Goal: Task Accomplishment & Management: Manage account settings

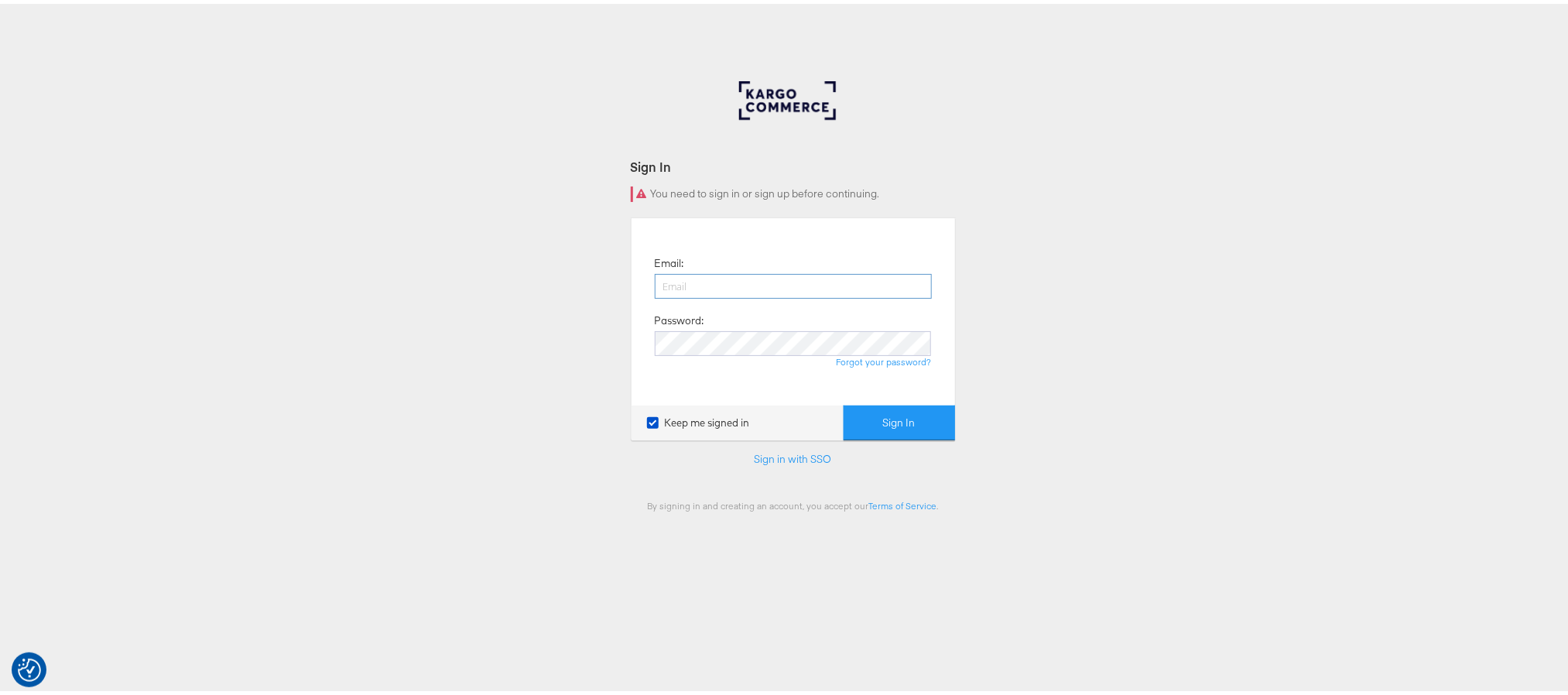
click at [685, 282] on input "email" at bounding box center [793, 283] width 277 height 25
type input "[PERSON_NAME][EMAIL_ADDRESS][PERSON_NAME][DOMAIN_NAME]"
click at [843, 402] on button "Sign In" at bounding box center [899, 419] width 112 height 35
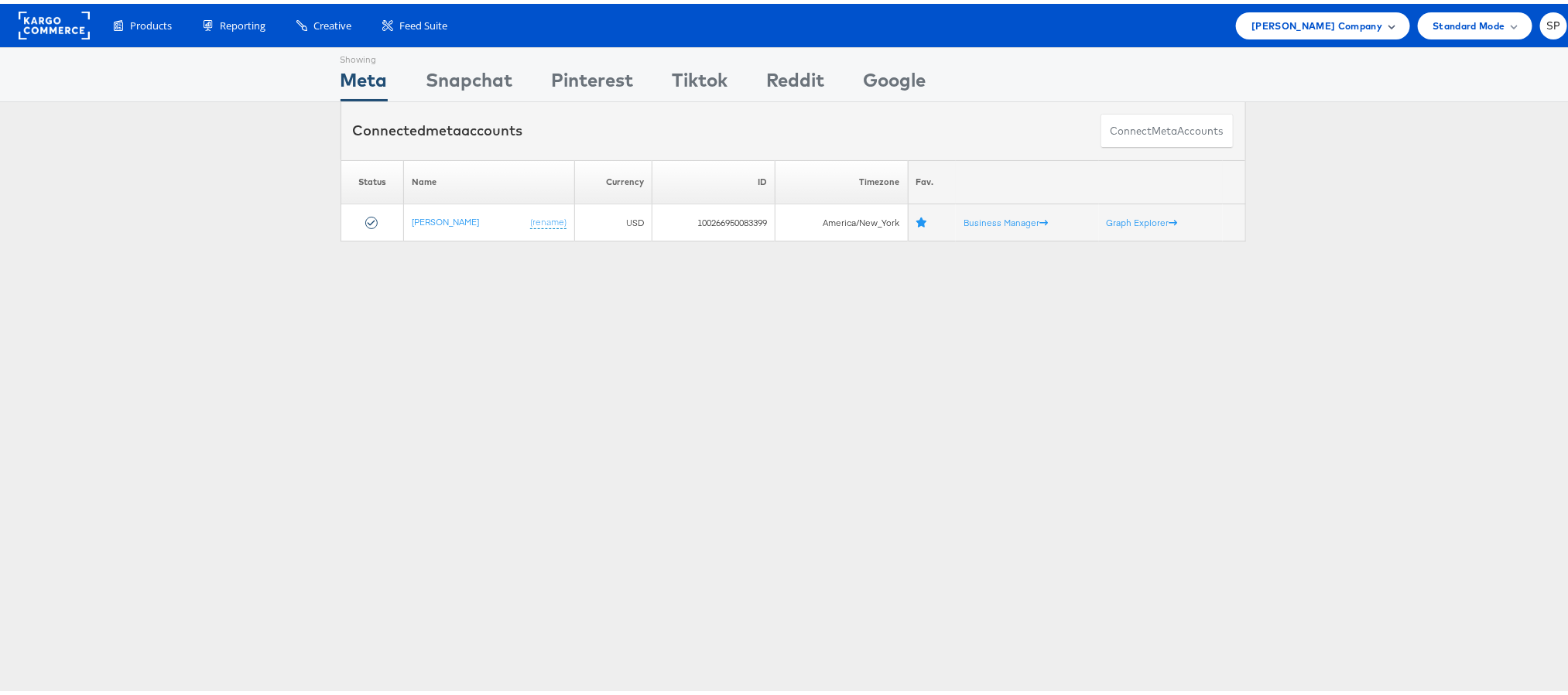
click at [1312, 19] on span "Steve Madden Company" at bounding box center [1317, 22] width 131 height 17
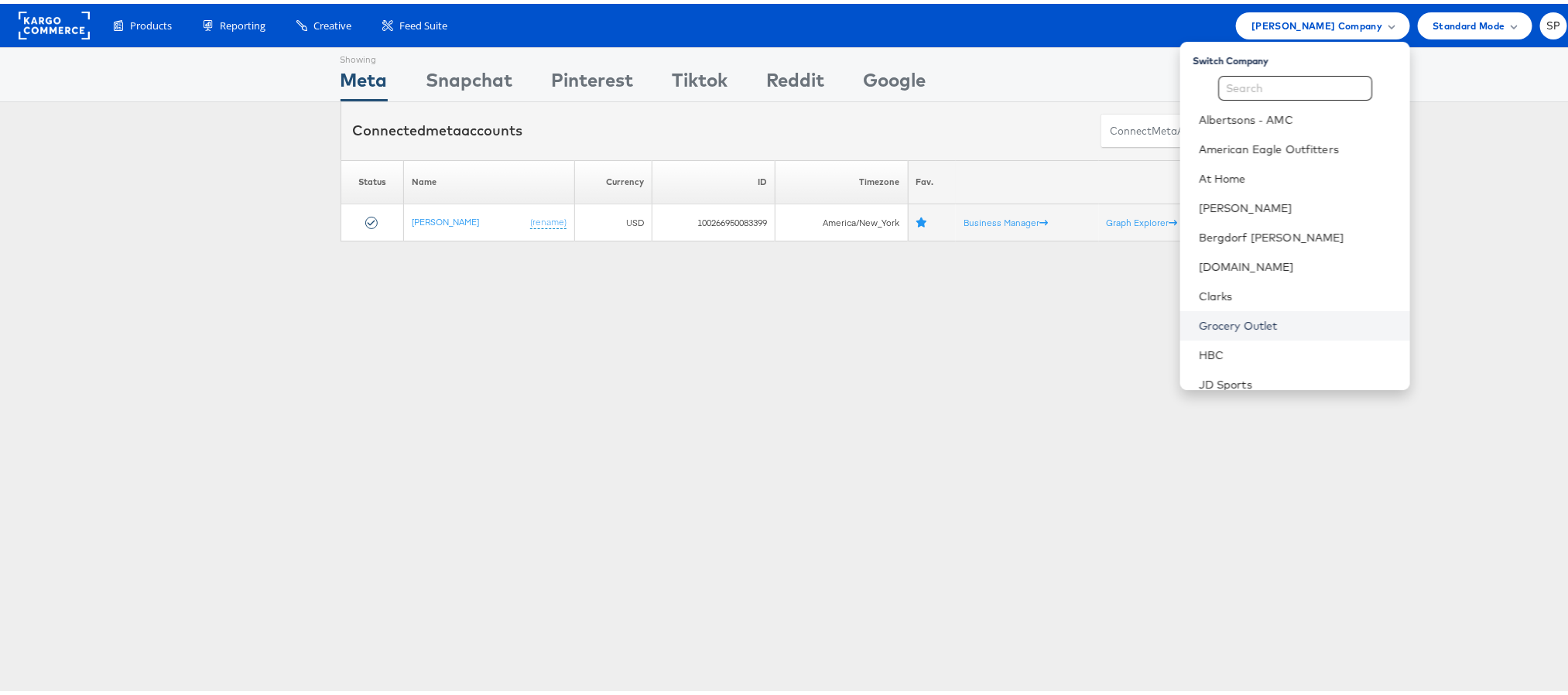
click at [1200, 323] on link "Grocery Outlet" at bounding box center [1298, 321] width 199 height 16
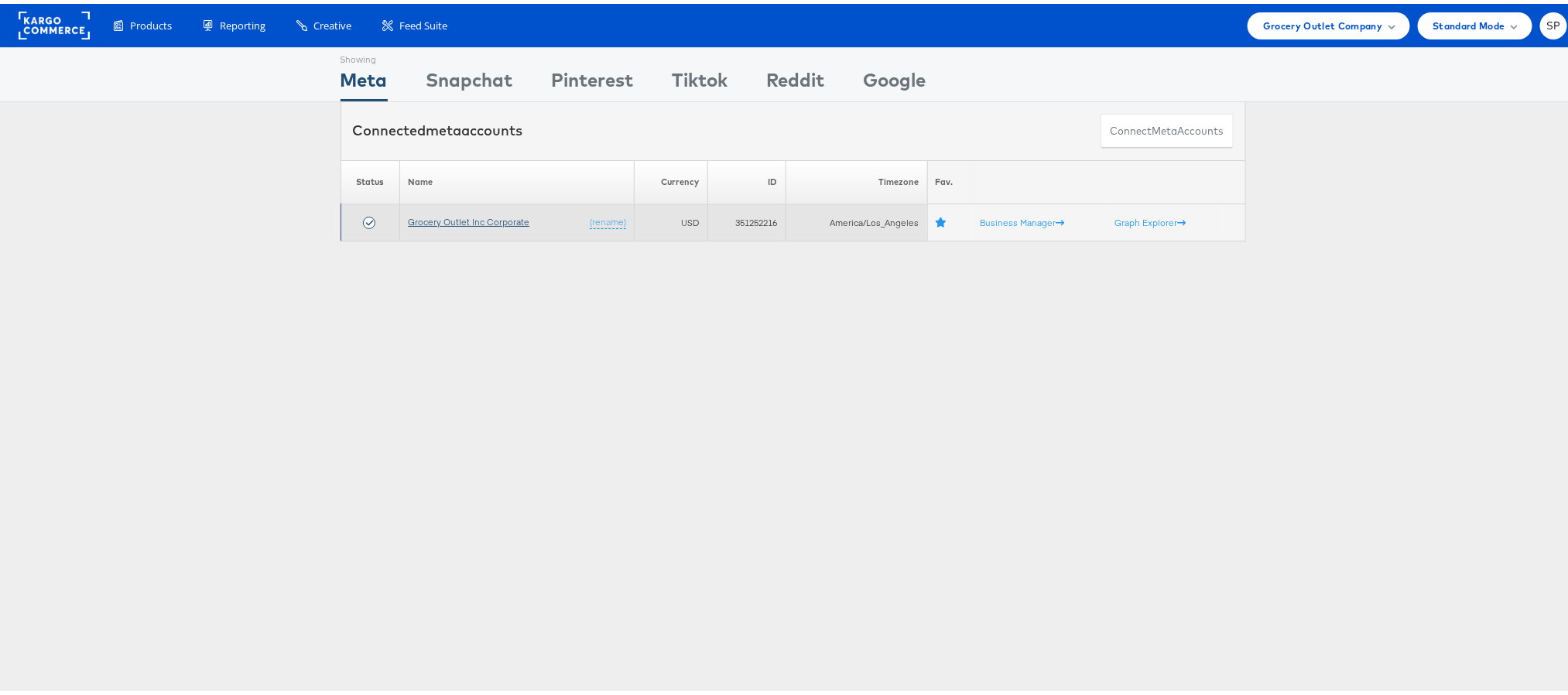
click at [486, 218] on link "Grocery Outlet Inc Corporate" at bounding box center [468, 218] width 121 height 12
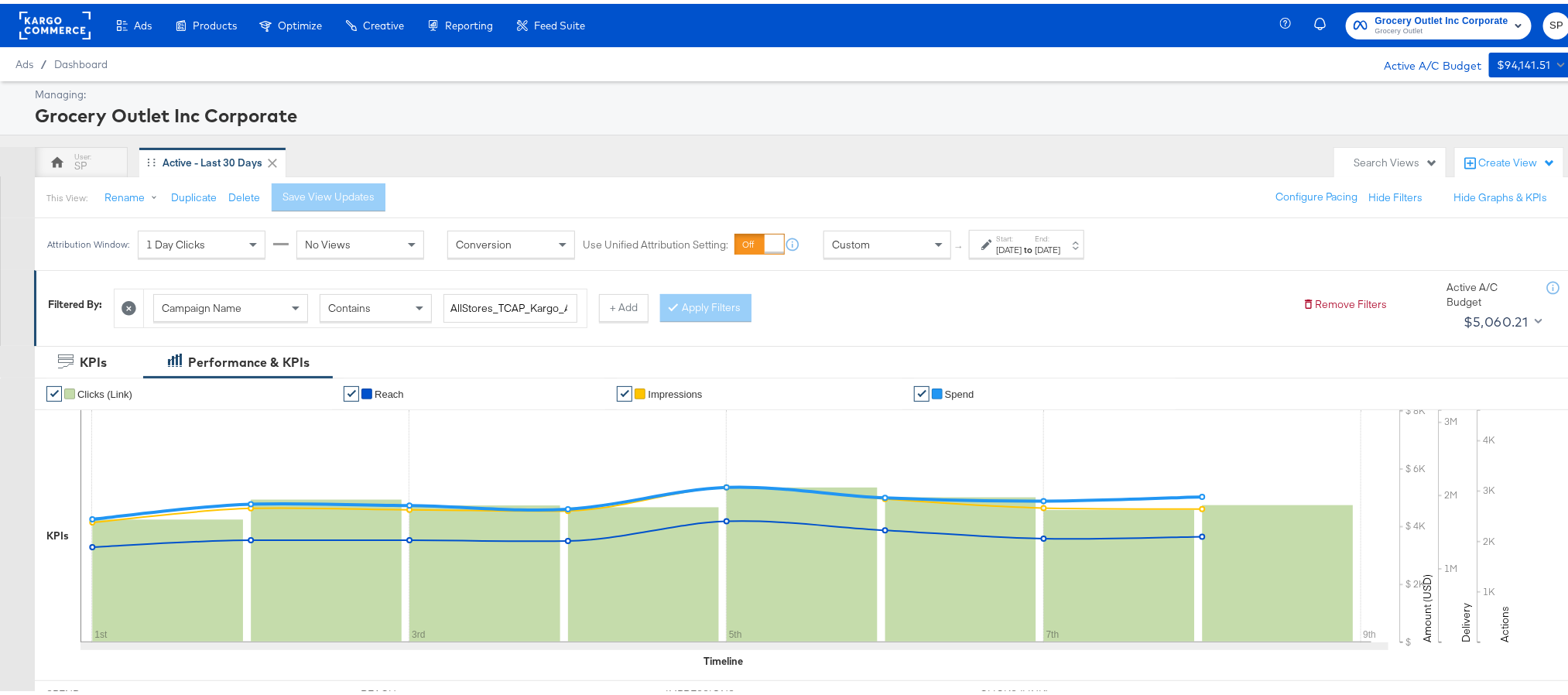
click at [1060, 245] on div "[DATE]" at bounding box center [1048, 245] width 26 height 12
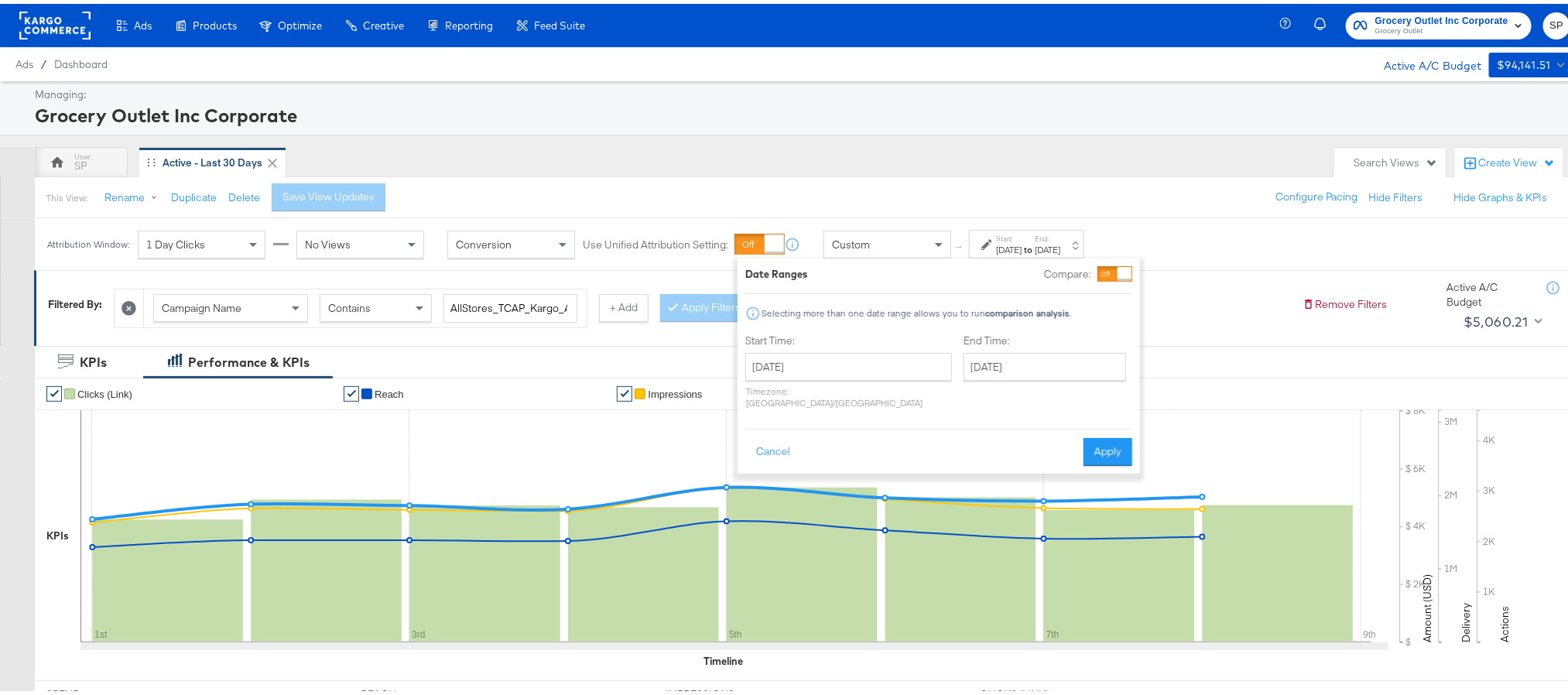
drag, startPoint x: 1012, startPoint y: 378, endPoint x: 1017, endPoint y: 359, distance: 19.6
click at [1017, 359] on div "End Time: October 8th 2025 ‹ October 2025 › Su Mo Tu We Th Fr Sa 28 29 30 1 2 3…" at bounding box center [1048, 370] width 169 height 82
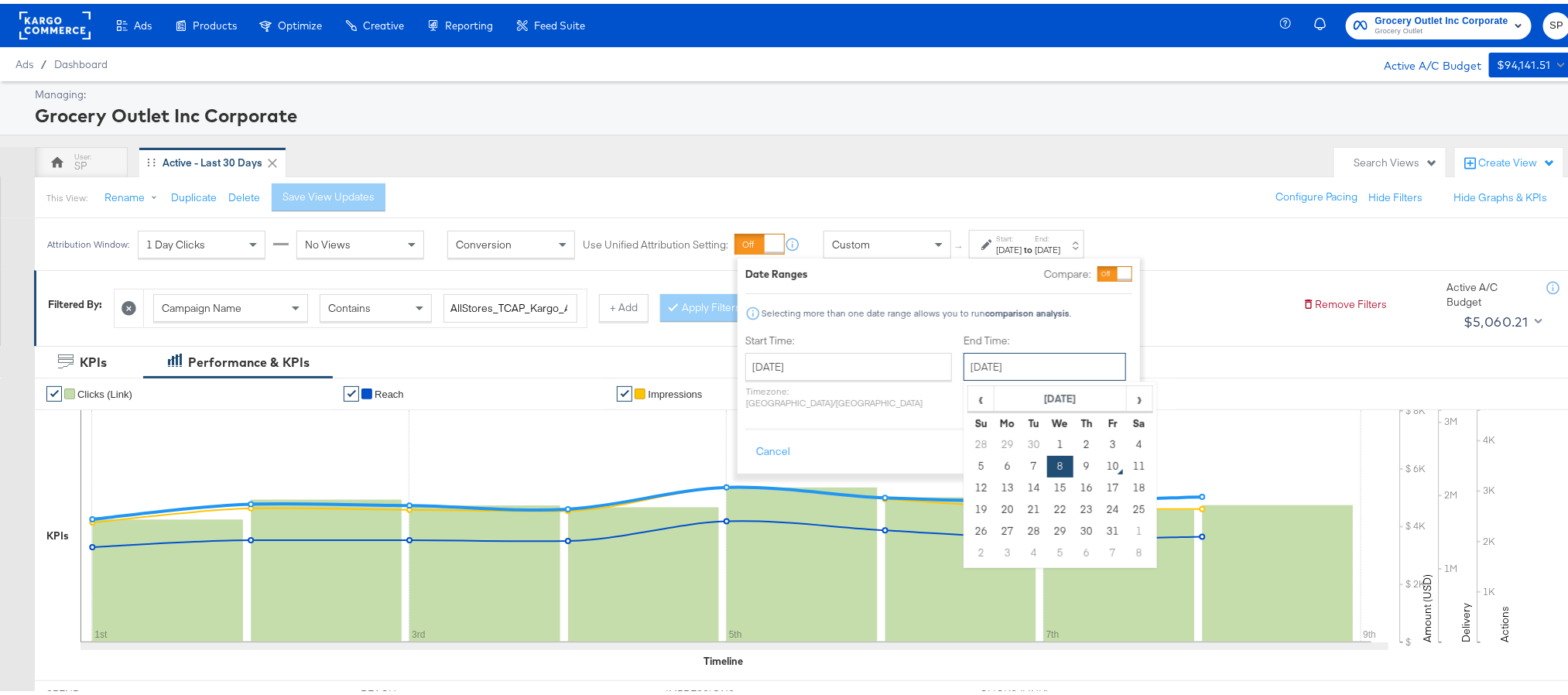
click at [1017, 359] on input "October 8th 2025" at bounding box center [1044, 364] width 163 height 28
click at [1073, 462] on td "9" at bounding box center [1086, 463] width 26 height 21
type input "October 9th 2025"
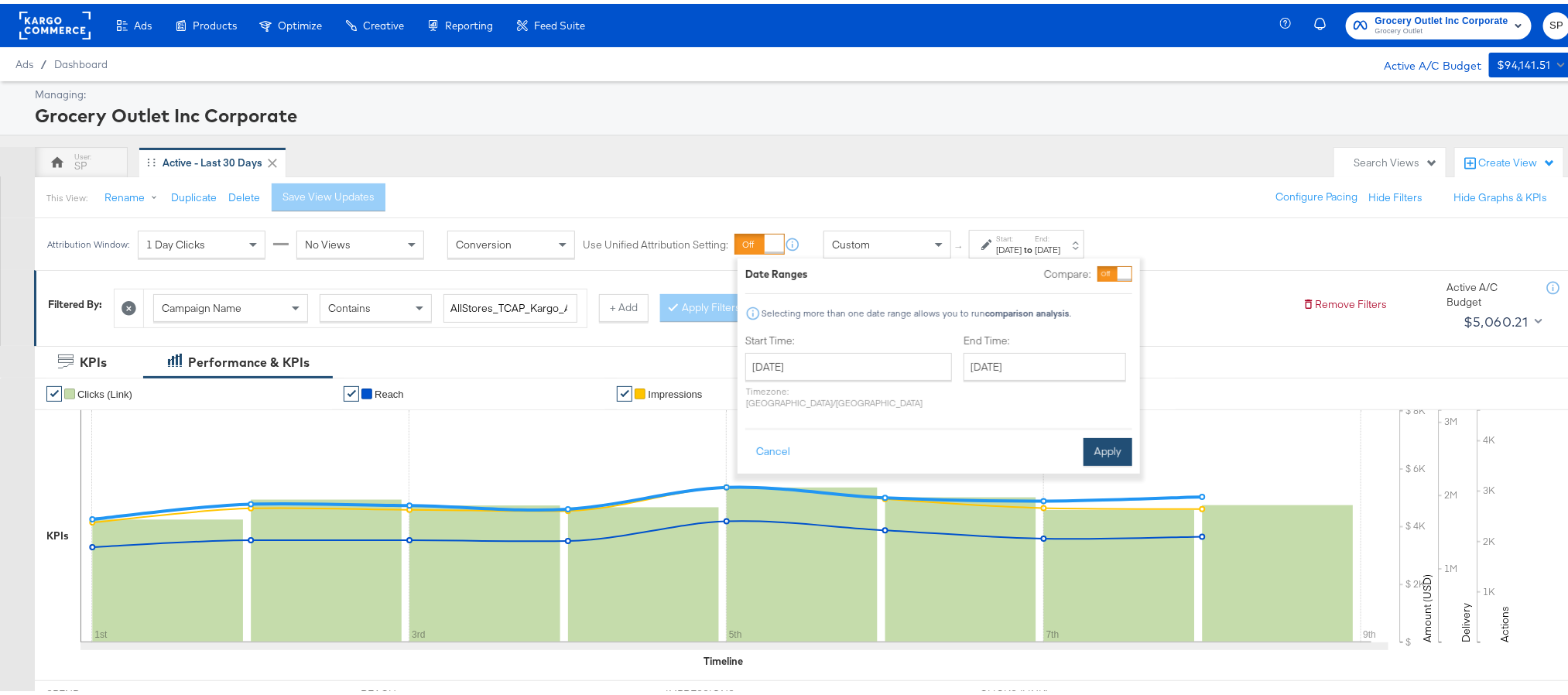
click at [1117, 441] on button "Apply" at bounding box center [1108, 449] width 49 height 28
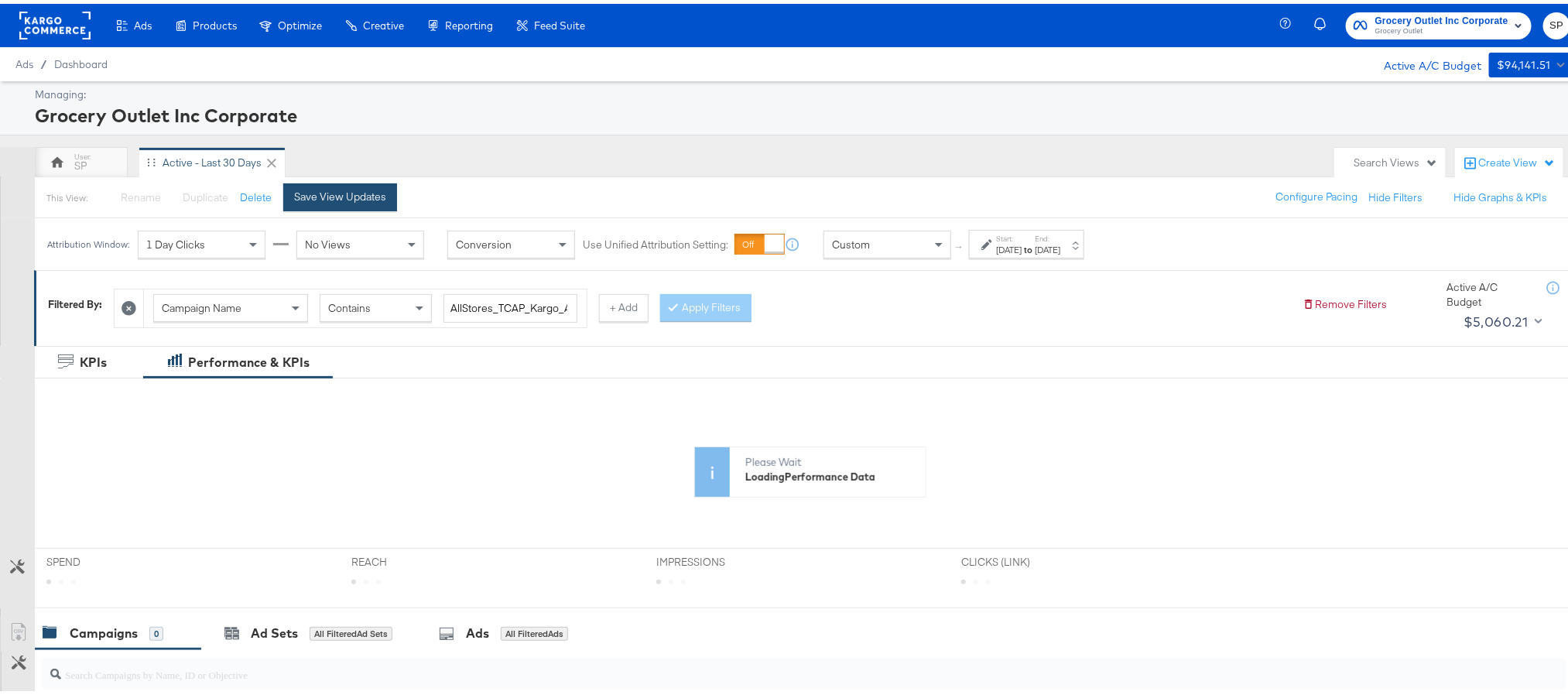
click at [340, 196] on div "Save View Updates" at bounding box center [340, 193] width 92 height 15
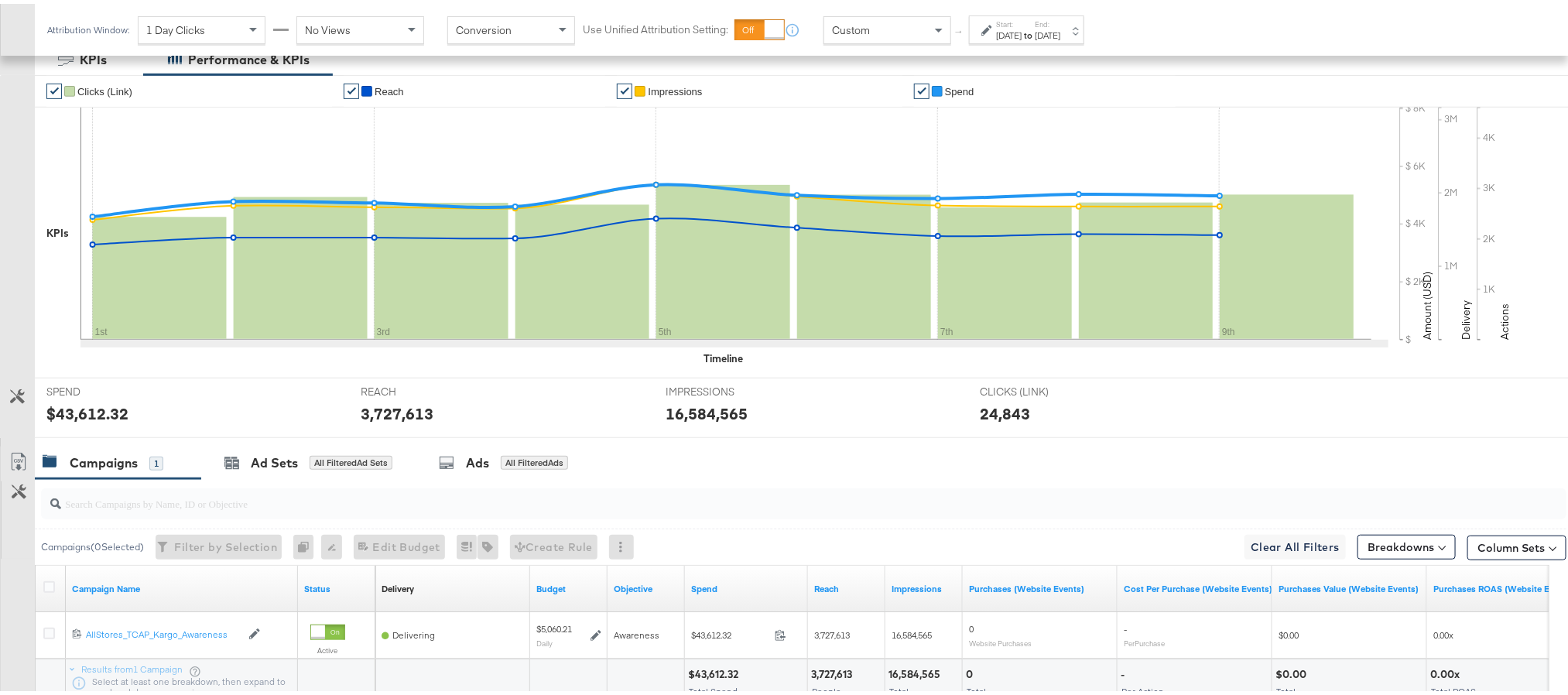
scroll to position [426, 0]
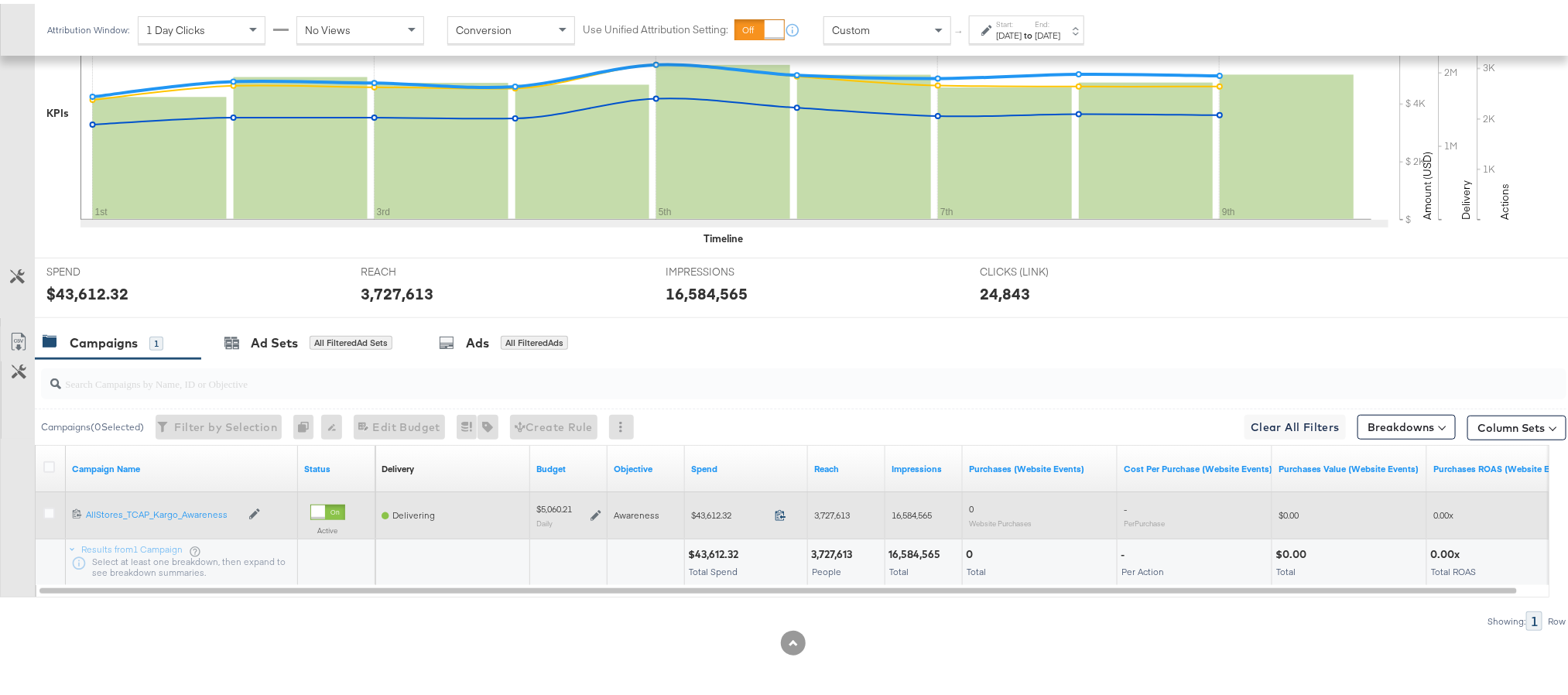
click at [781, 513] on icon at bounding box center [781, 512] width 12 height 12
click at [593, 513] on icon at bounding box center [596, 512] width 11 height 11
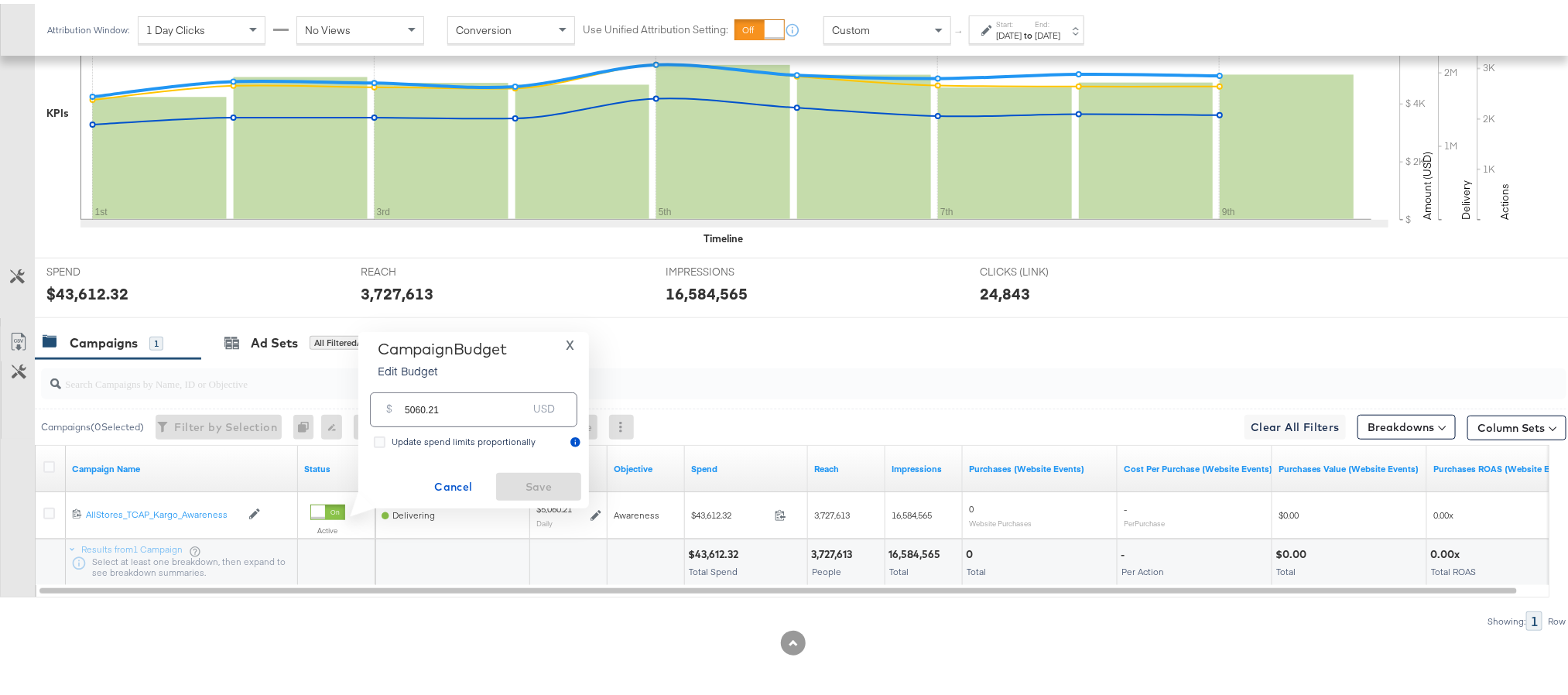
click at [486, 418] on div "$ 5060.21 USD" at bounding box center [473, 406] width 207 height 35
paste input "$5,063.08"
paste input "text"
type input "5063.08"
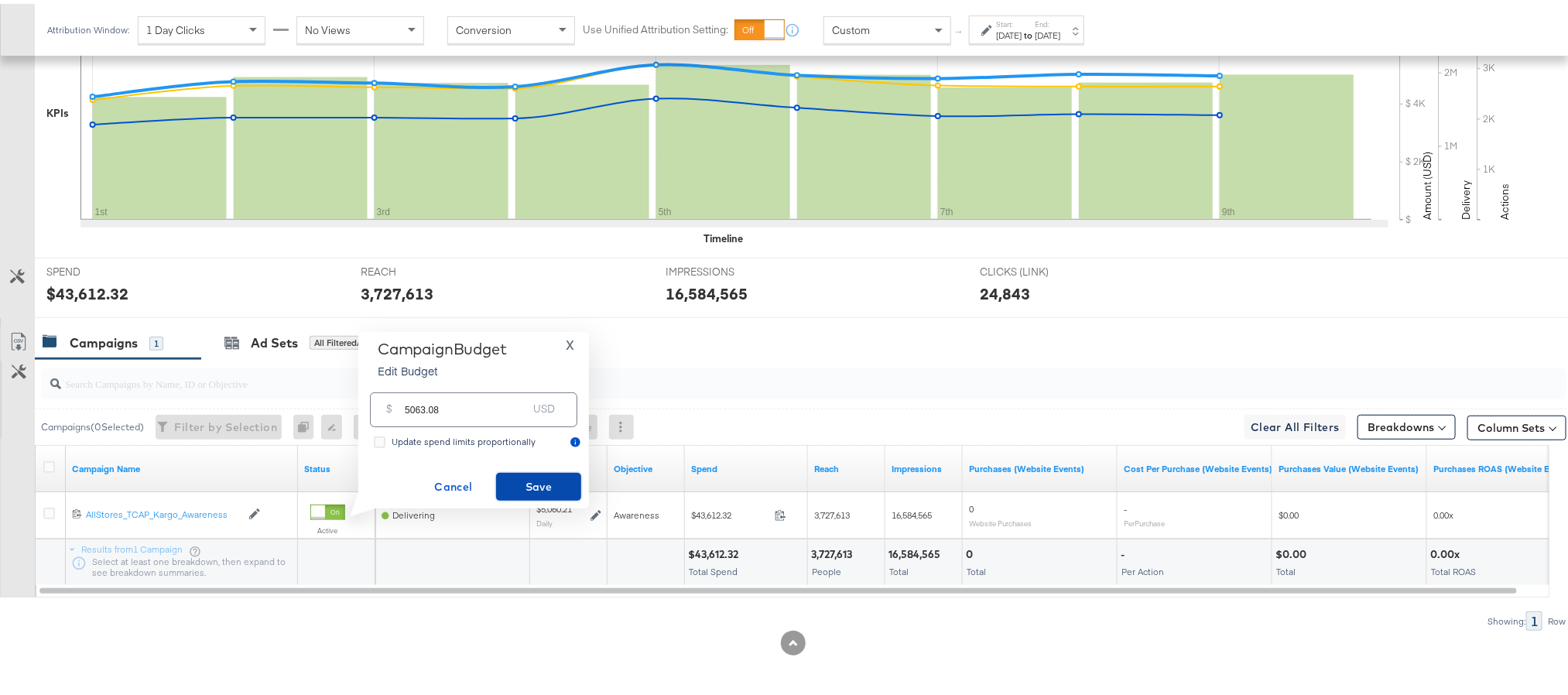
click at [518, 474] on span "Save" at bounding box center [539, 483] width 73 height 19
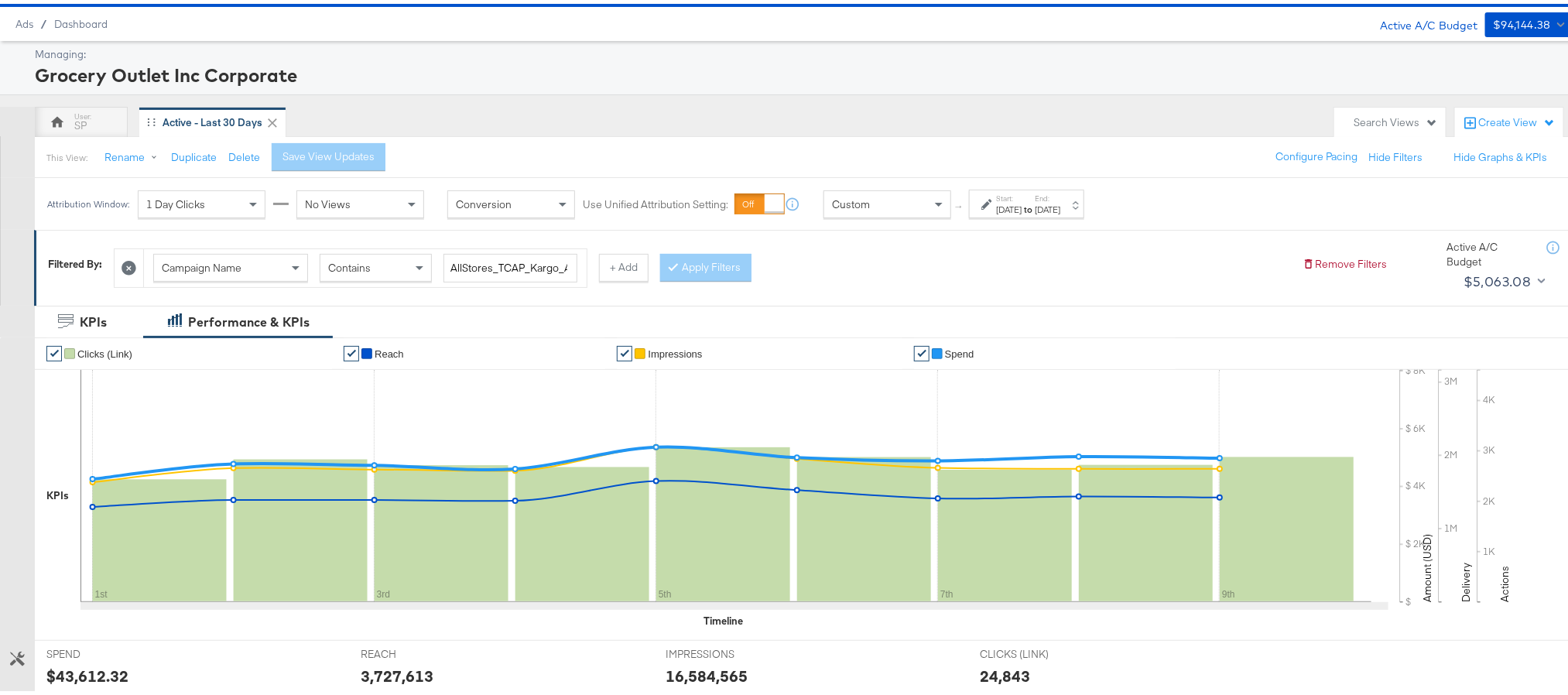
scroll to position [0, 0]
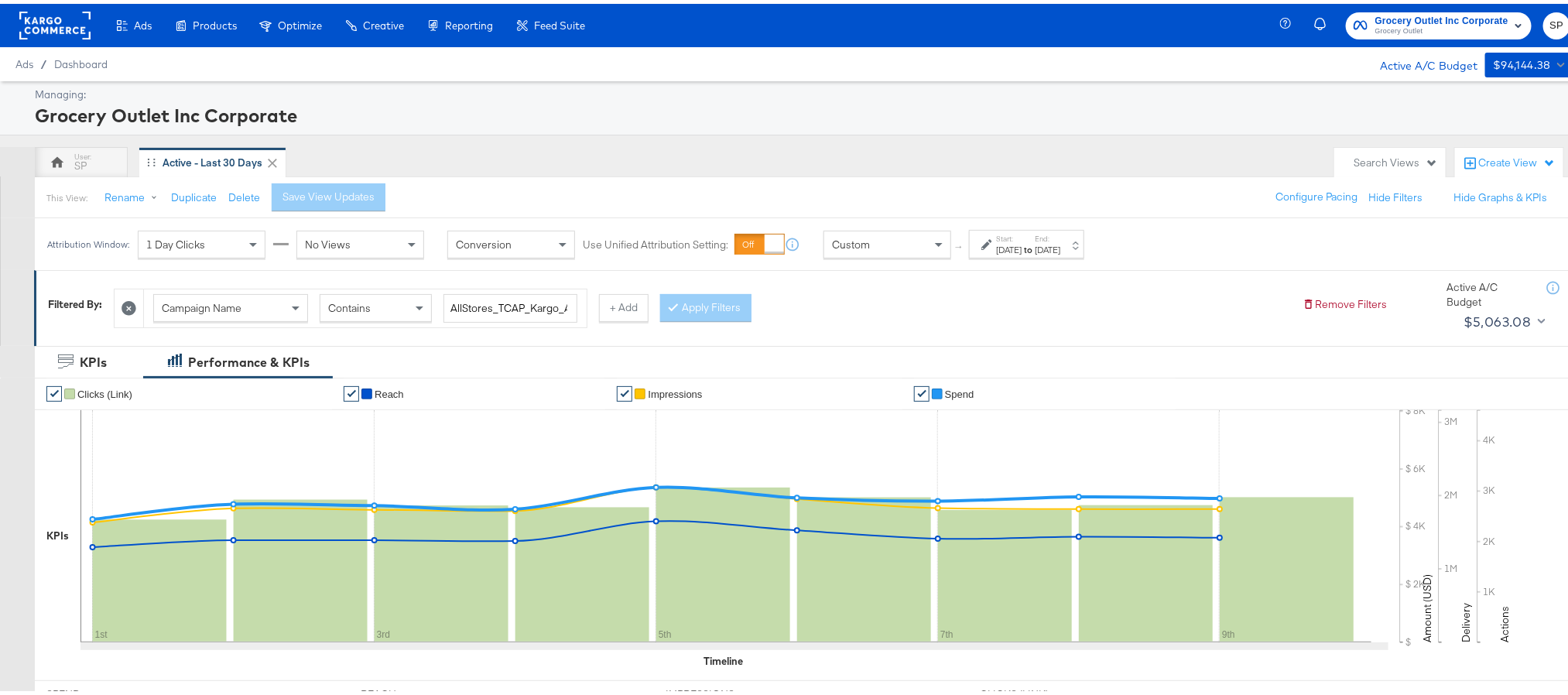
click at [59, 21] on rect at bounding box center [55, 21] width 71 height 28
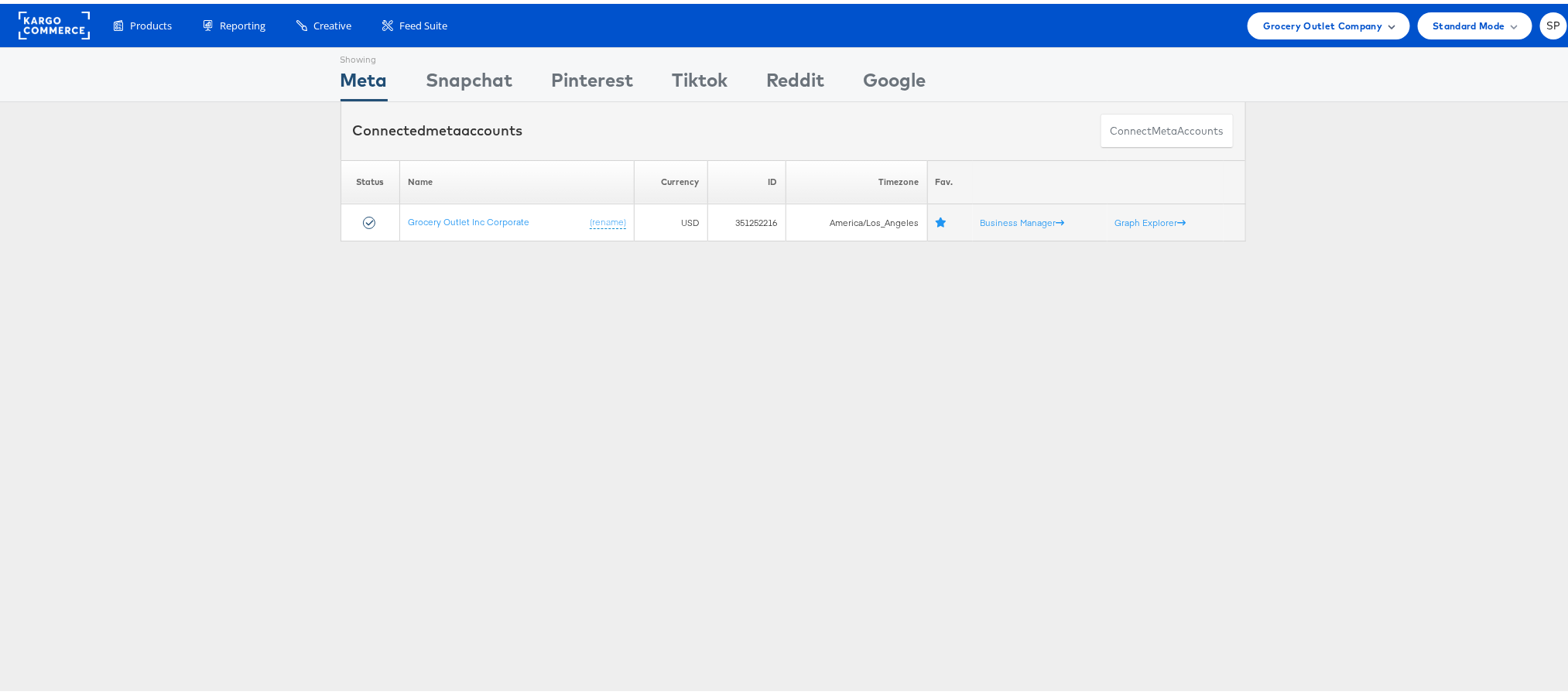
click at [1301, 17] on span "Grocery Outlet Company" at bounding box center [1323, 22] width 120 height 17
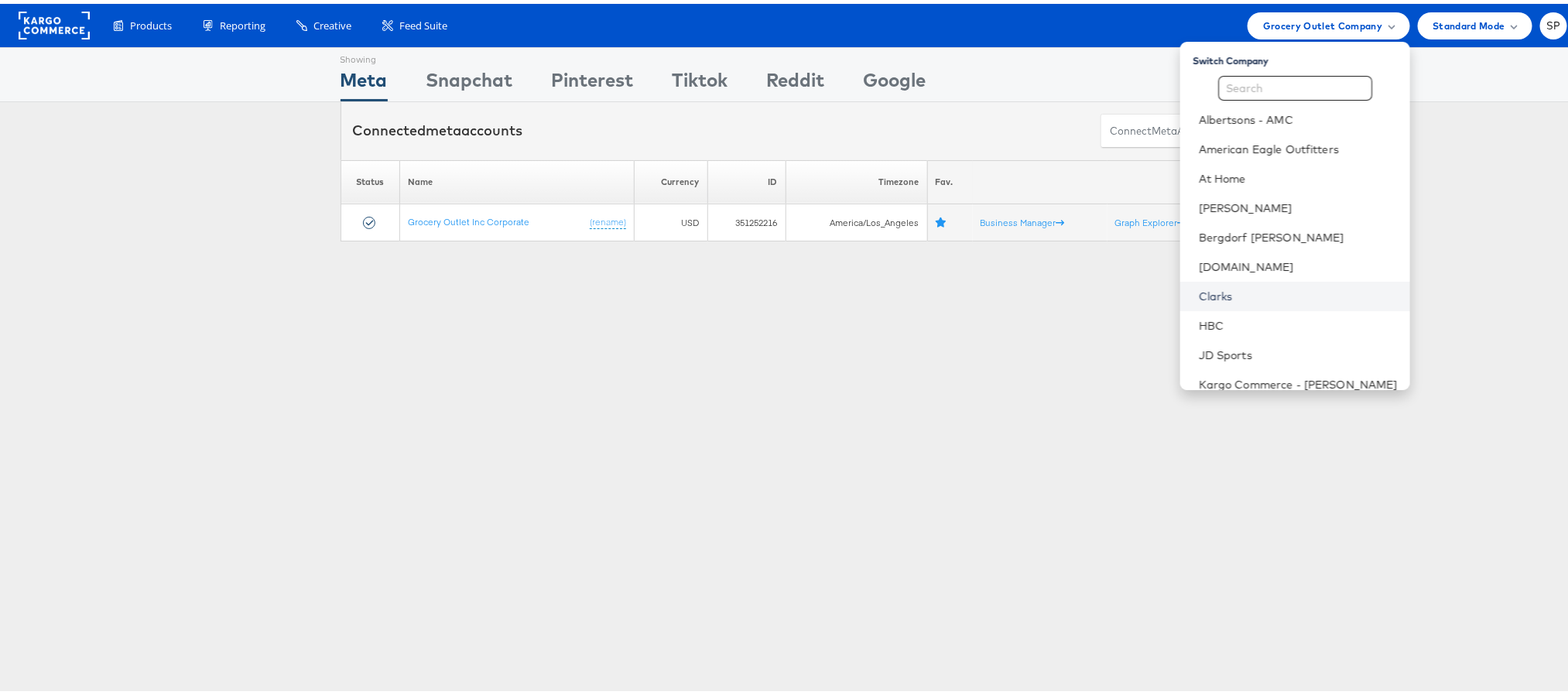
click at [1199, 295] on link "Clarks" at bounding box center [1298, 293] width 199 height 16
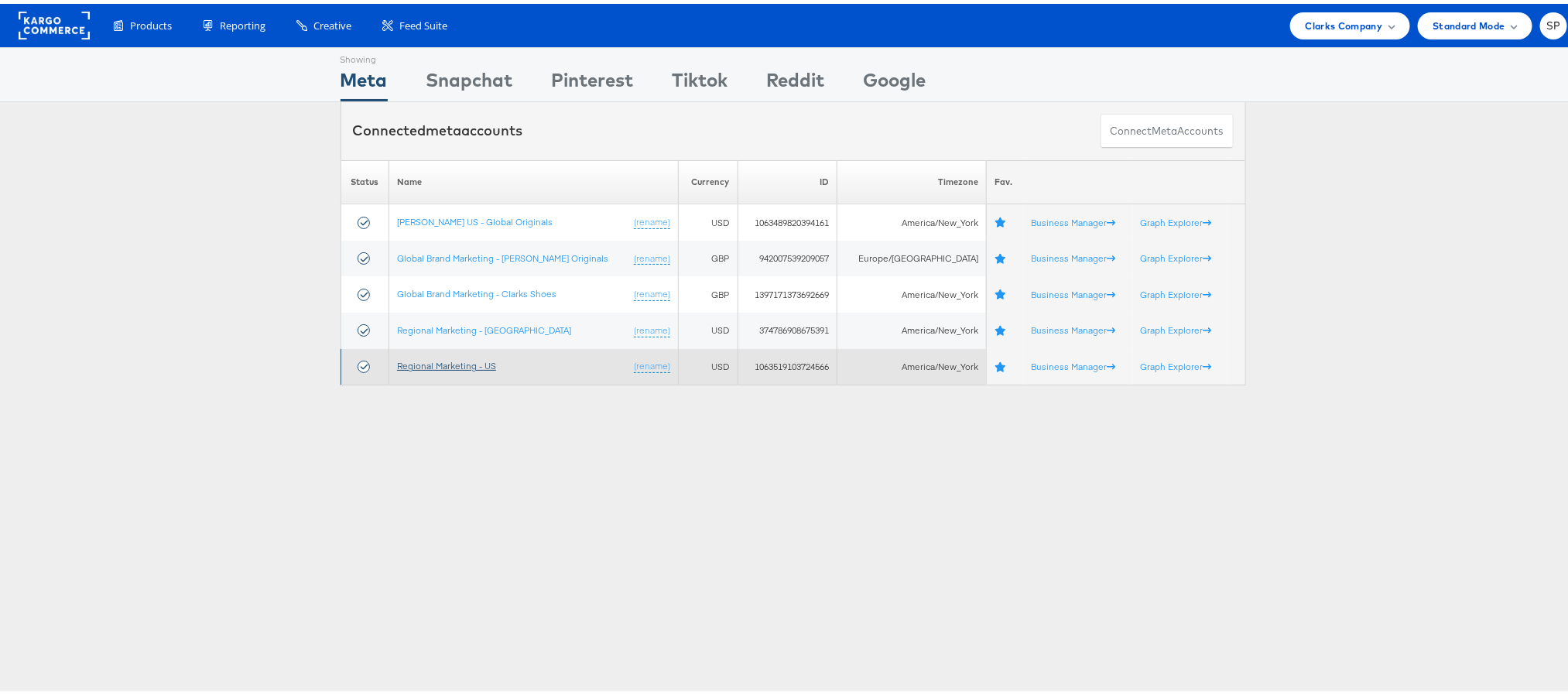
click at [476, 367] on link "Regional Marketing - US" at bounding box center [447, 362] width 99 height 12
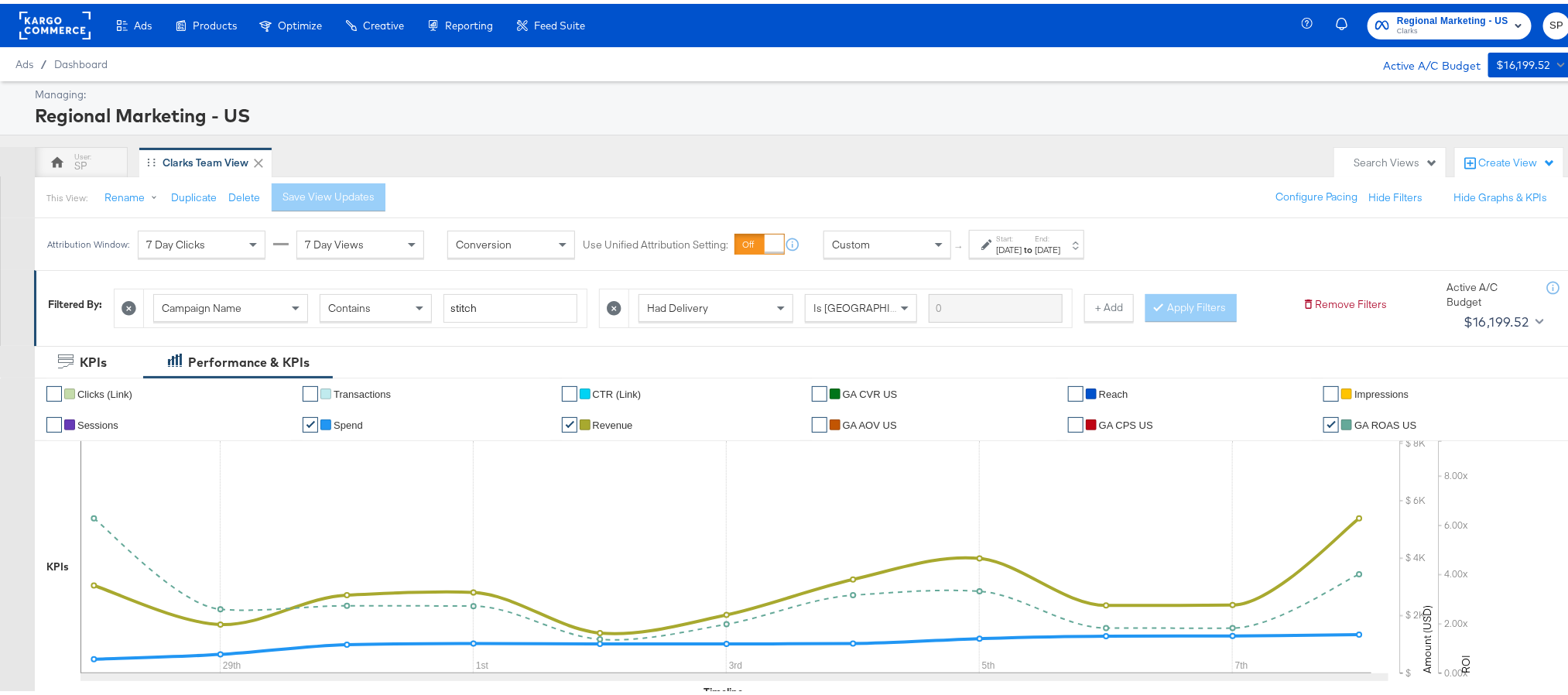
click at [1060, 245] on div "[DATE]" at bounding box center [1048, 245] width 26 height 12
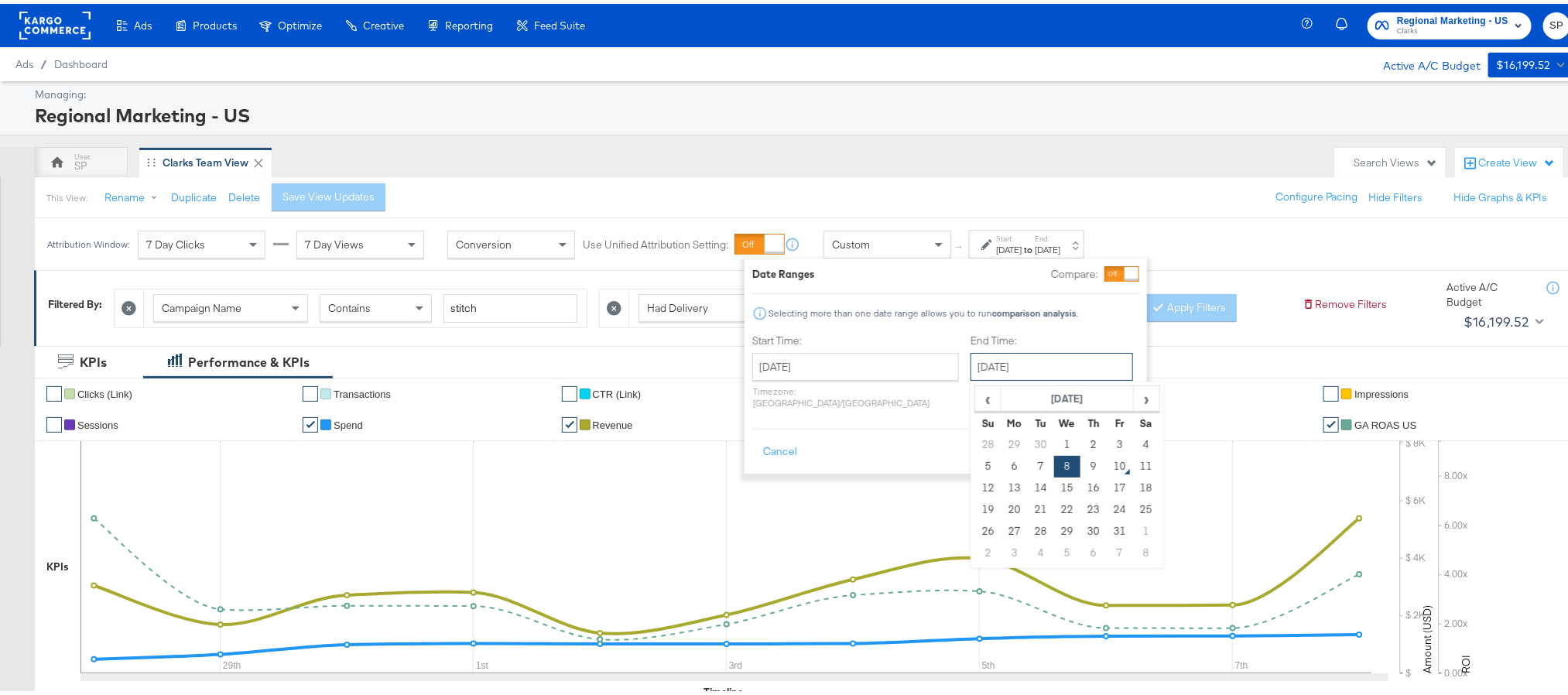
click at [1015, 362] on input "[DATE]" at bounding box center [1052, 364] width 163 height 28
click at [1081, 460] on td "9" at bounding box center [1094, 463] width 26 height 21
type input "[DATE]"
click at [1119, 441] on button "Apply" at bounding box center [1114, 449] width 49 height 28
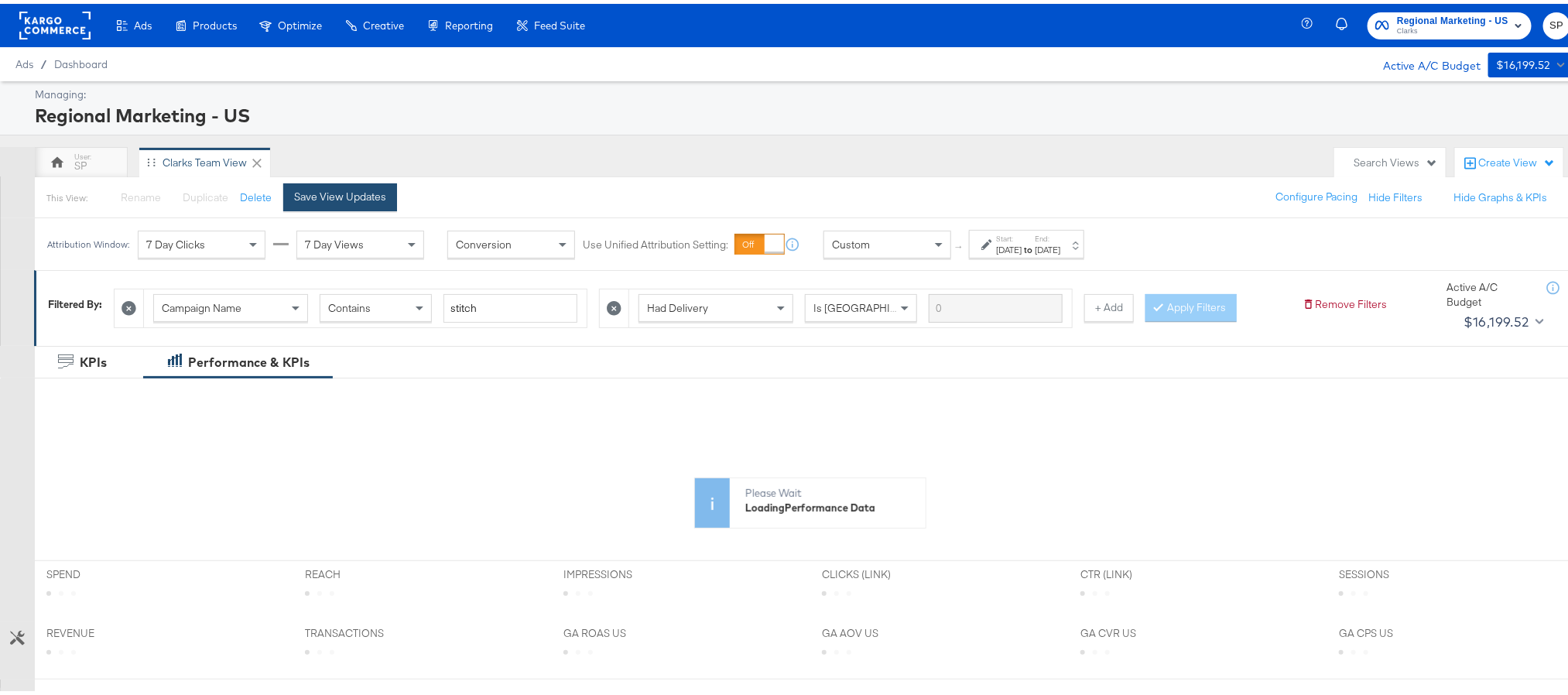
click at [356, 198] on div "Save View Updates" at bounding box center [340, 193] width 92 height 15
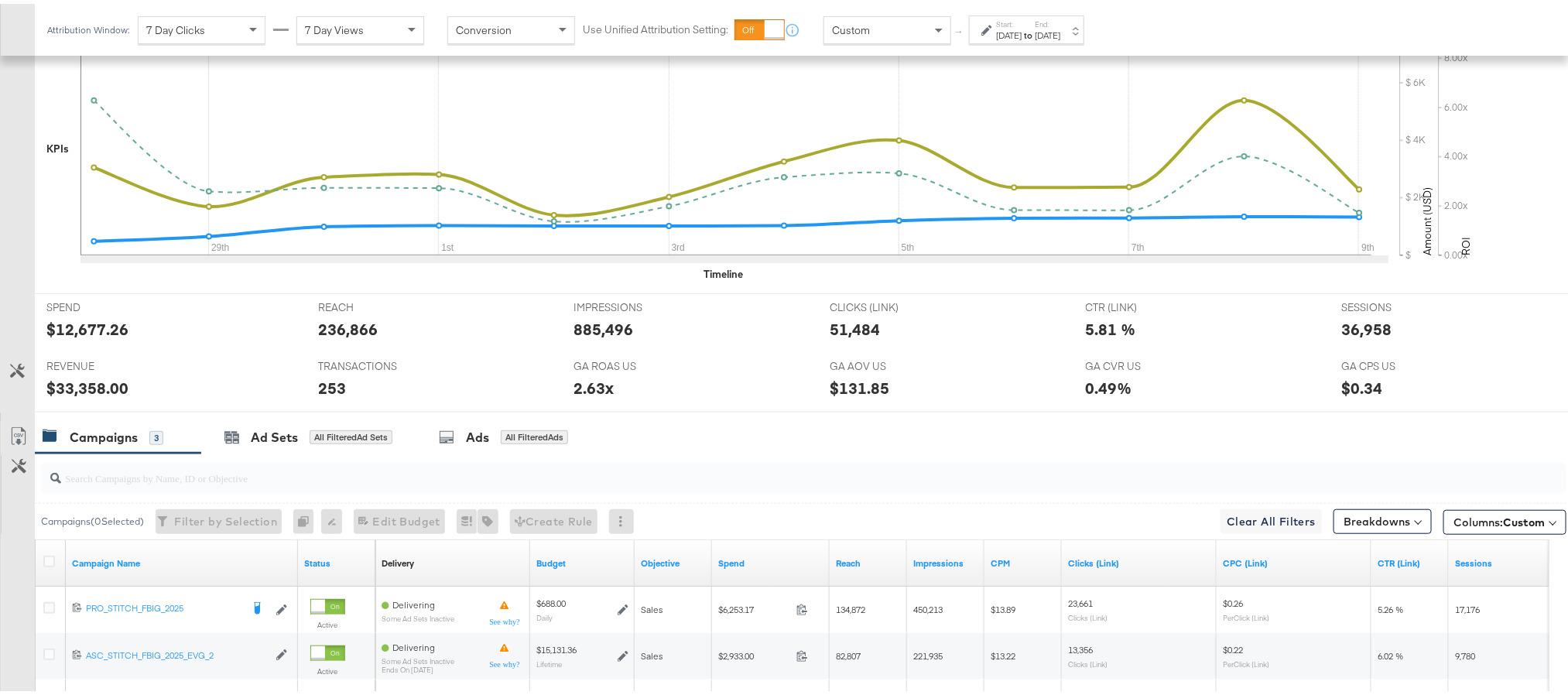
scroll to position [609, 0]
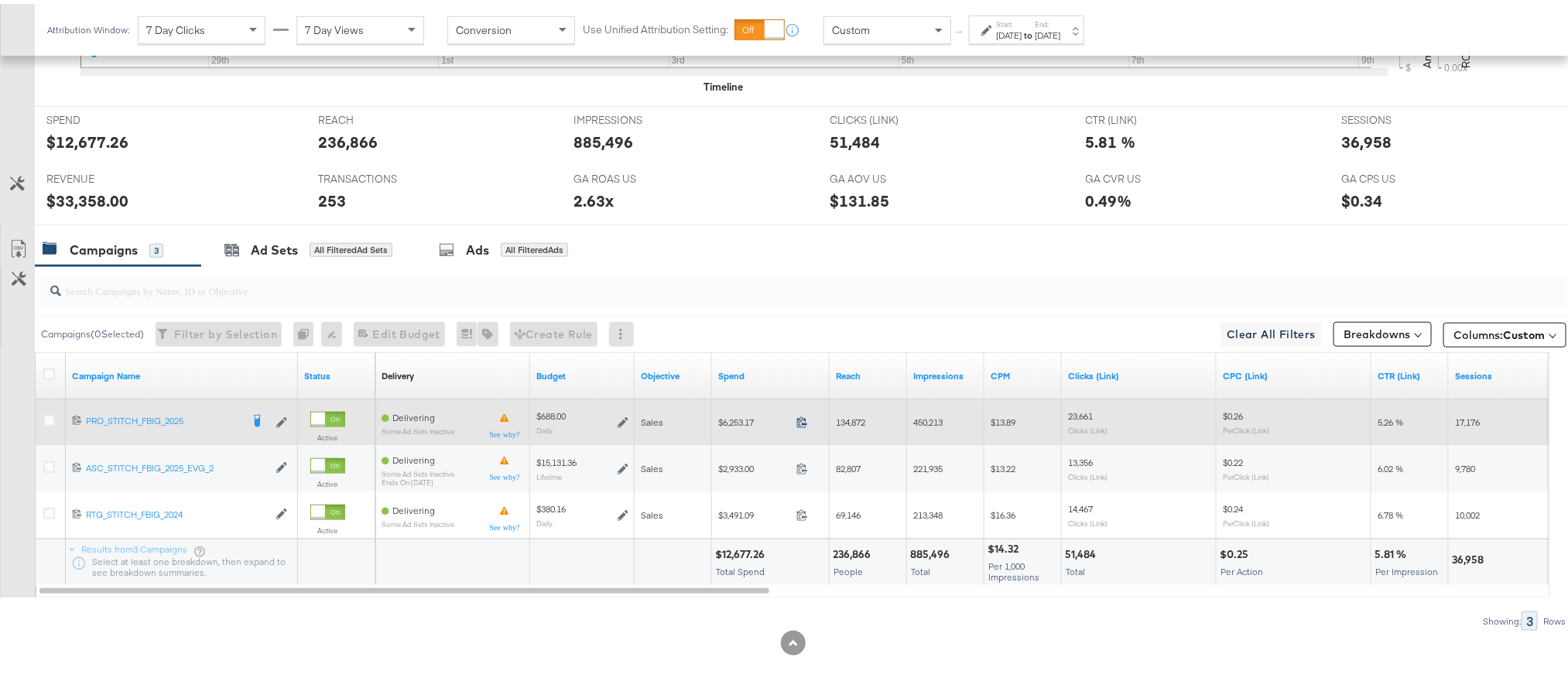
click at [803, 421] on icon at bounding box center [802, 418] width 12 height 12
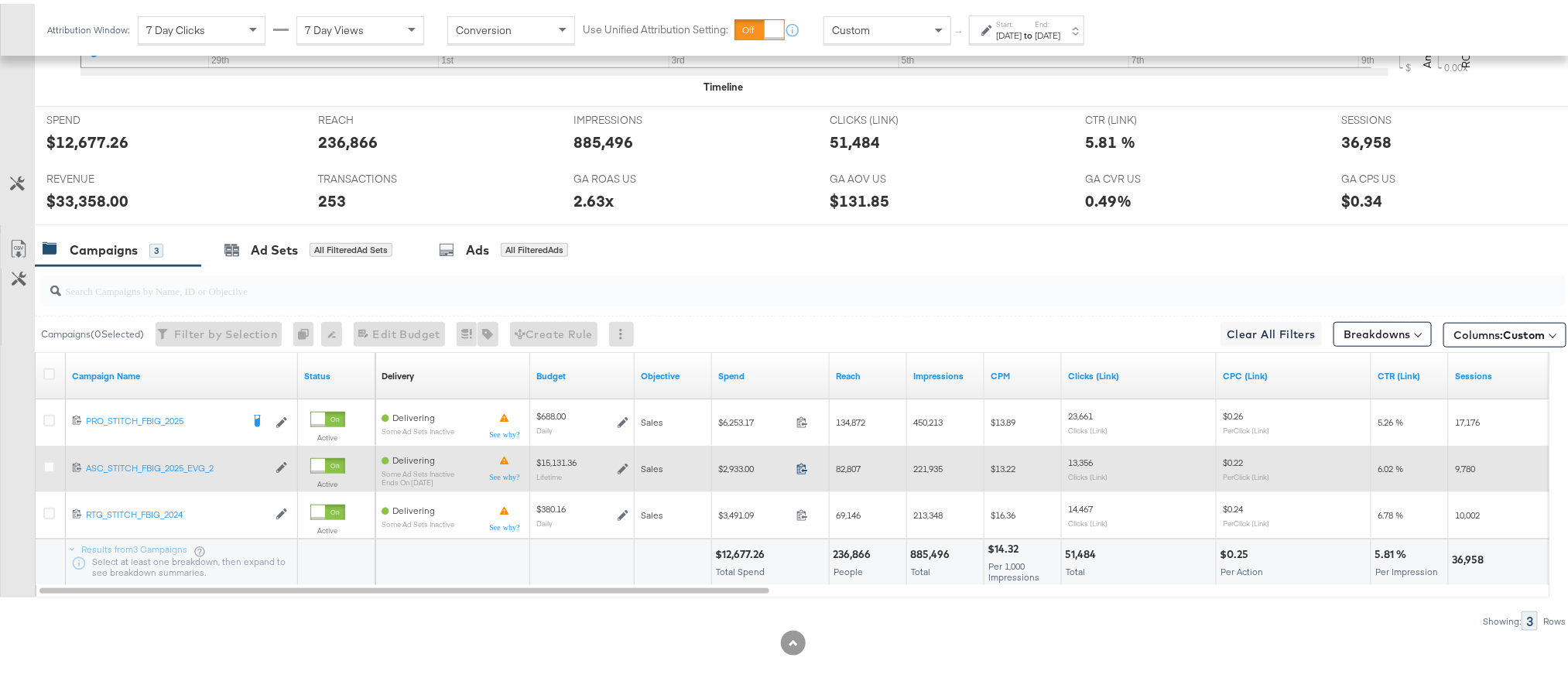
click at [802, 464] on icon at bounding box center [802, 465] width 12 height 12
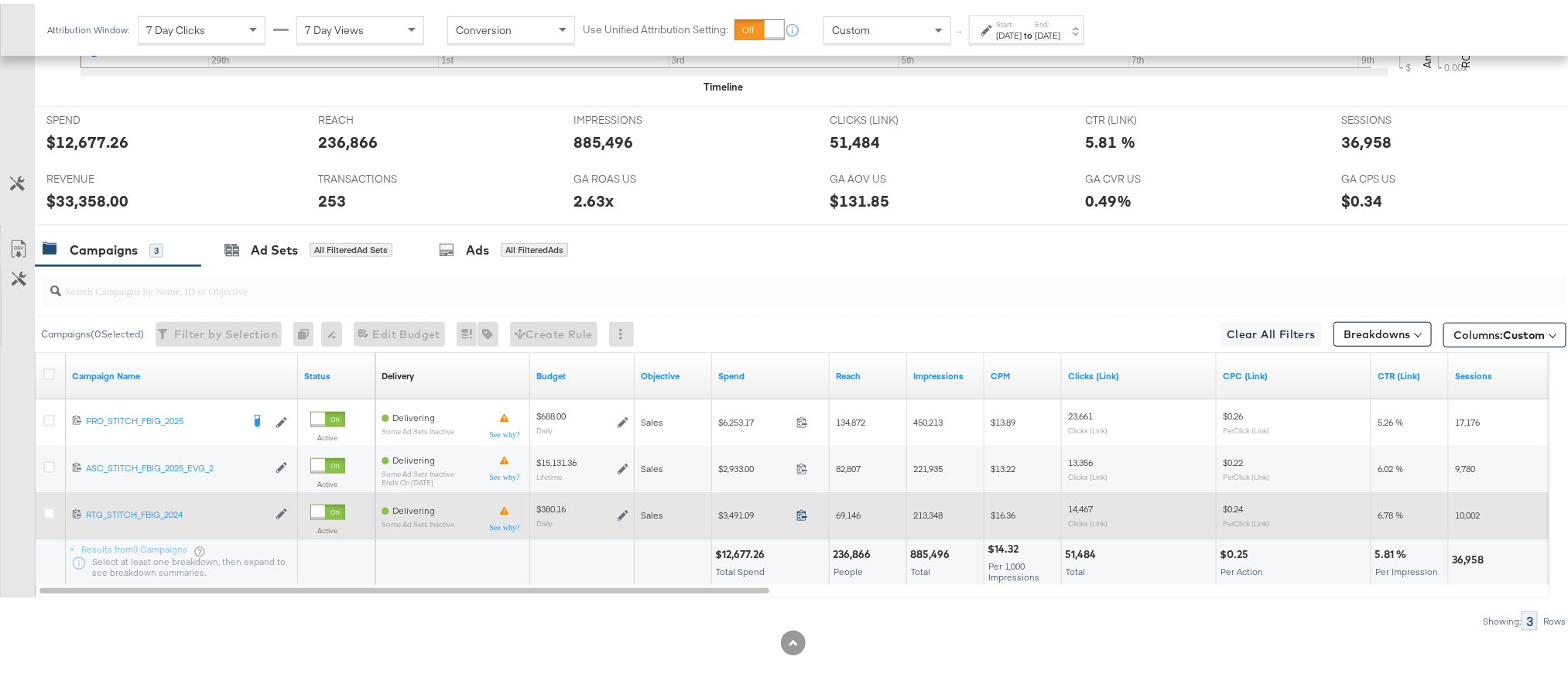
click at [799, 511] on icon at bounding box center [802, 512] width 12 height 12
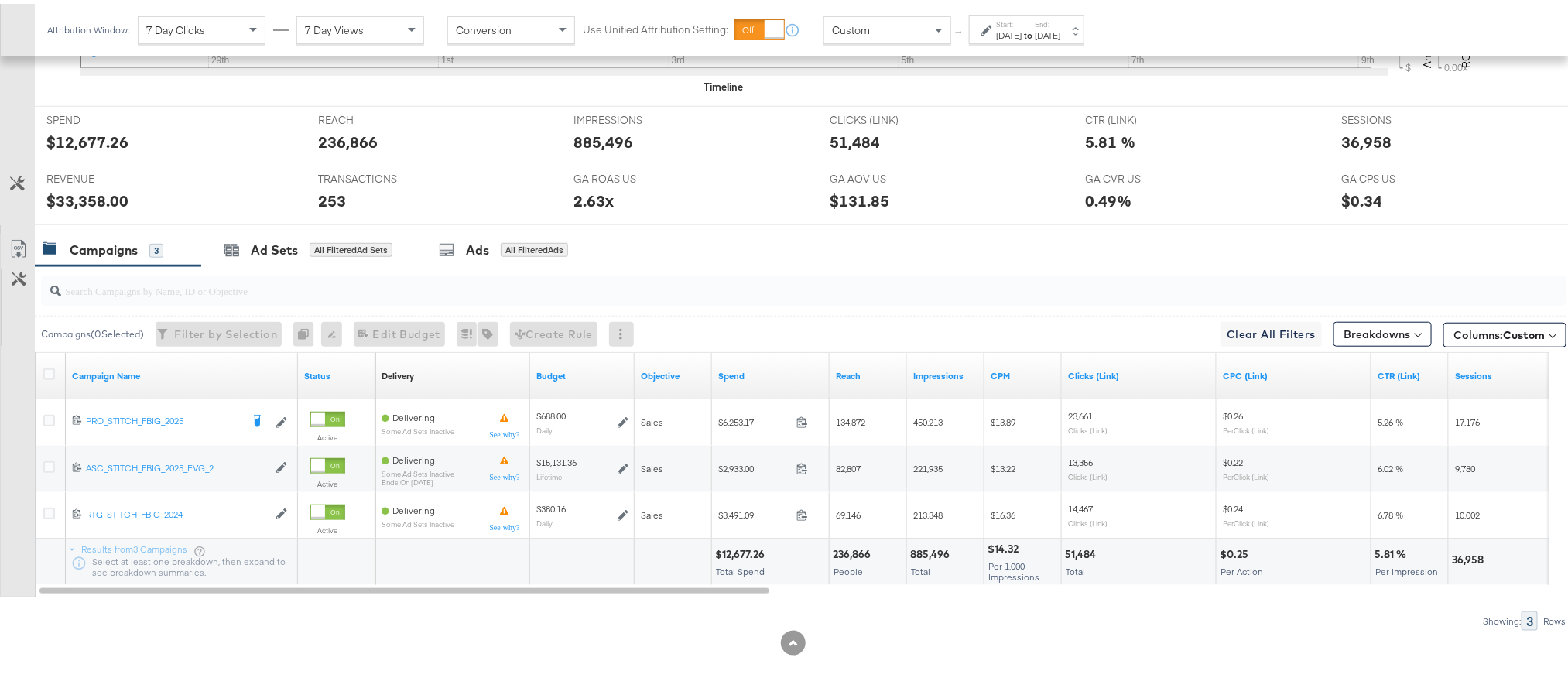
click at [81, 191] on div "$33,358.00" at bounding box center [87, 197] width 82 height 22
copy div "33,358.00"
click at [583, 201] on div "2.63x" at bounding box center [593, 197] width 40 height 22
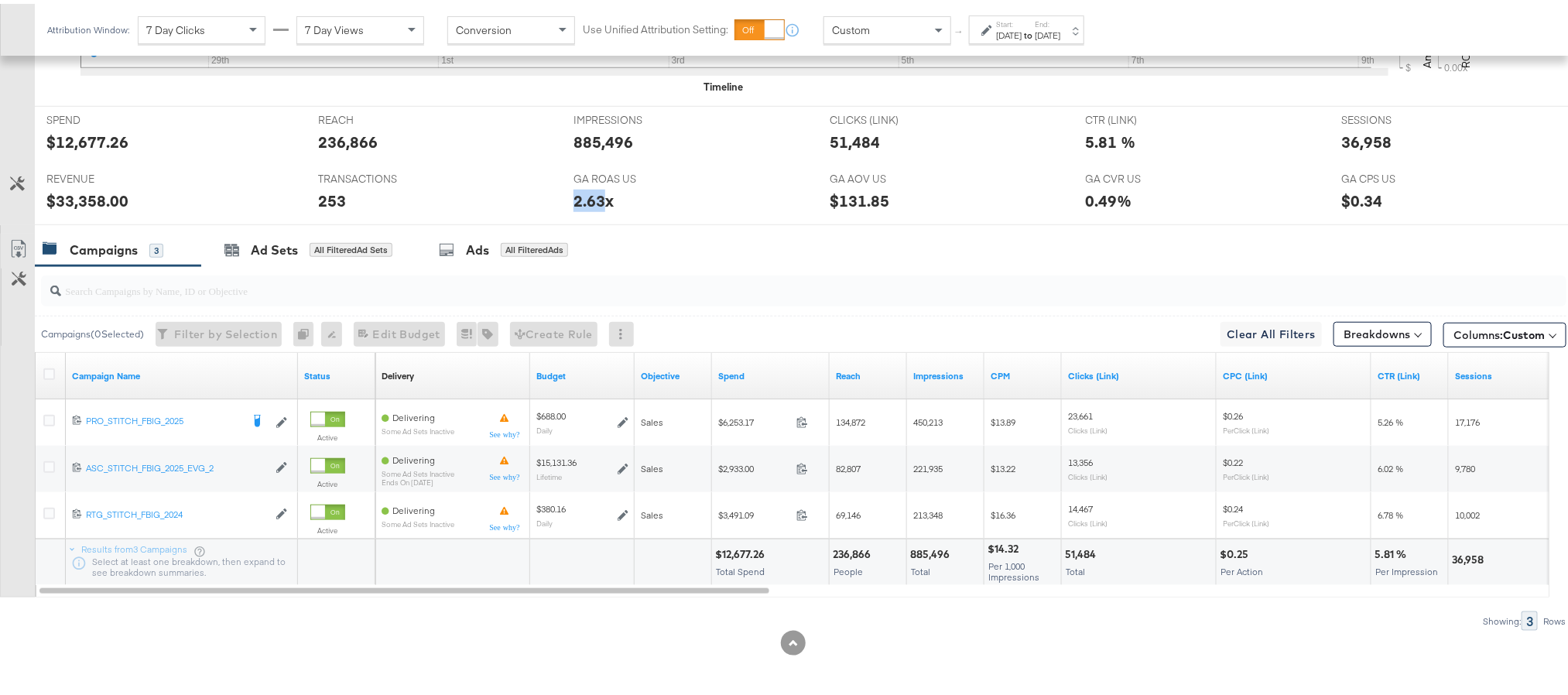
copy div "2.63"
click at [1352, 130] on div "36,958" at bounding box center [1366, 138] width 50 height 22
copy div "36,958"
click at [1060, 21] on div "Start: Sep 28th 2025 to End: Oct 9th 2025" at bounding box center [1029, 26] width 64 height 22
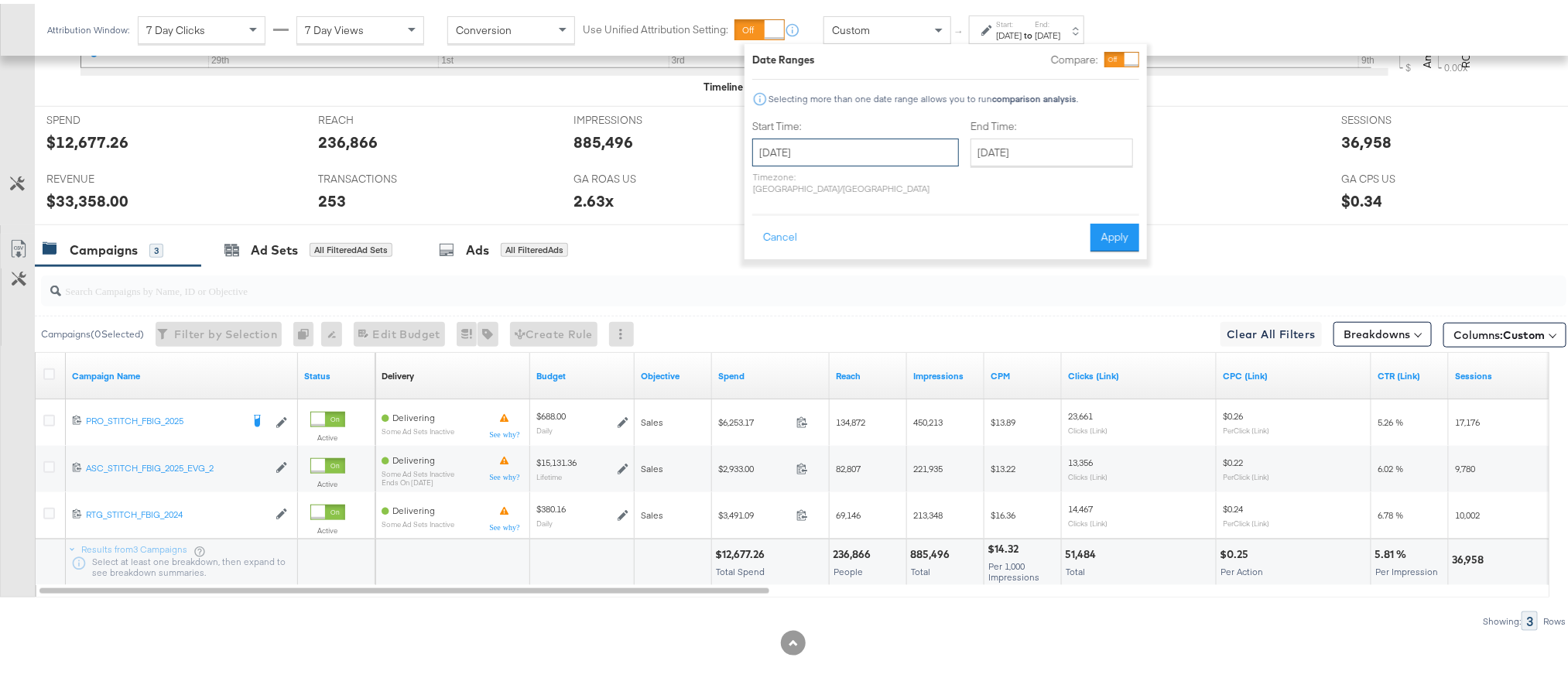
click at [878, 144] on input "September 28th 2025" at bounding box center [856, 149] width 207 height 28
click at [848, 331] on td "8" at bounding box center [849, 336] width 26 height 21
type input "October 8th 2025"
click at [966, 159] on input "October 9th 2025" at bounding box center [1045, 149] width 163 height 28
click at [1048, 249] on td "8" at bounding box center [1061, 249] width 26 height 21
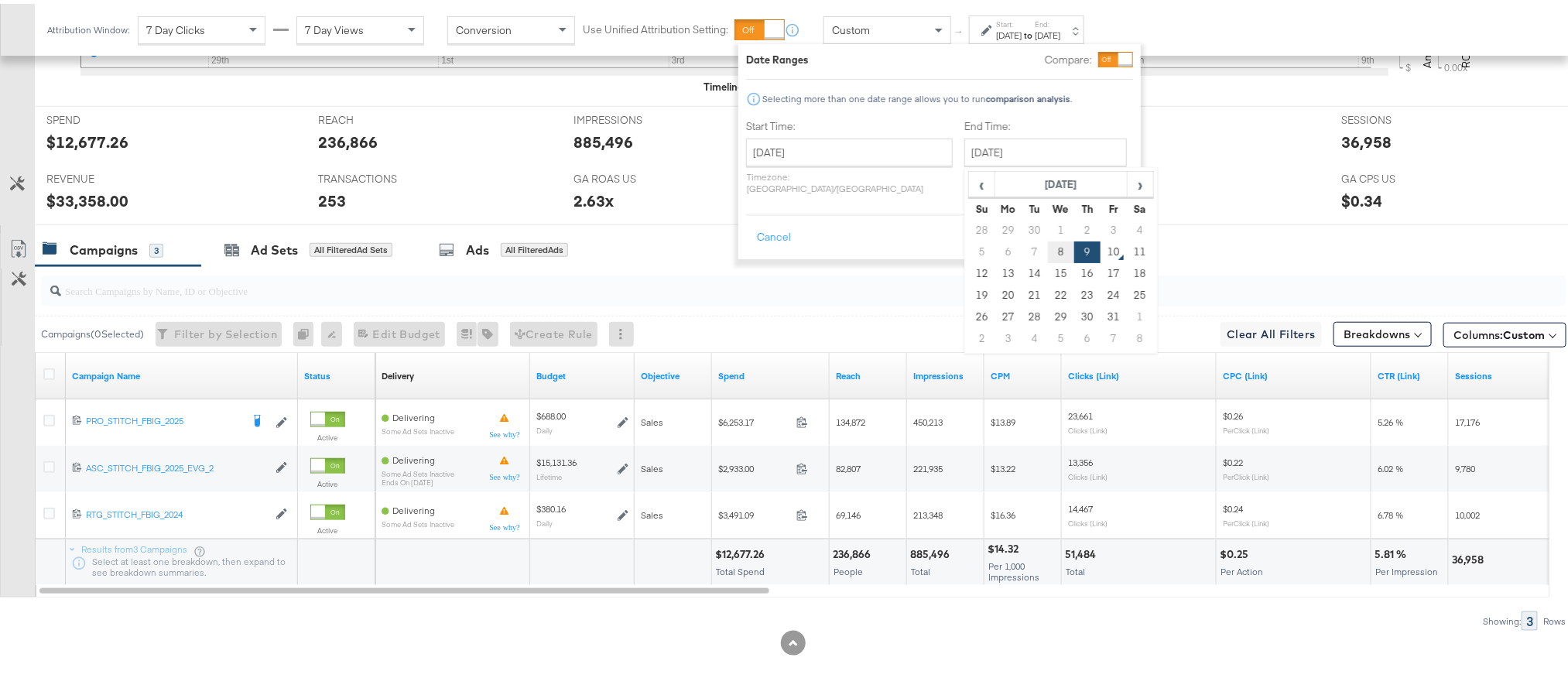
type input "October 8th 2025"
click at [1109, 220] on button "Apply" at bounding box center [1109, 234] width 49 height 28
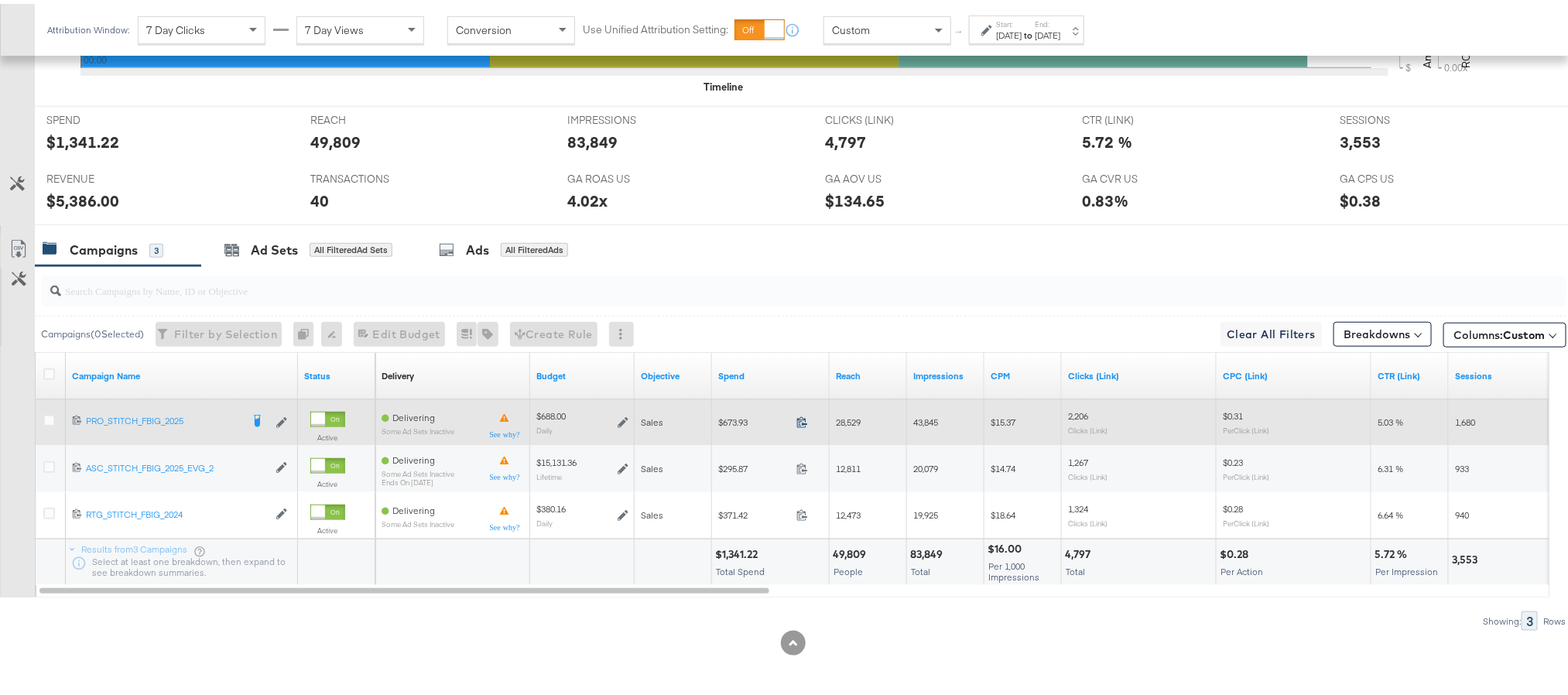
click at [802, 418] on icon at bounding box center [802, 418] width 12 height 12
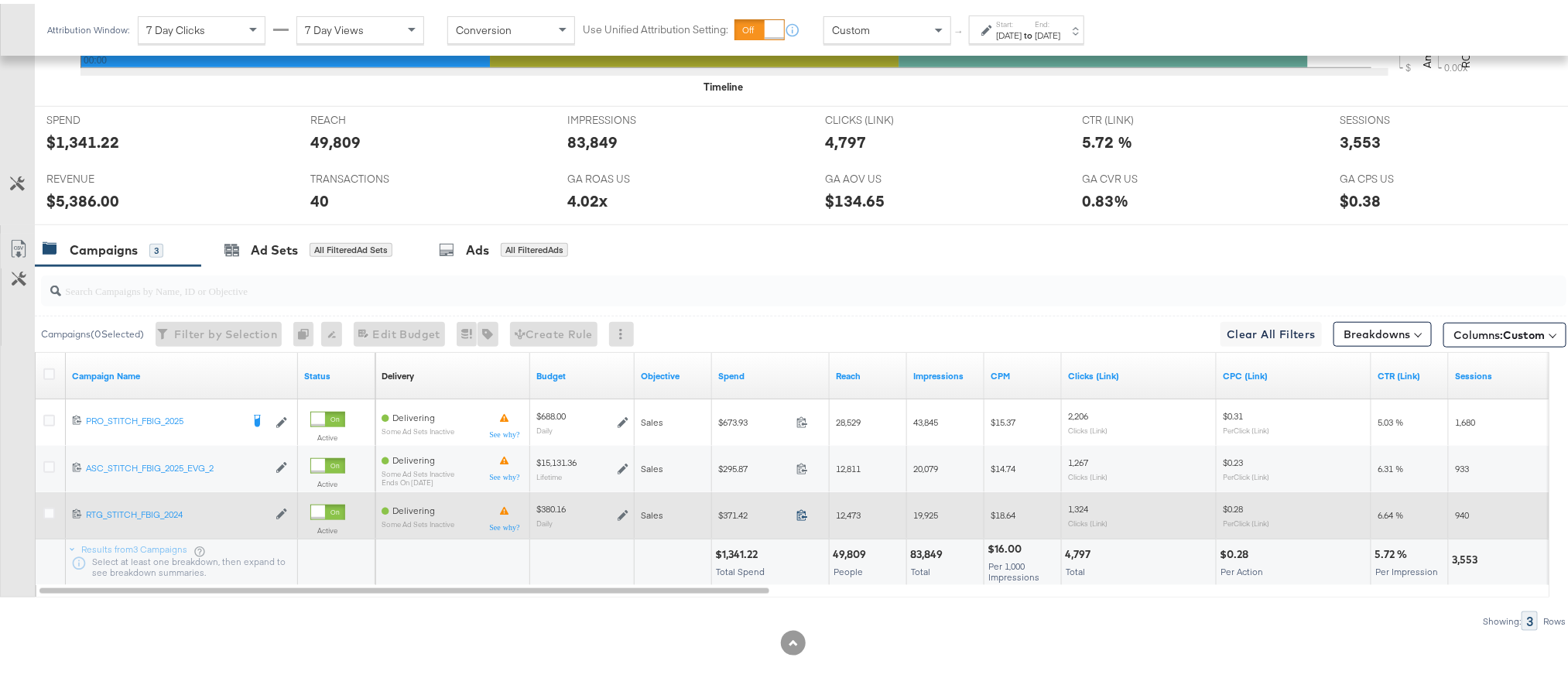
click at [801, 512] on icon at bounding box center [802, 512] width 12 height 12
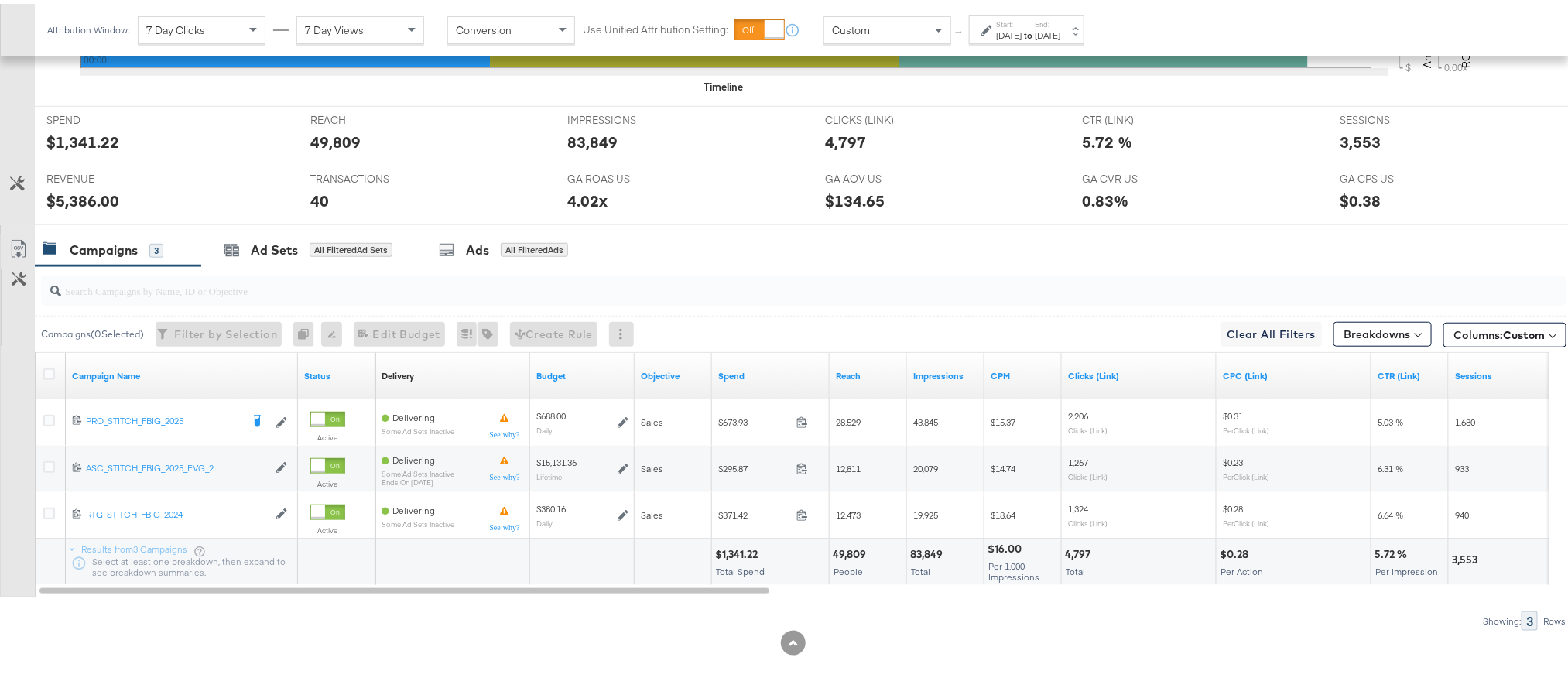
click at [744, 550] on div "$1,341.22" at bounding box center [739, 551] width 47 height 15
copy div "1,341.22"
click at [86, 195] on div "$5,386.00" at bounding box center [83, 197] width 73 height 22
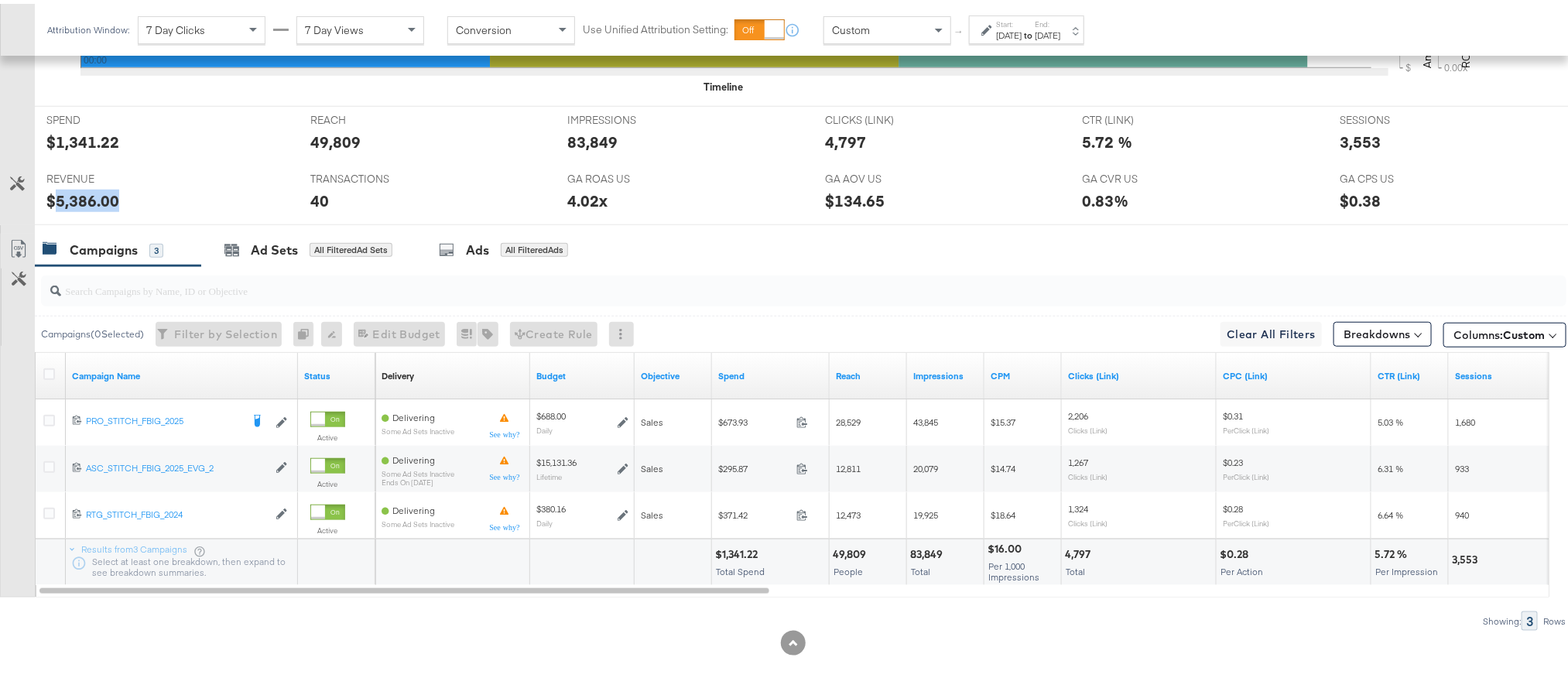
copy div "5,386.00"
click at [1060, 29] on div "[DATE]" at bounding box center [1048, 31] width 26 height 12
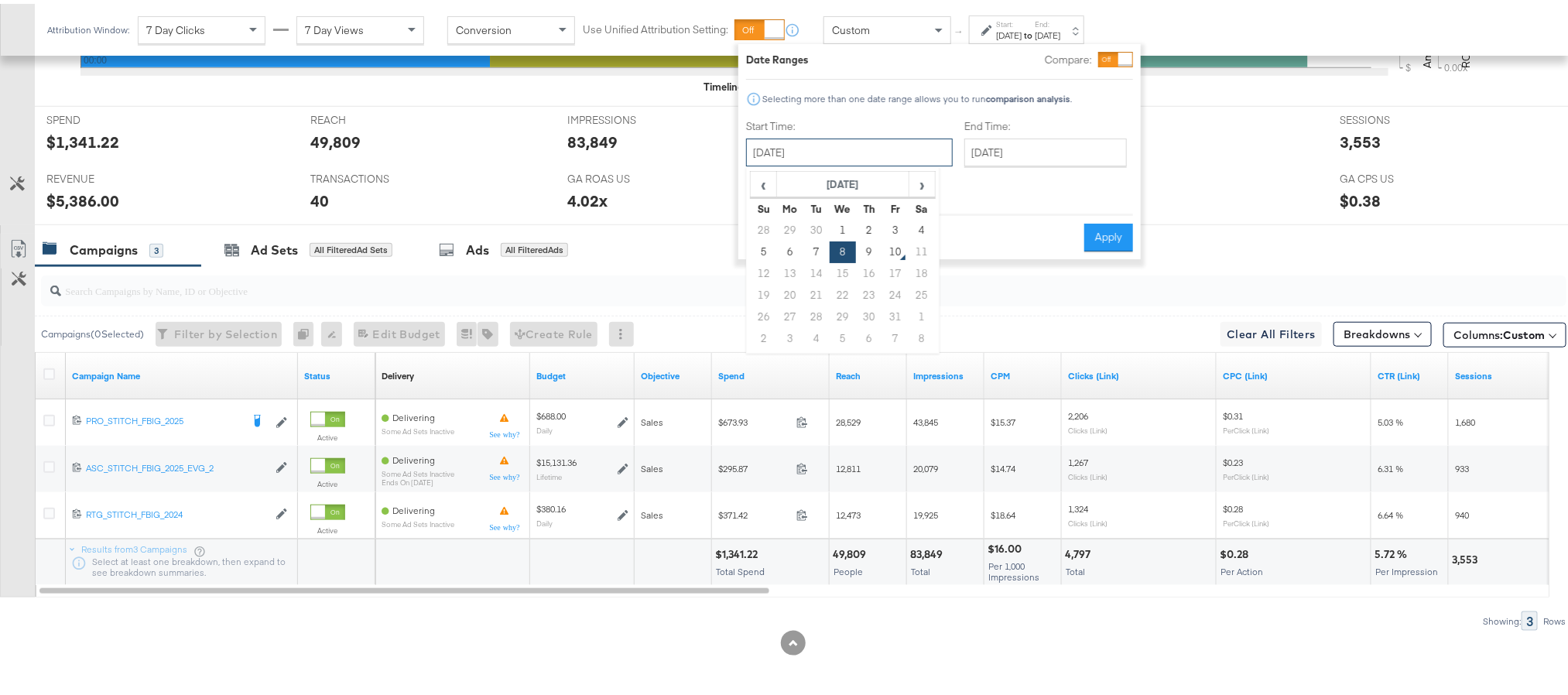
click at [845, 147] on input "October 8th 2025" at bounding box center [849, 149] width 207 height 28
click at [868, 242] on td "9" at bounding box center [869, 249] width 26 height 21
type input "October 9th 2025"
click at [1112, 226] on button "Apply" at bounding box center [1109, 234] width 49 height 28
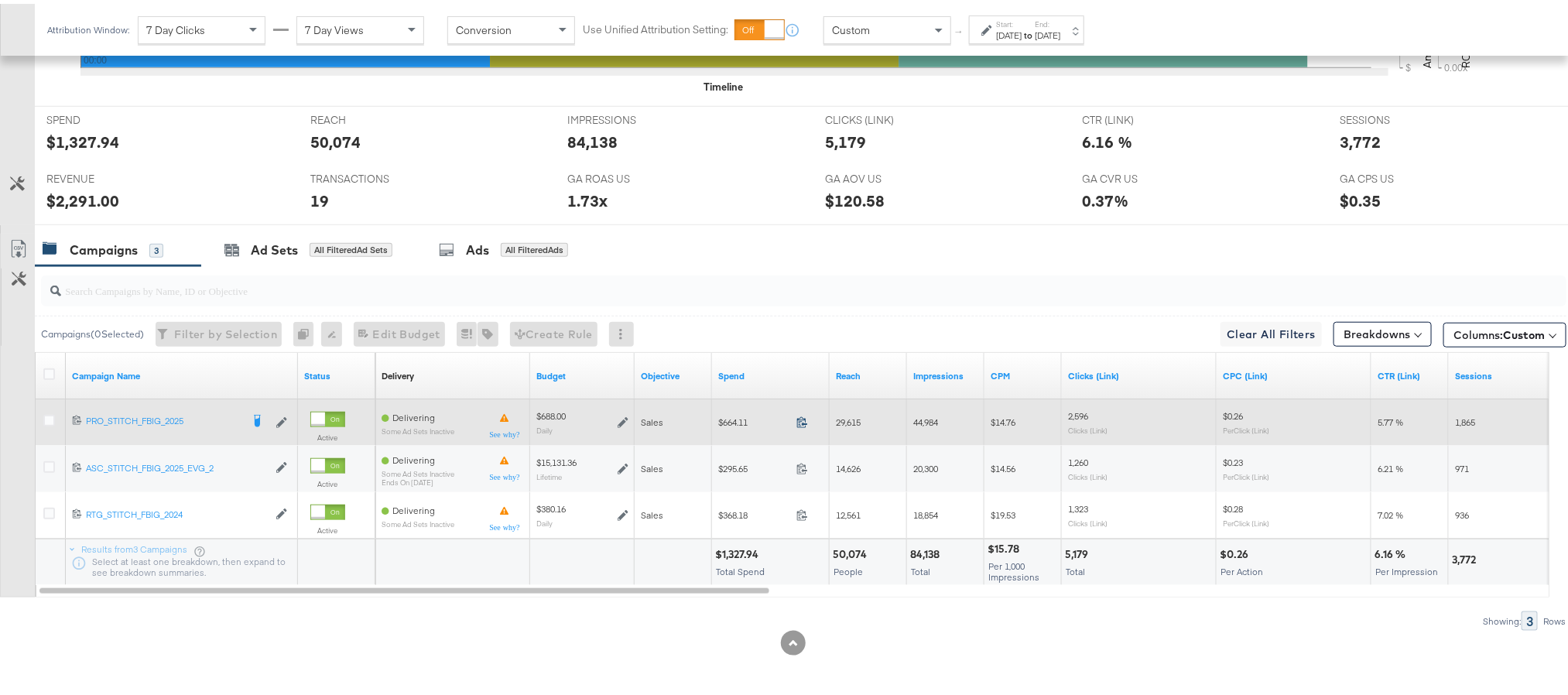
click at [801, 421] on icon at bounding box center [802, 418] width 12 height 12
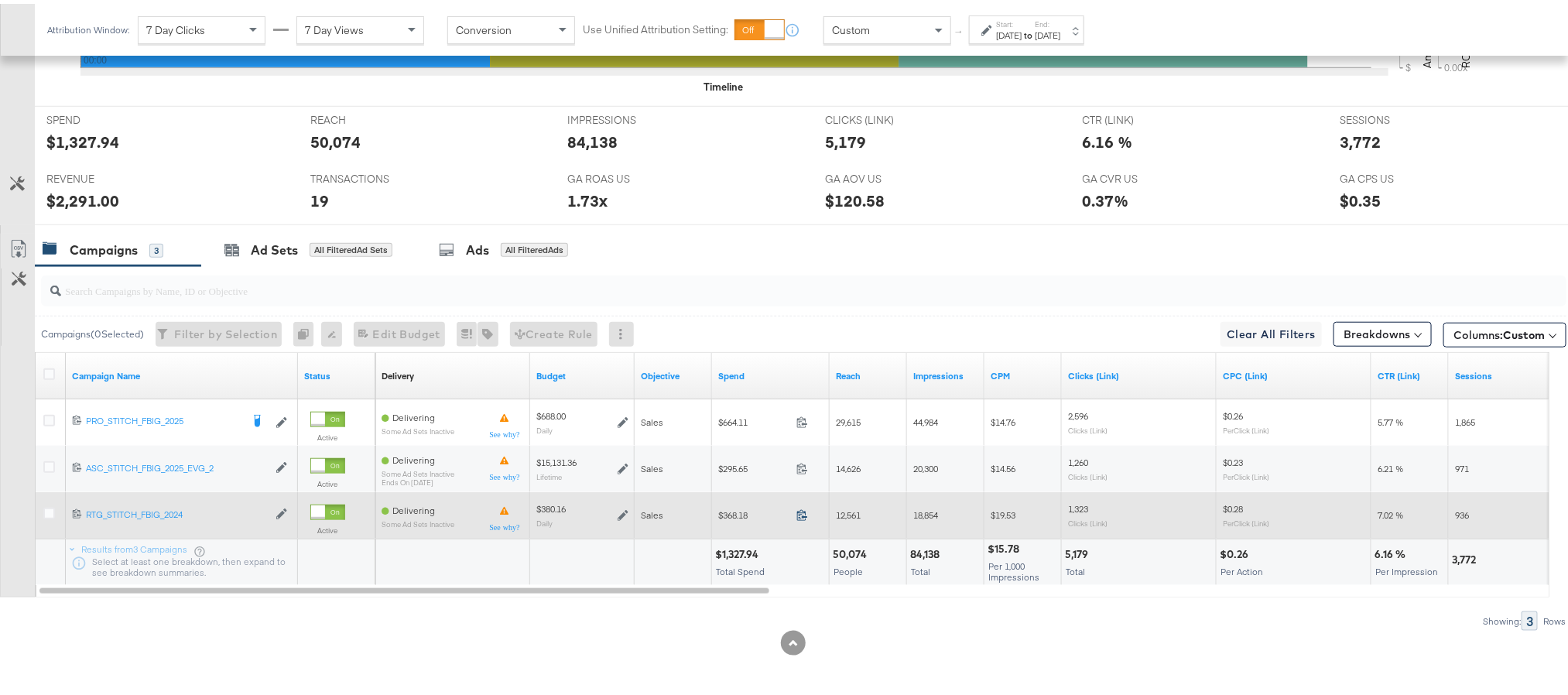
click at [803, 514] on icon at bounding box center [802, 512] width 10 height 11
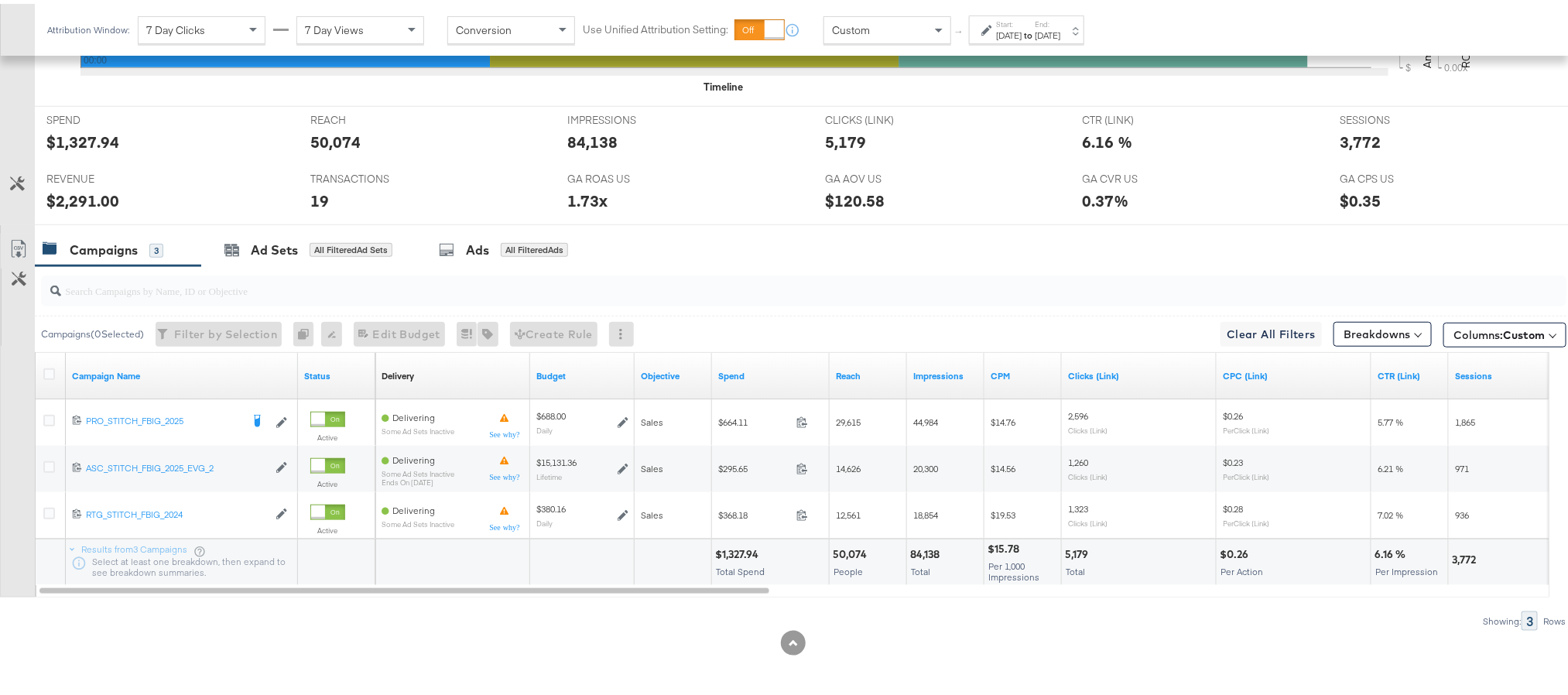
click at [729, 551] on div "$1,327.94" at bounding box center [739, 551] width 48 height 15
copy div "1,327.94"
click at [84, 198] on div "$2,291.00" at bounding box center [83, 197] width 73 height 22
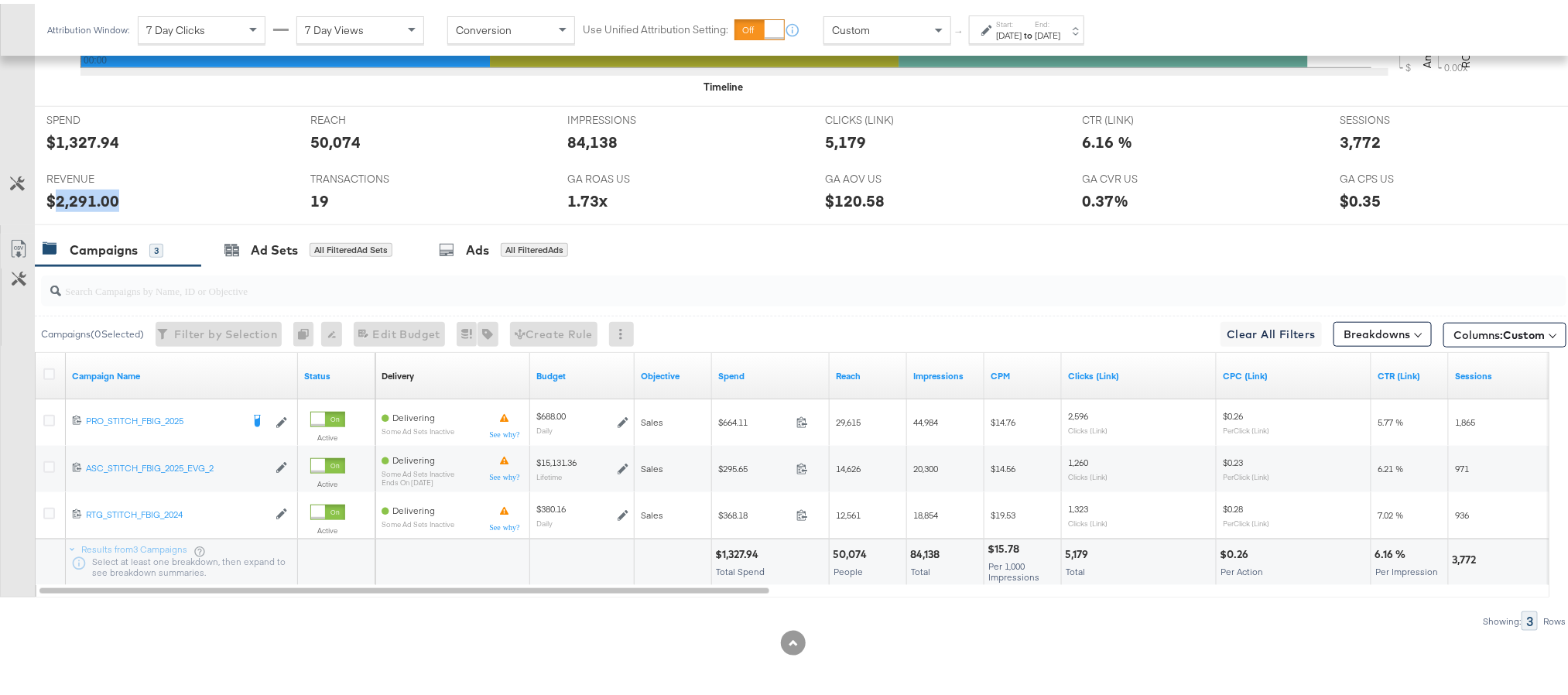
copy div "2,291.00"
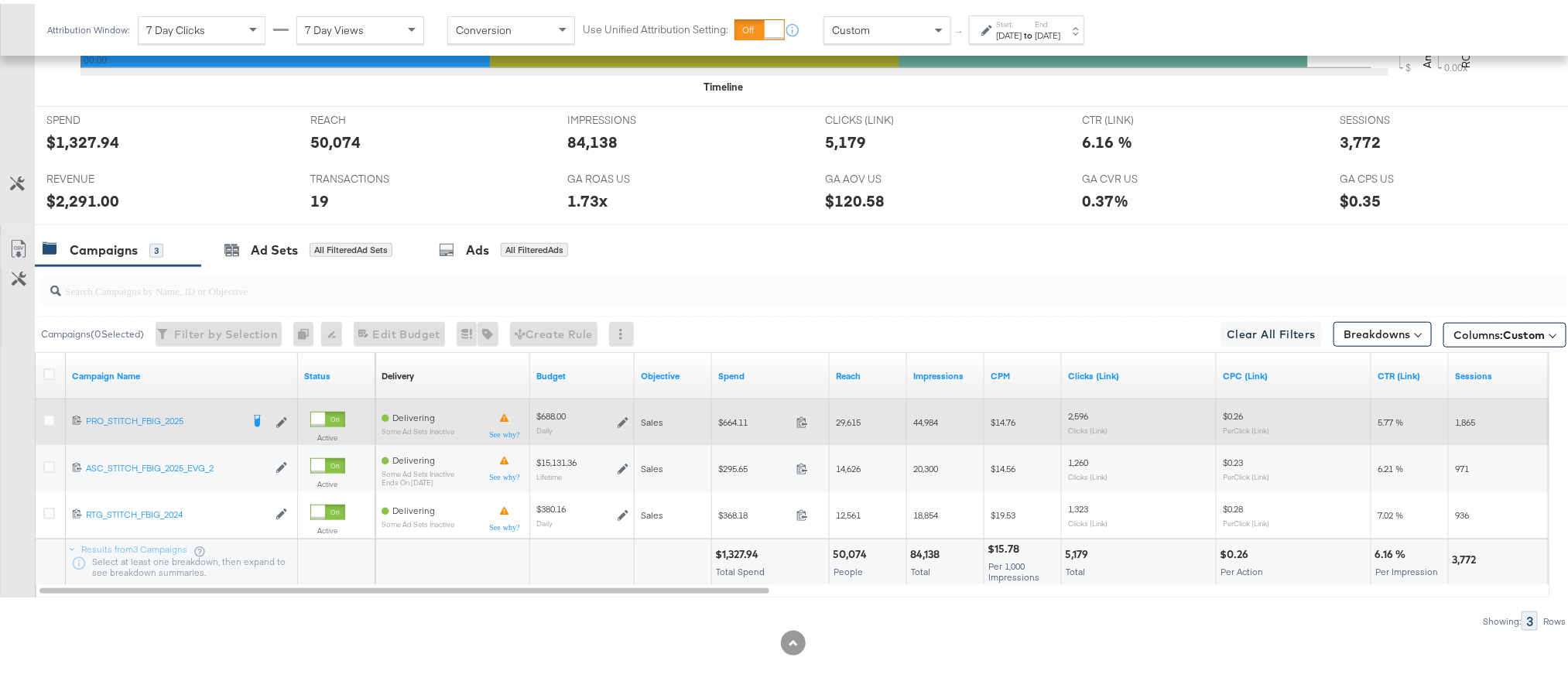
click at [623, 419] on icon at bounding box center [623, 418] width 11 height 11
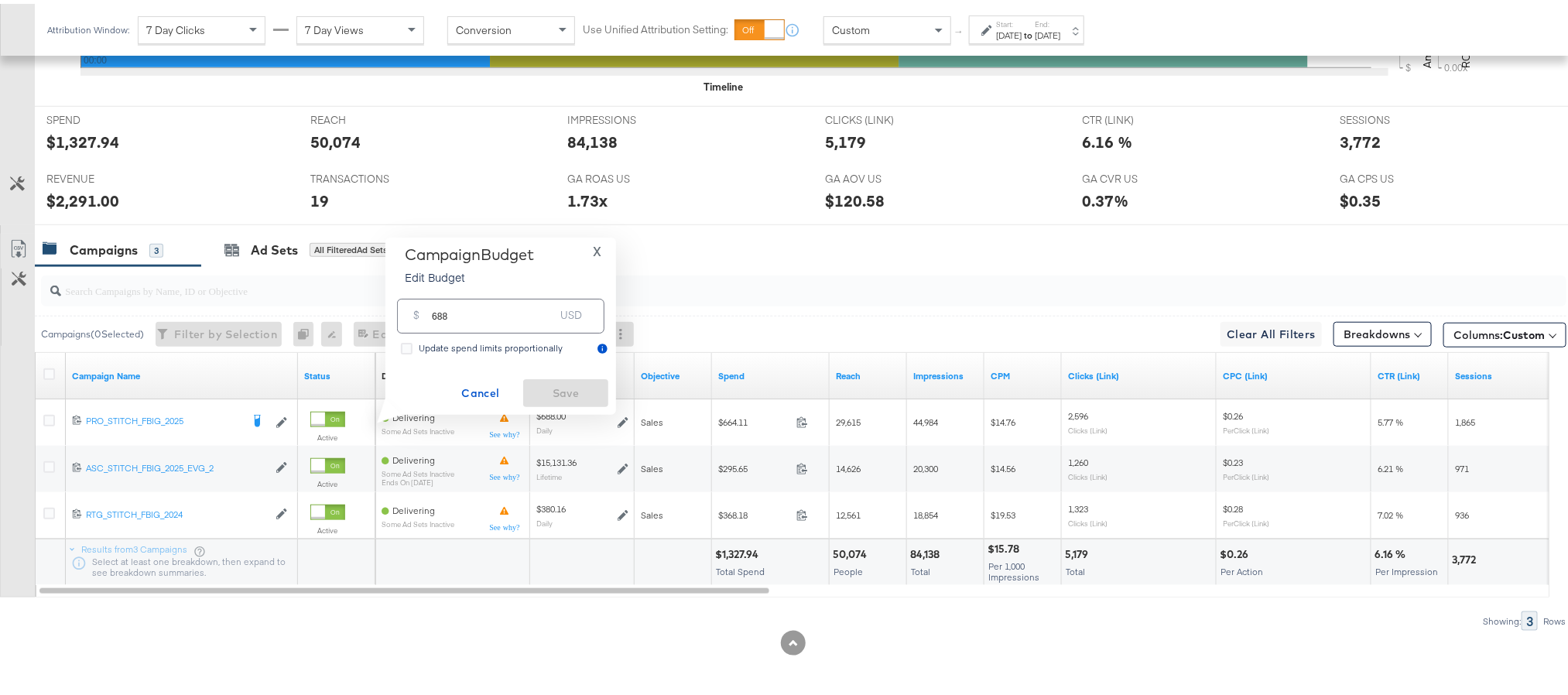
click at [474, 318] on input "688" at bounding box center [493, 306] width 122 height 33
paste input "$656.00"
type input "656.00"
click at [544, 383] on span "Save" at bounding box center [566, 389] width 73 height 19
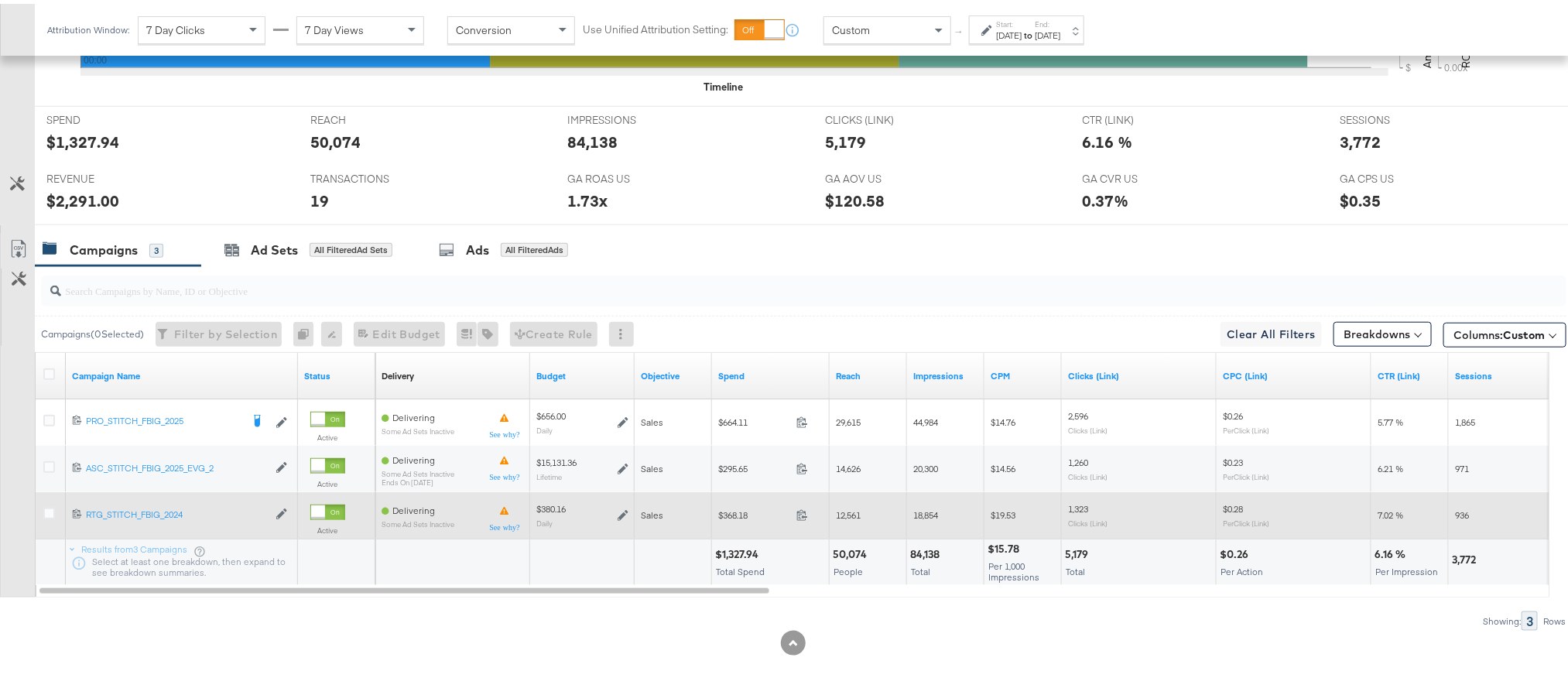
click at [625, 512] on icon at bounding box center [623, 512] width 11 height 11
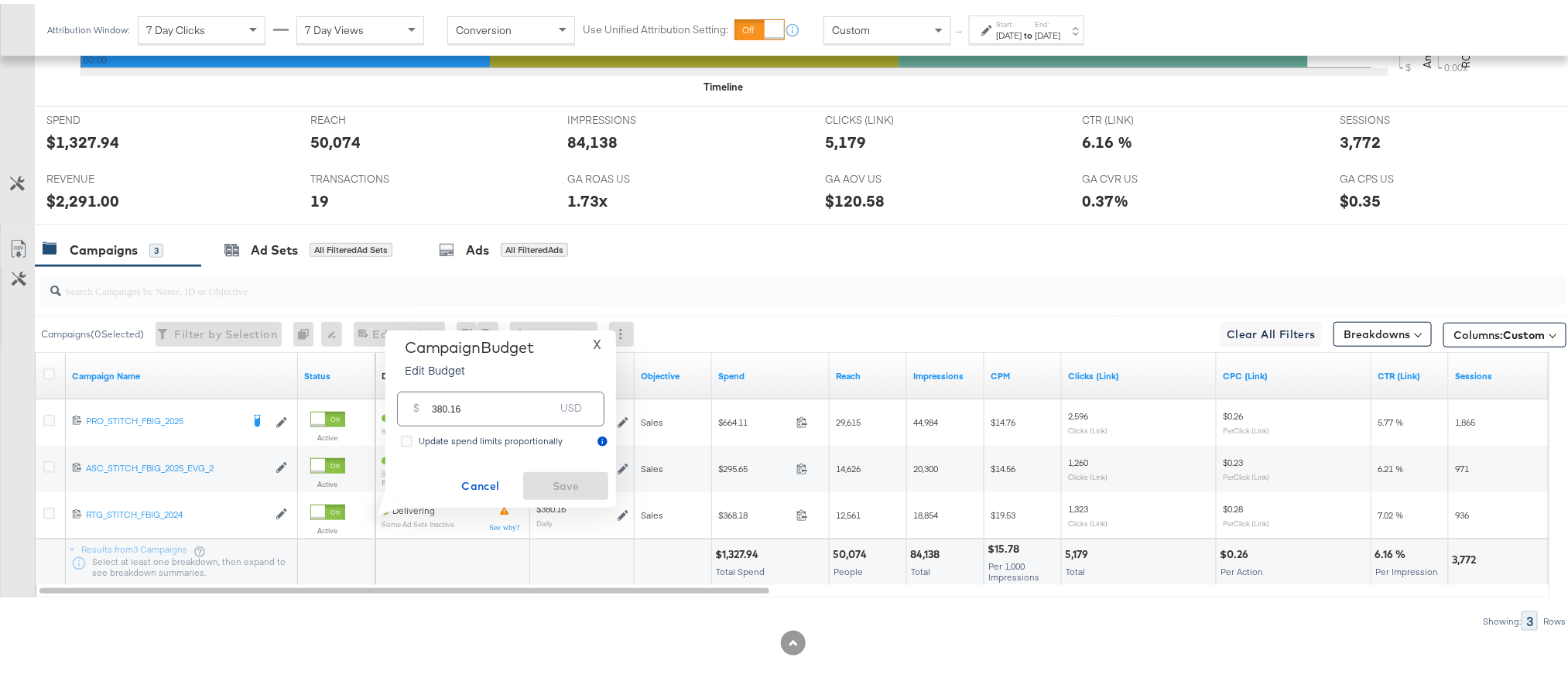
click at [496, 409] on input "380.16" at bounding box center [493, 399] width 122 height 33
paste input "$362.48"
type input "362.48"
click at [537, 484] on span "Save" at bounding box center [566, 482] width 73 height 19
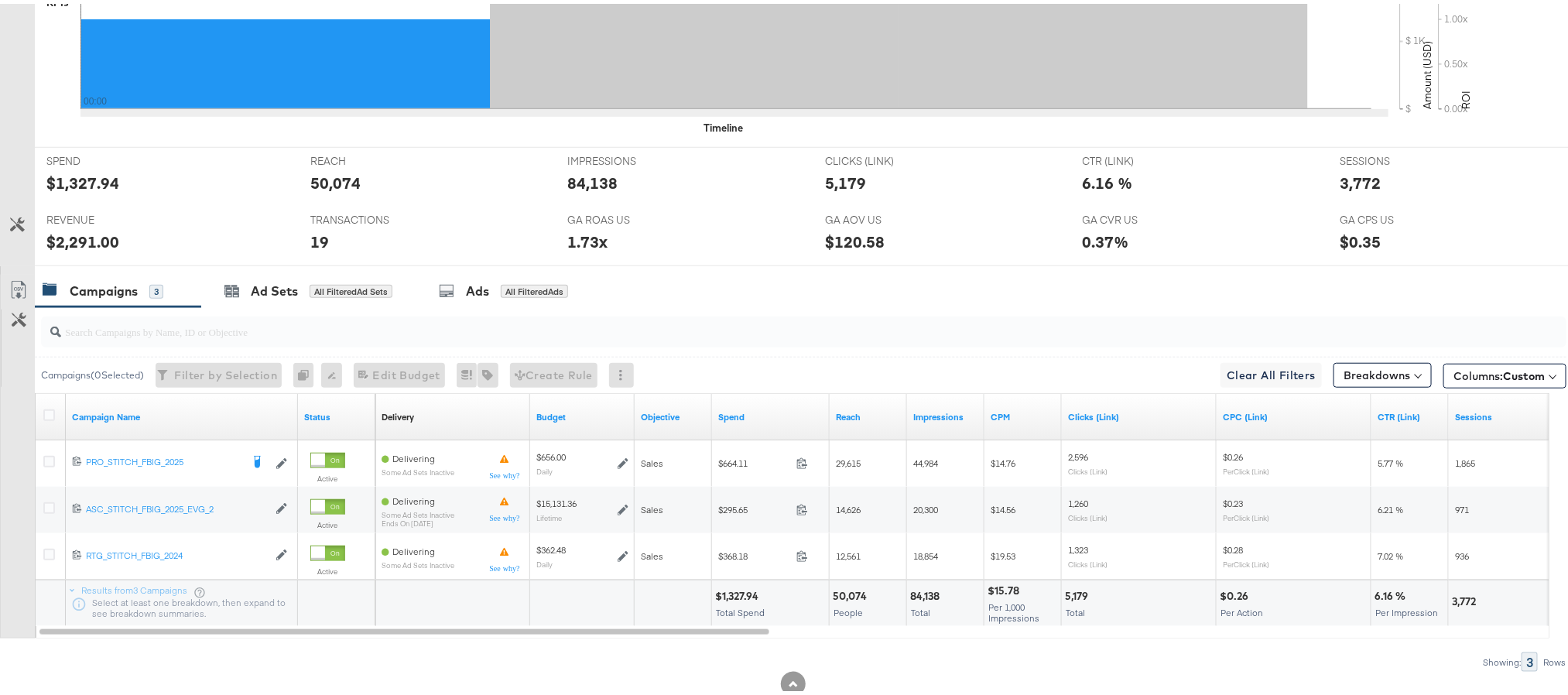
scroll to position [0, 0]
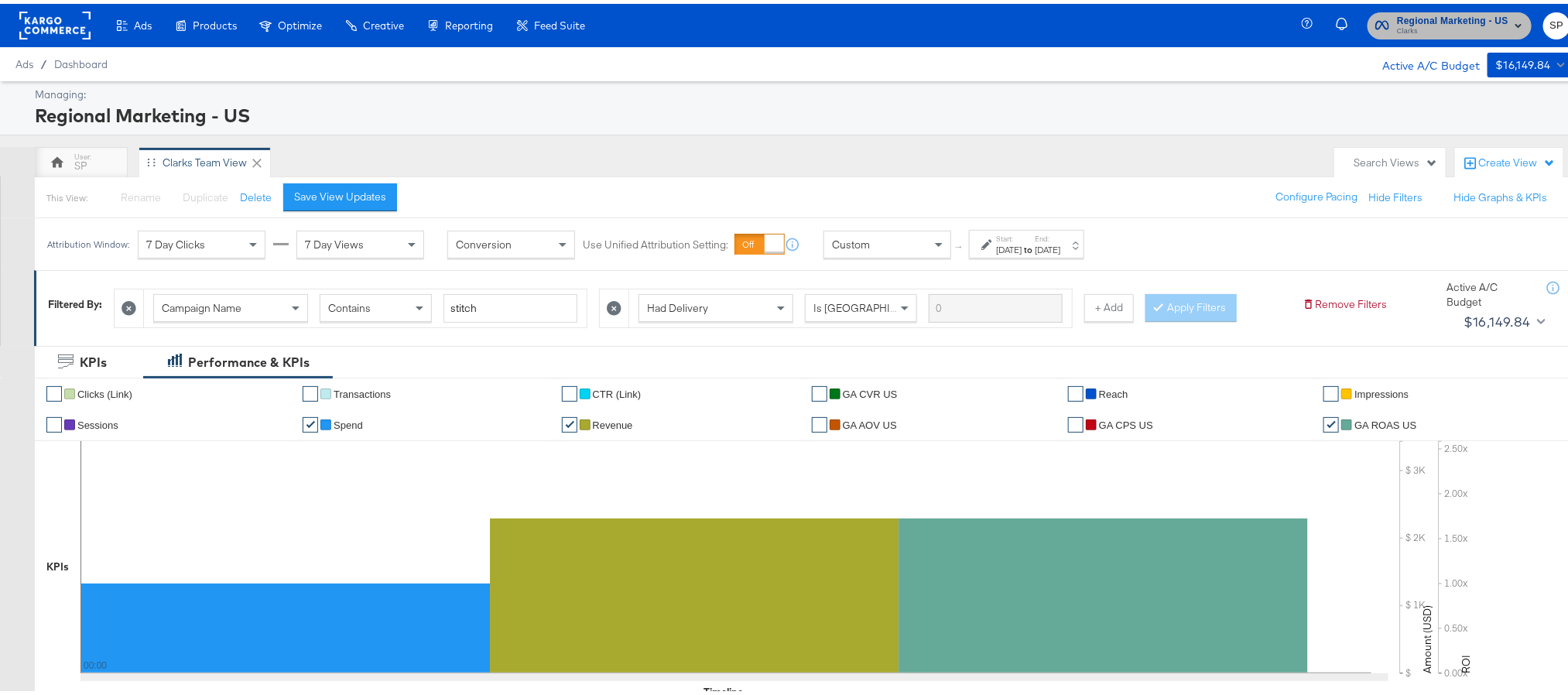
click at [1418, 31] on span "Clarks" at bounding box center [1452, 27] width 112 height 12
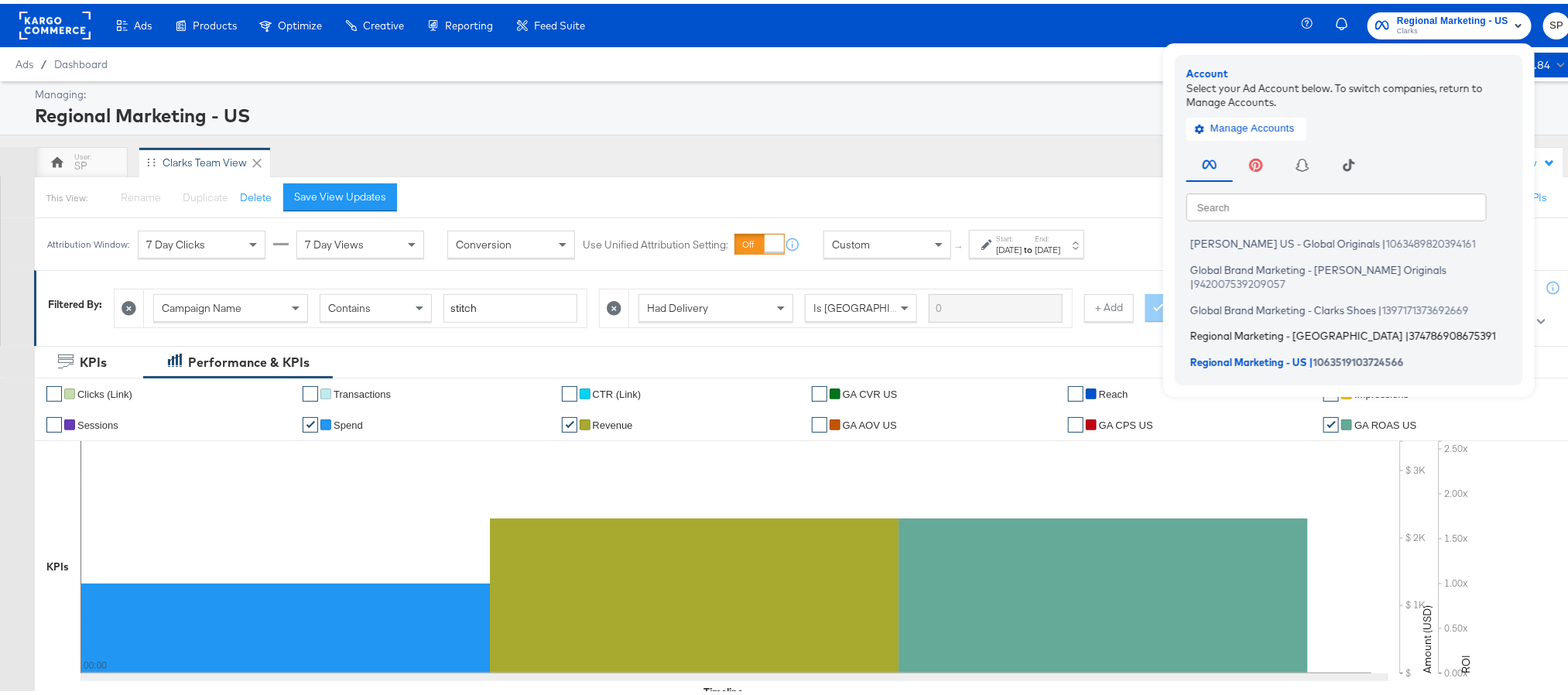
click at [1252, 326] on span "Regional Marketing - CA" at bounding box center [1297, 331] width 213 height 12
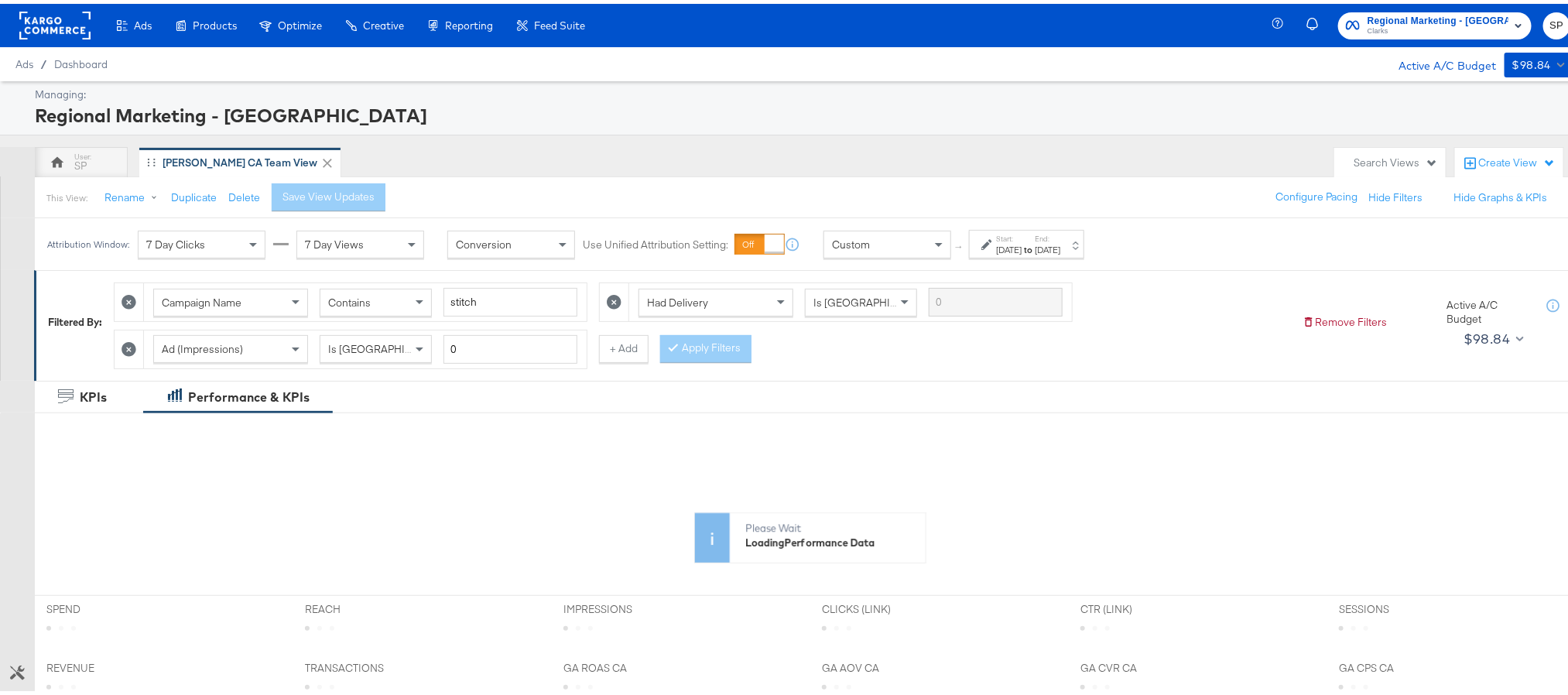
click at [1022, 242] on div "[DATE]" at bounding box center [1009, 245] width 26 height 12
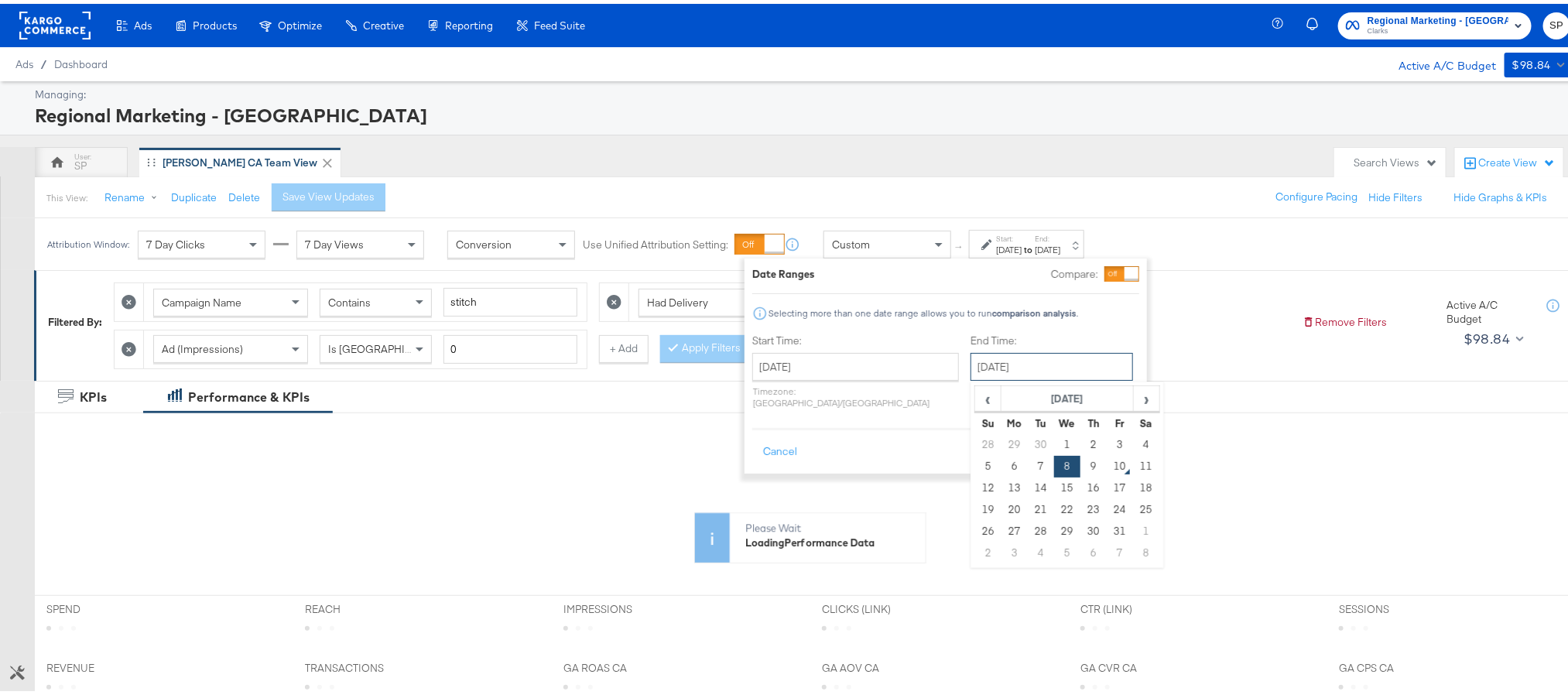
click at [1005, 368] on input "[DATE]" at bounding box center [1052, 364] width 163 height 28
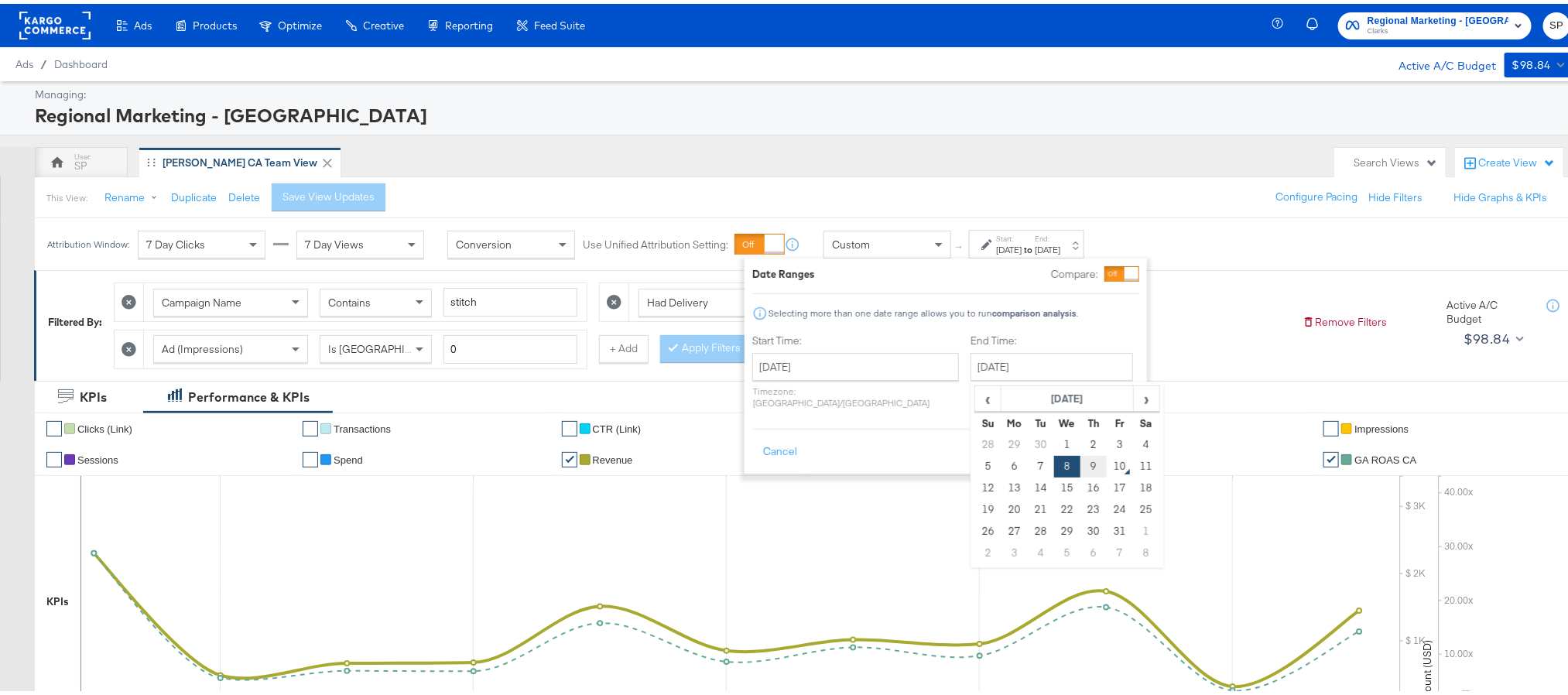
click at [1081, 467] on td "9" at bounding box center [1094, 463] width 26 height 21
type input "October 9th 2025"
click at [1114, 436] on button "Apply" at bounding box center [1114, 449] width 49 height 28
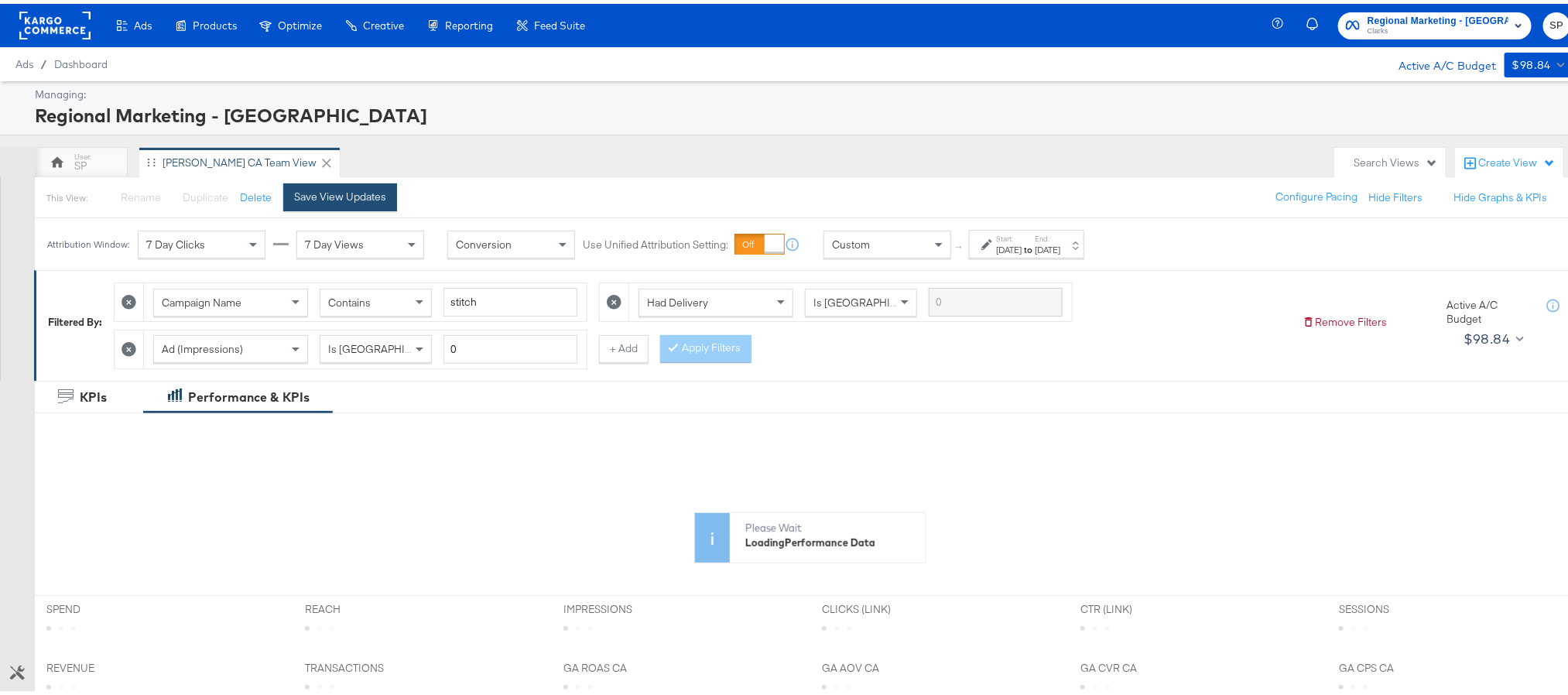
click at [346, 191] on div "Save View Updates" at bounding box center [340, 193] width 92 height 15
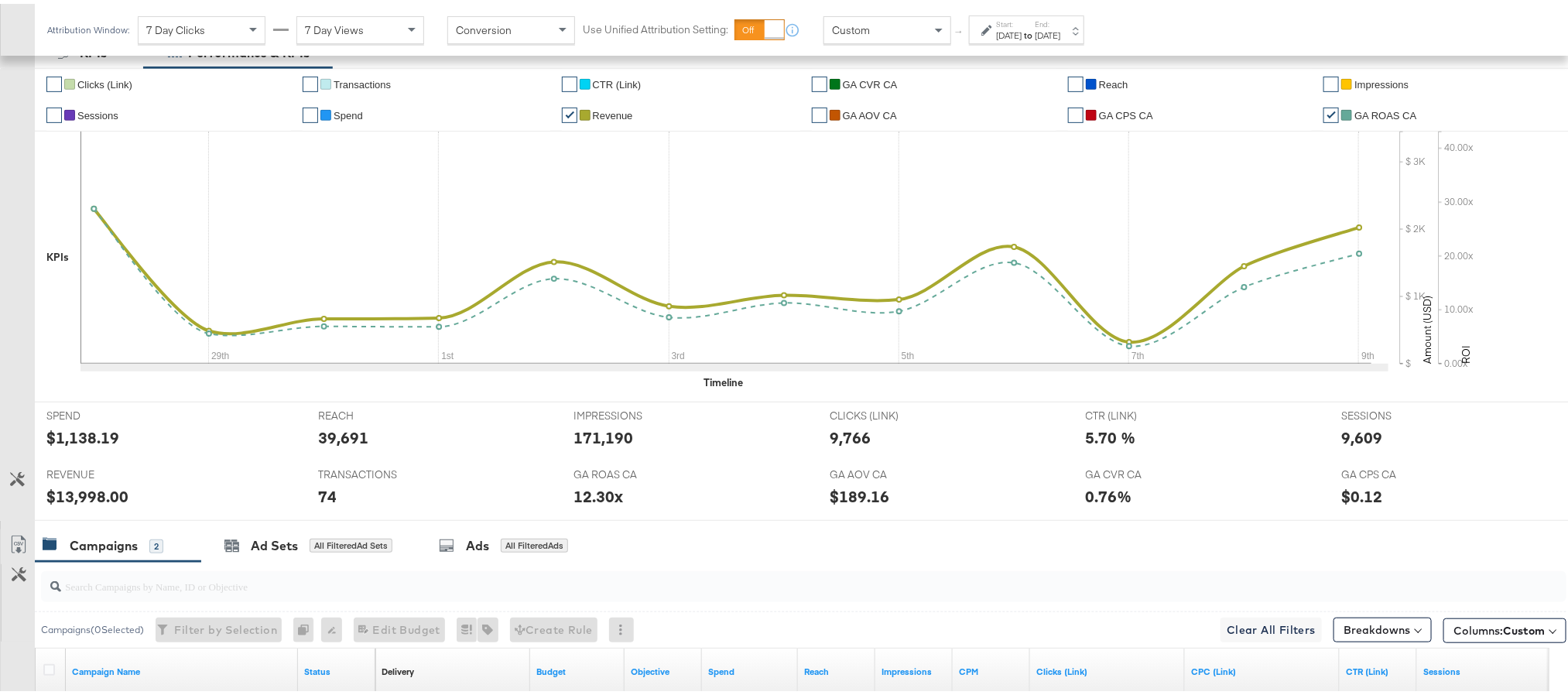
scroll to position [600, 0]
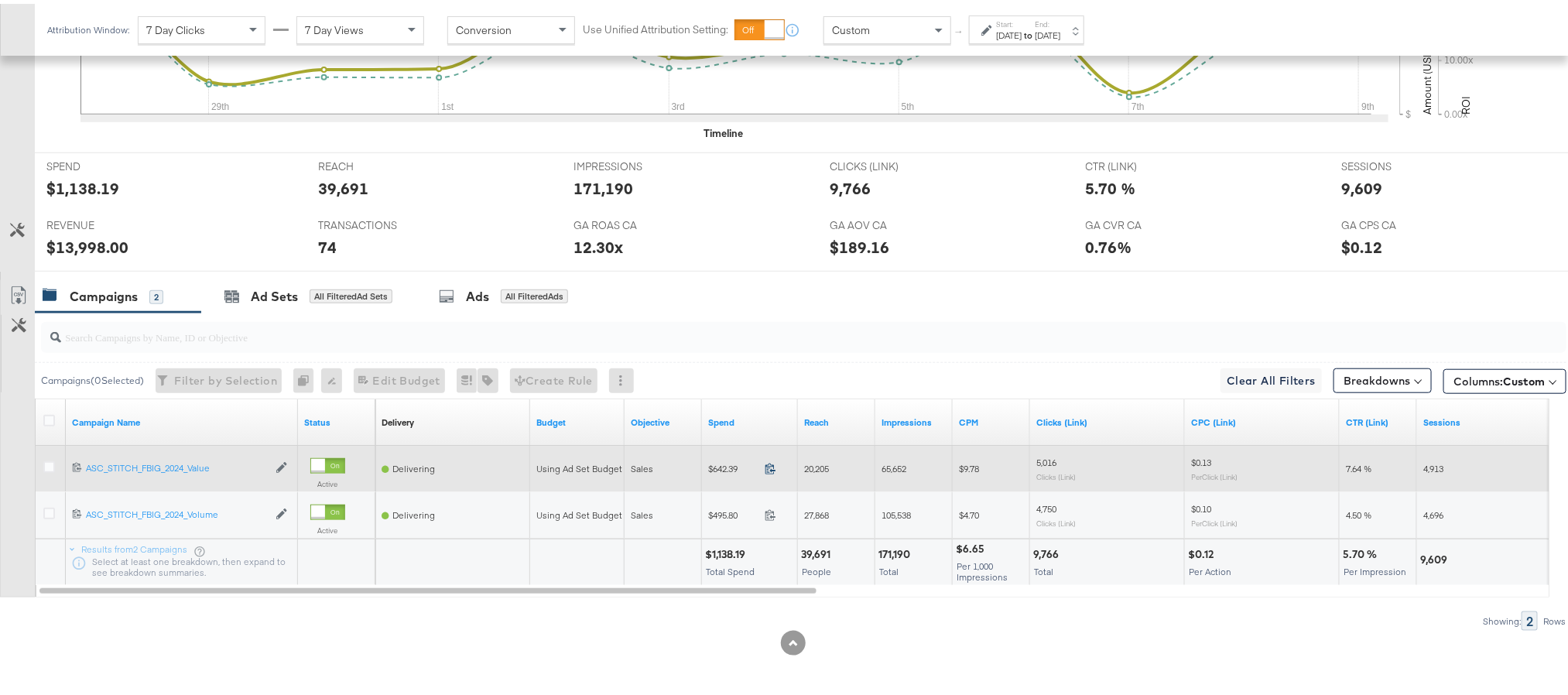
click at [769, 464] on icon at bounding box center [771, 465] width 12 height 12
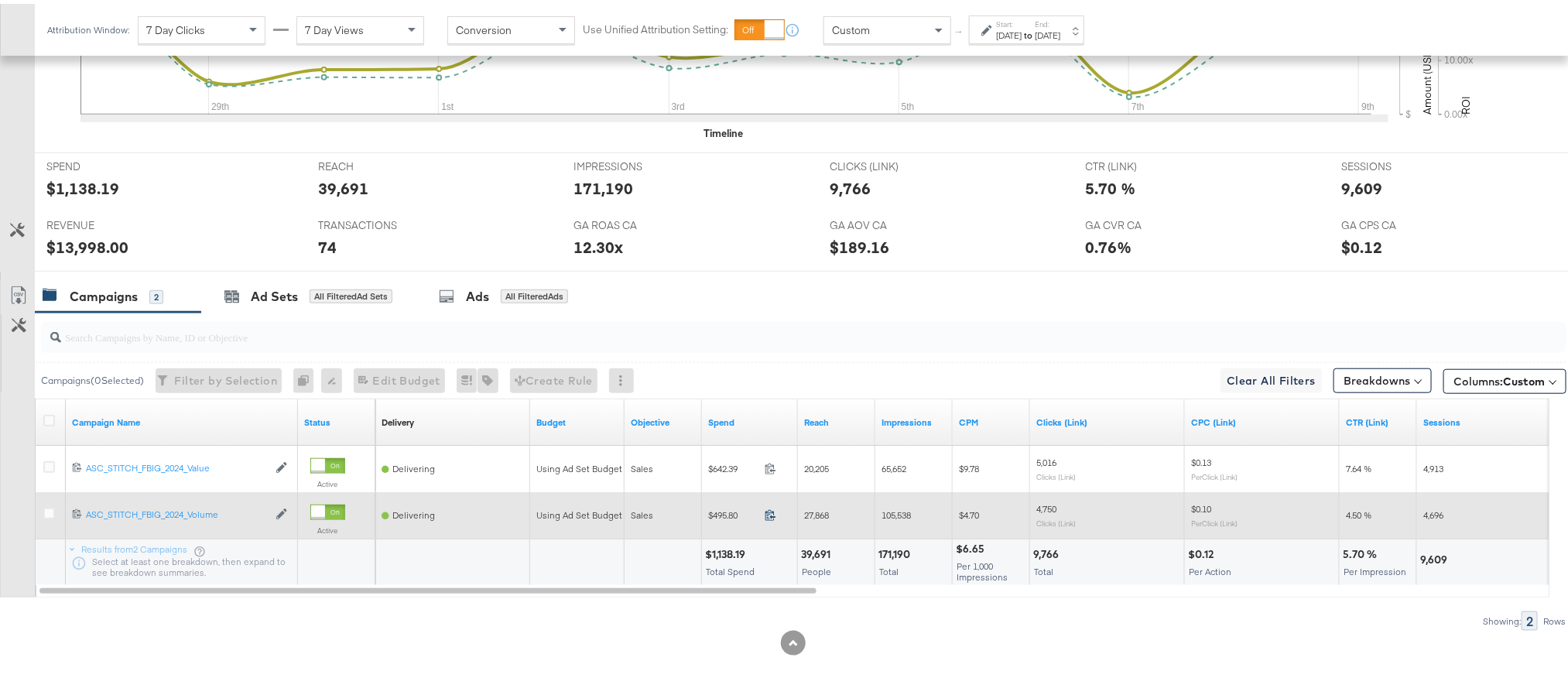
click at [772, 513] on icon at bounding box center [771, 512] width 12 height 12
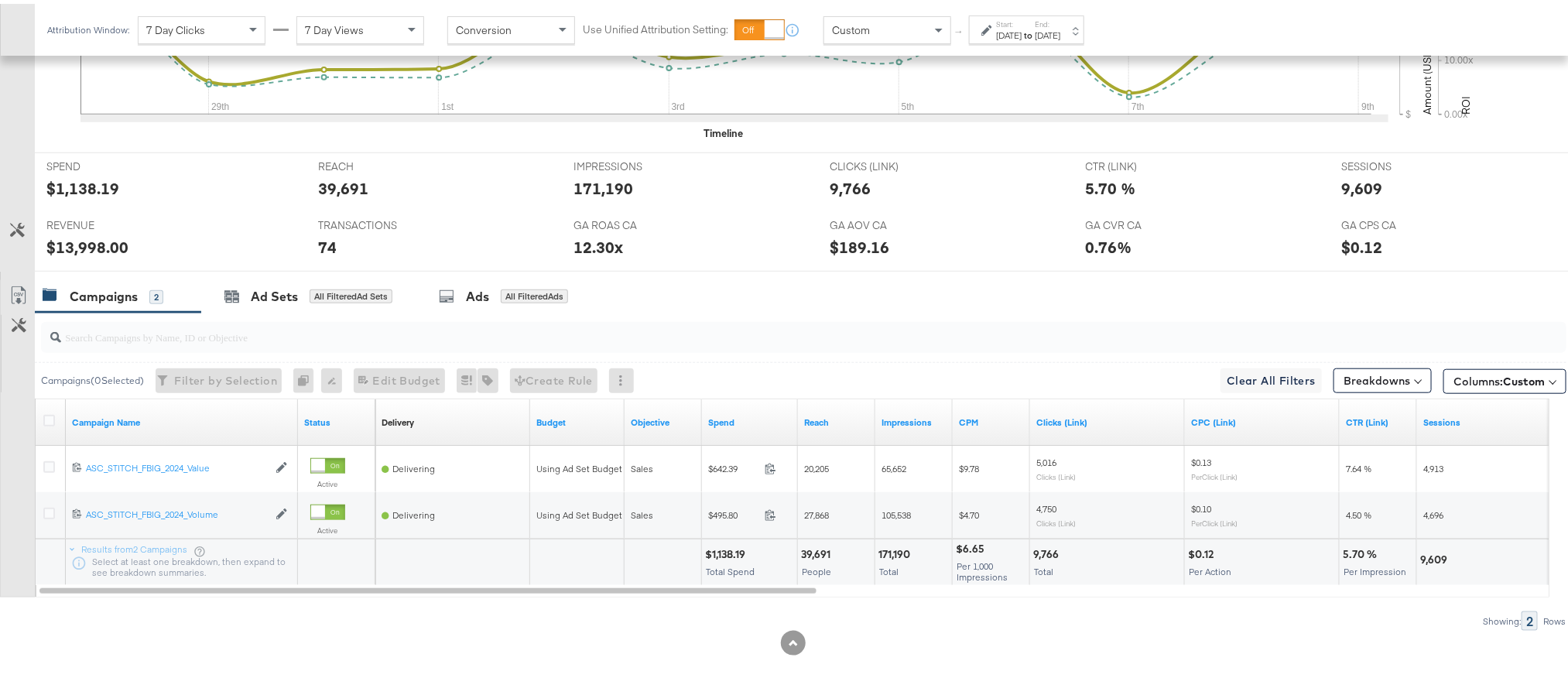
click at [729, 553] on div "$1,138.19" at bounding box center [727, 551] width 45 height 15
copy div "1,138.19"
click at [729, 553] on div "$1,138.19" at bounding box center [727, 551] width 45 height 15
click at [89, 241] on div "$13,998.00" at bounding box center [87, 243] width 82 height 22
copy div "13,998.00"
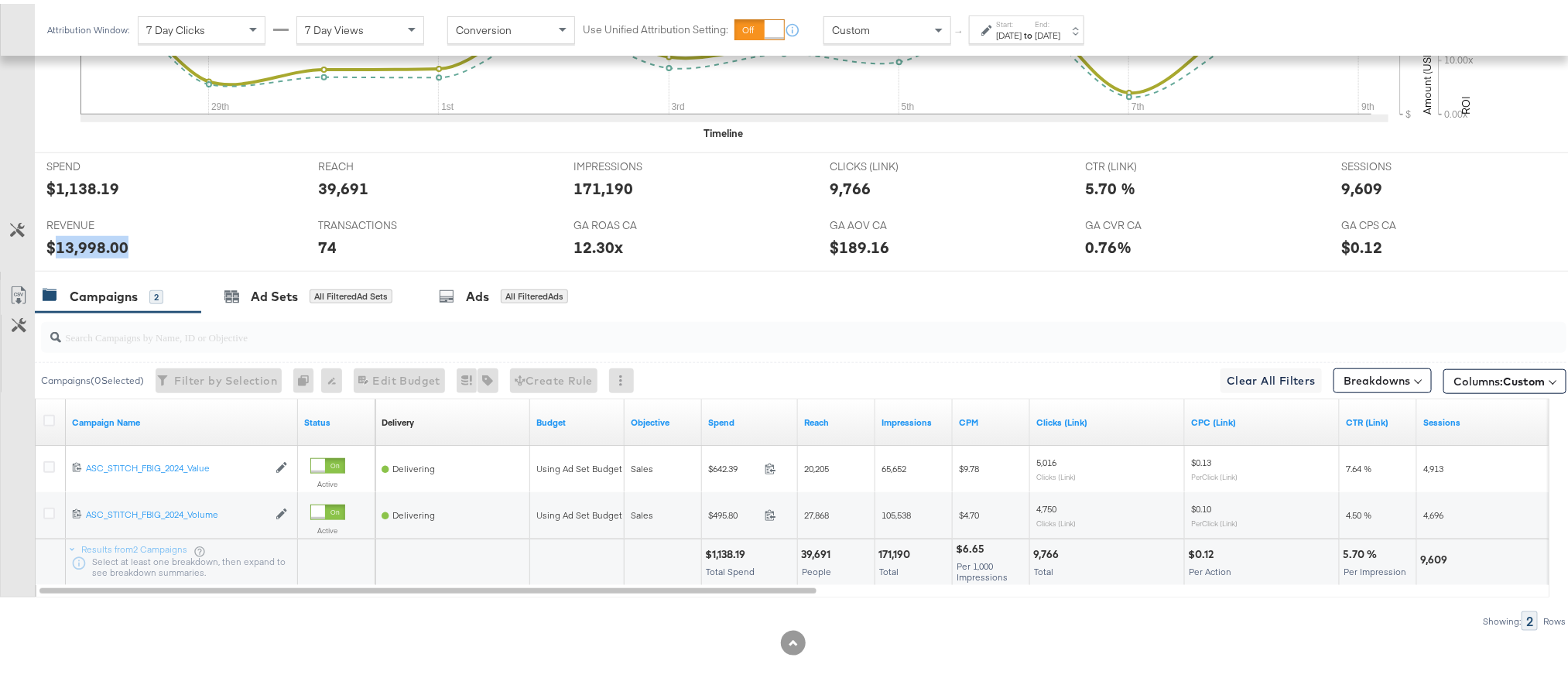
click at [89, 241] on div "$13,998.00" at bounding box center [87, 243] width 82 height 22
click at [579, 240] on div "12.30x" at bounding box center [598, 243] width 50 height 22
copy div "12.30"
click at [1352, 182] on div "9,609" at bounding box center [1362, 184] width 41 height 22
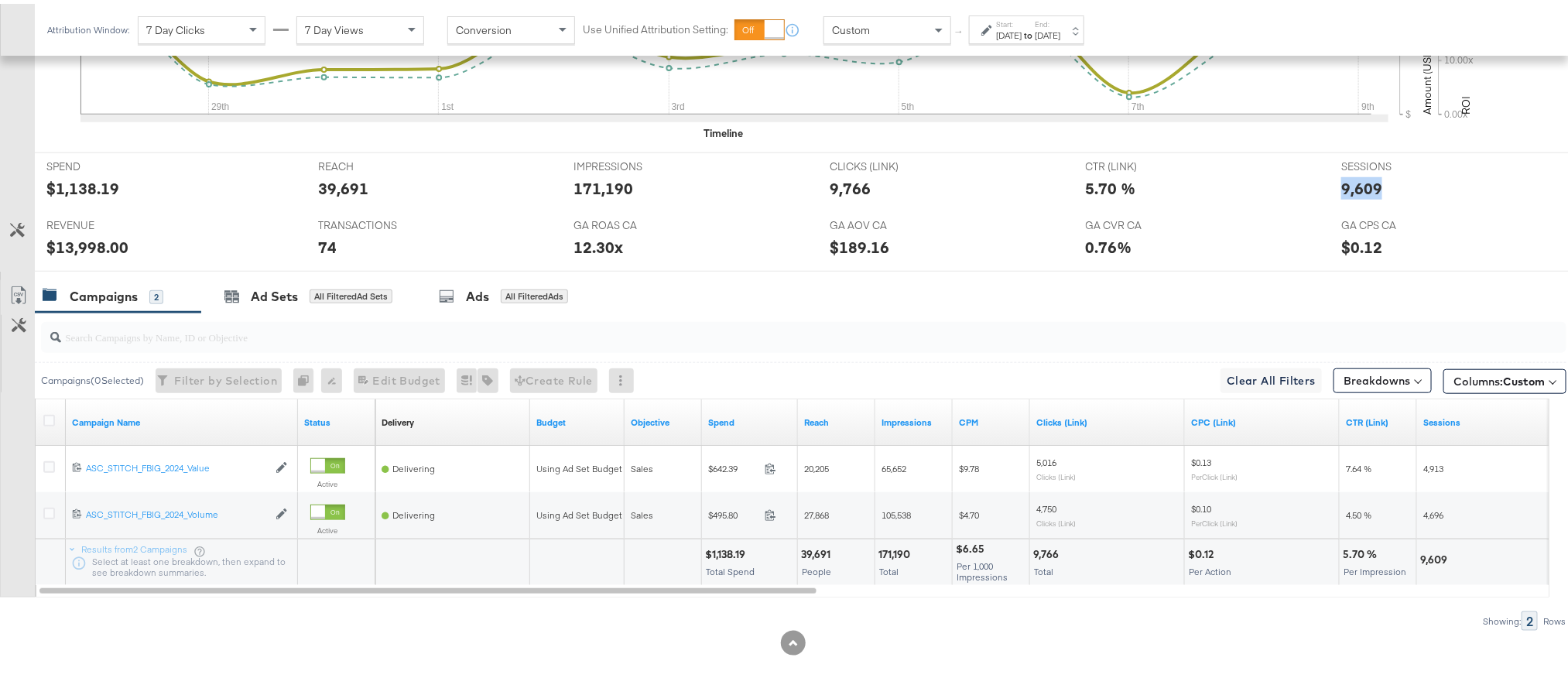
click at [1352, 182] on div "9,609" at bounding box center [1362, 184] width 41 height 22
copy div "9,609"
click at [1060, 29] on div "Oct 9th 2025" at bounding box center [1048, 31] width 26 height 12
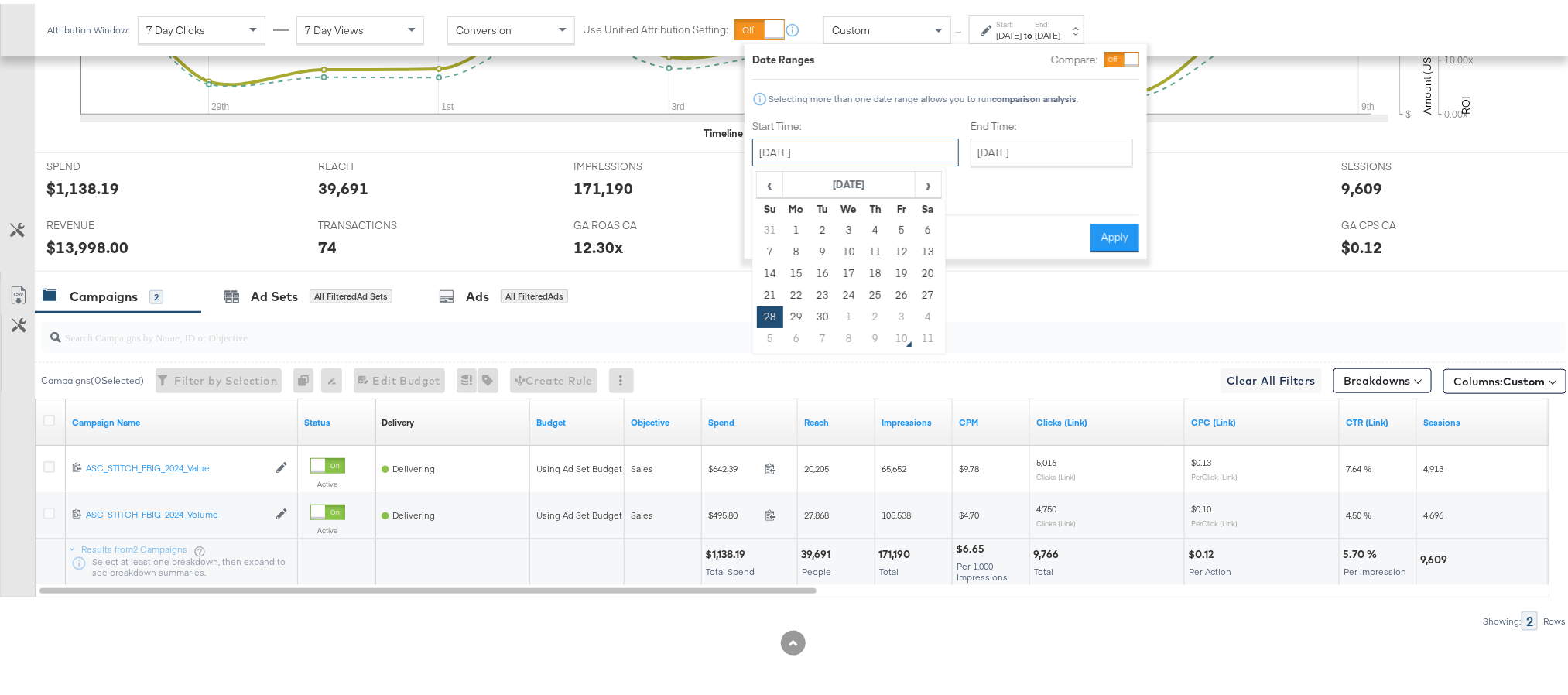
click at [873, 147] on input "September 28th 2025" at bounding box center [856, 149] width 207 height 28
click at [840, 337] on td "8" at bounding box center [849, 336] width 26 height 21
type input "October 8th 2025"
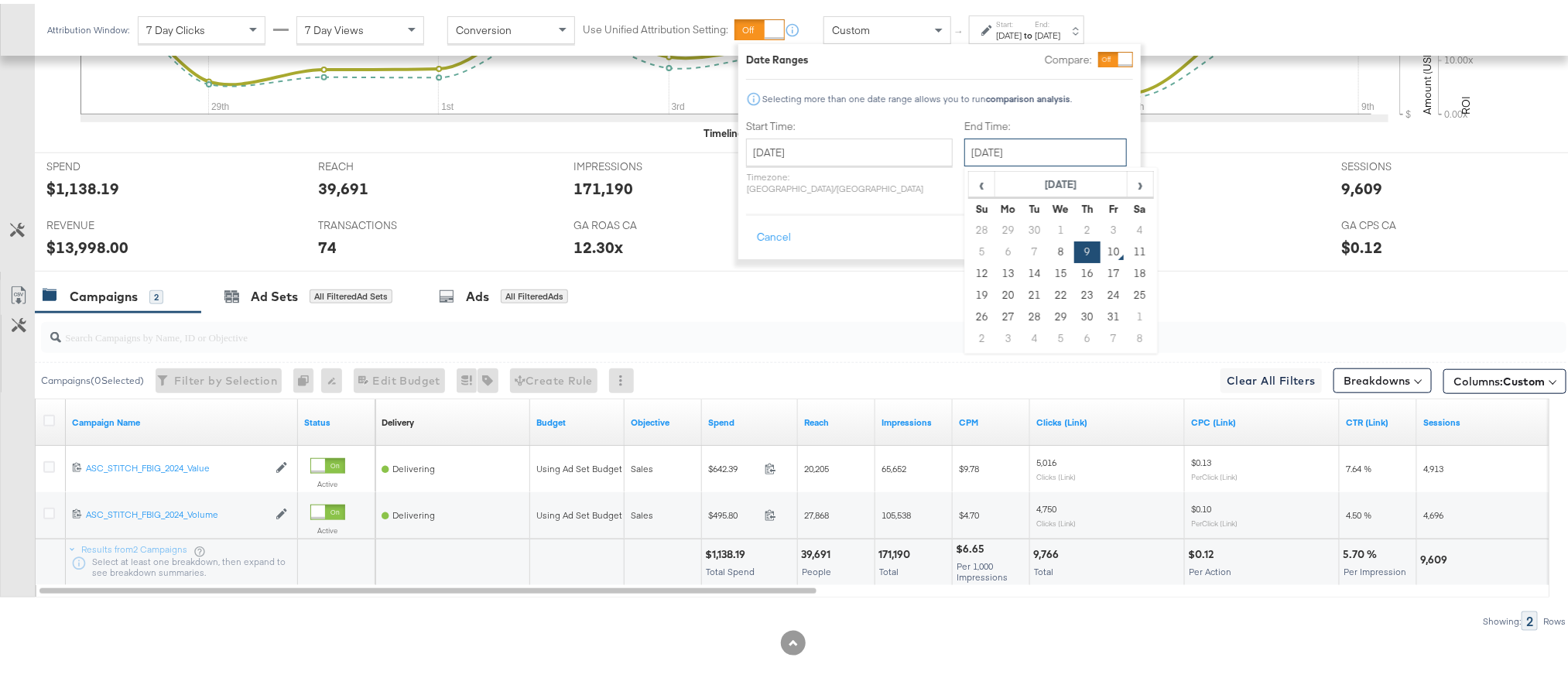
click at [986, 149] on input "October 9th 2025" at bounding box center [1045, 149] width 163 height 28
click at [1048, 242] on td "8" at bounding box center [1061, 249] width 26 height 21
type input "October 8th 2025"
click at [1099, 221] on button "Apply" at bounding box center [1109, 234] width 49 height 28
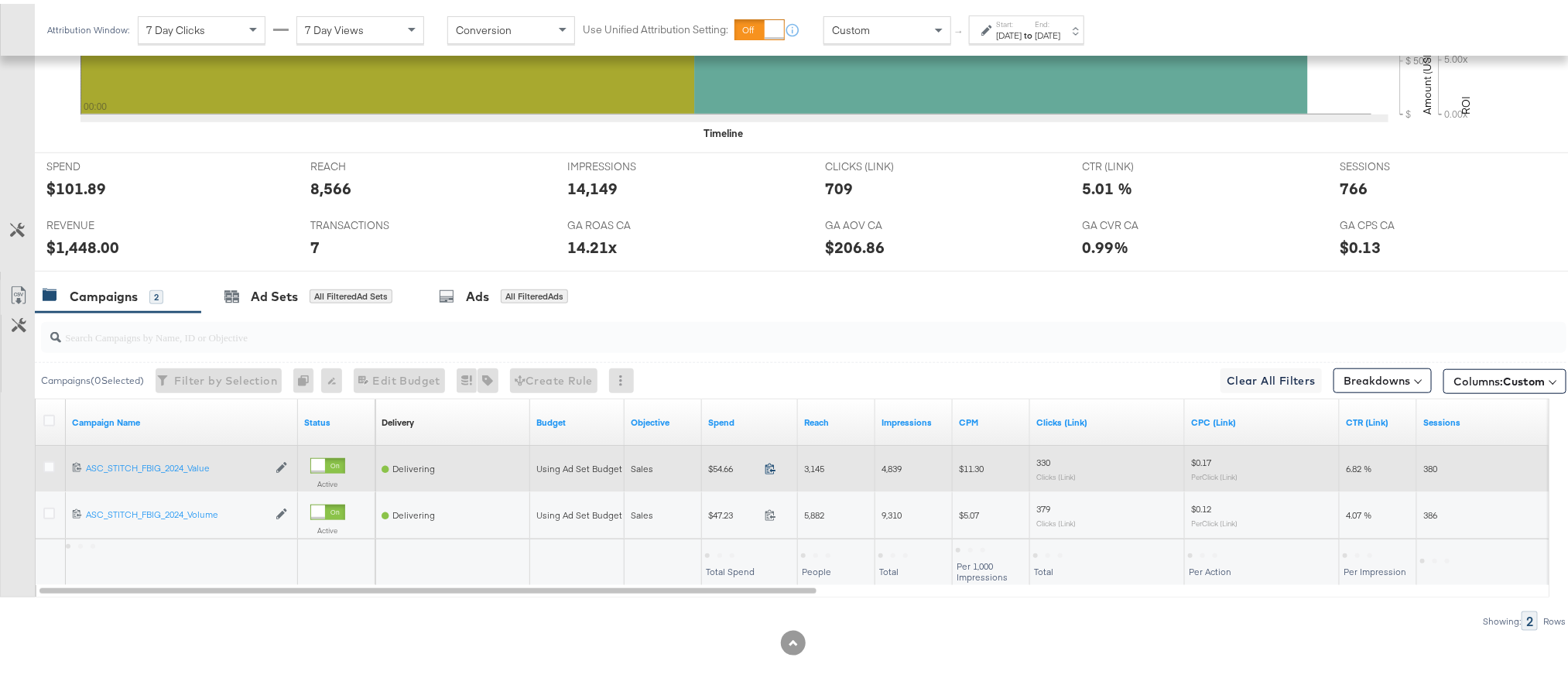
click at [766, 470] on icon at bounding box center [771, 465] width 12 height 12
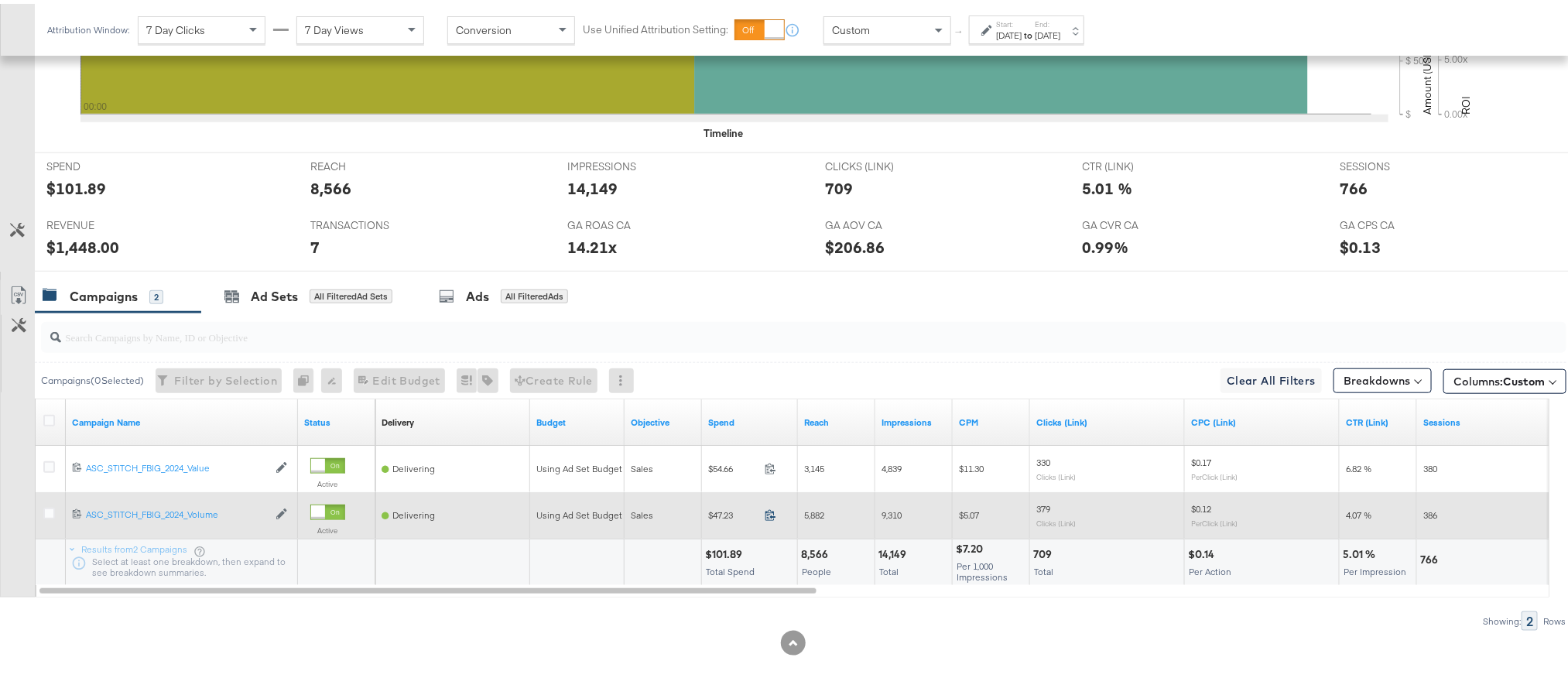
click at [773, 512] on icon at bounding box center [771, 512] width 12 height 12
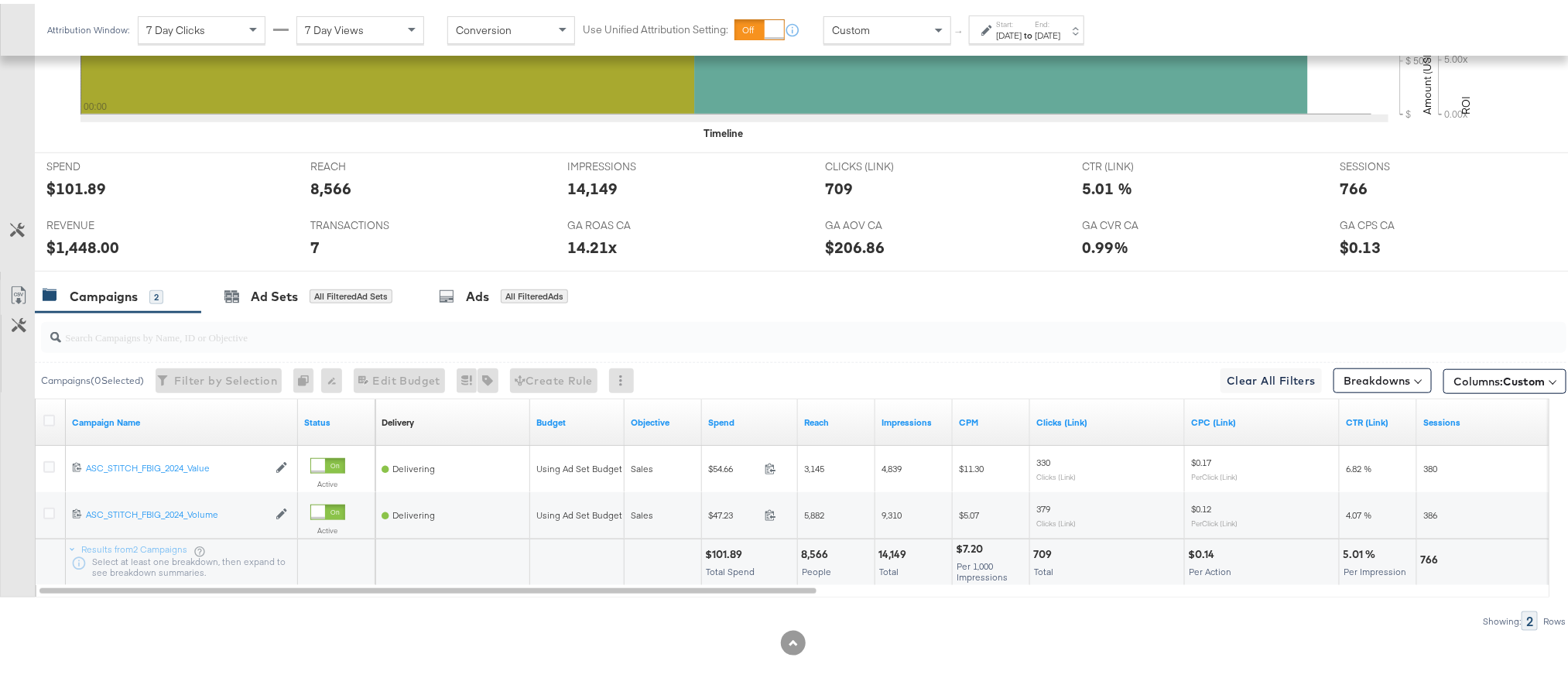
click at [725, 546] on div "$101.89" at bounding box center [725, 551] width 42 height 15
copy div "101.89"
click at [72, 236] on div "$1,448.00" at bounding box center [83, 243] width 73 height 22
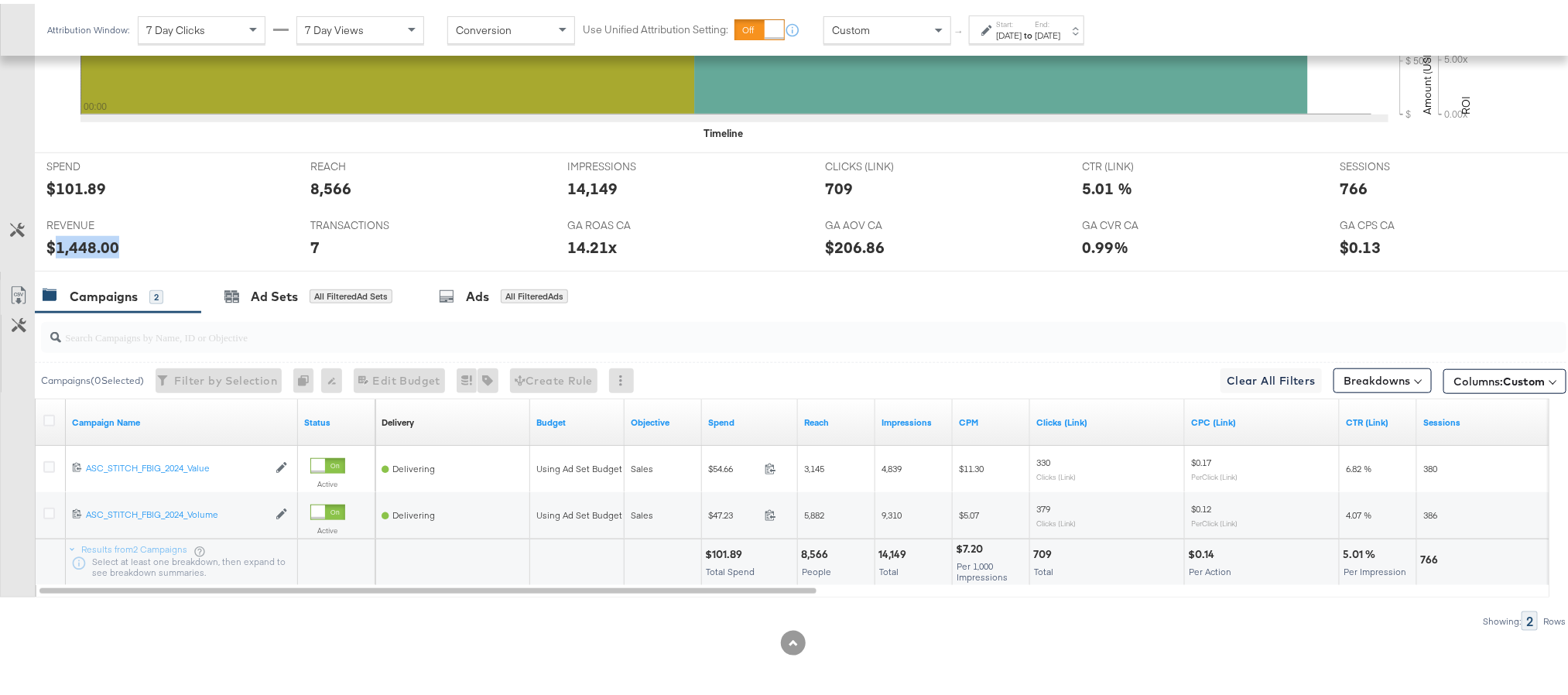
copy div "1,448.00"
click at [1022, 21] on label "Start:" at bounding box center [1009, 21] width 26 height 10
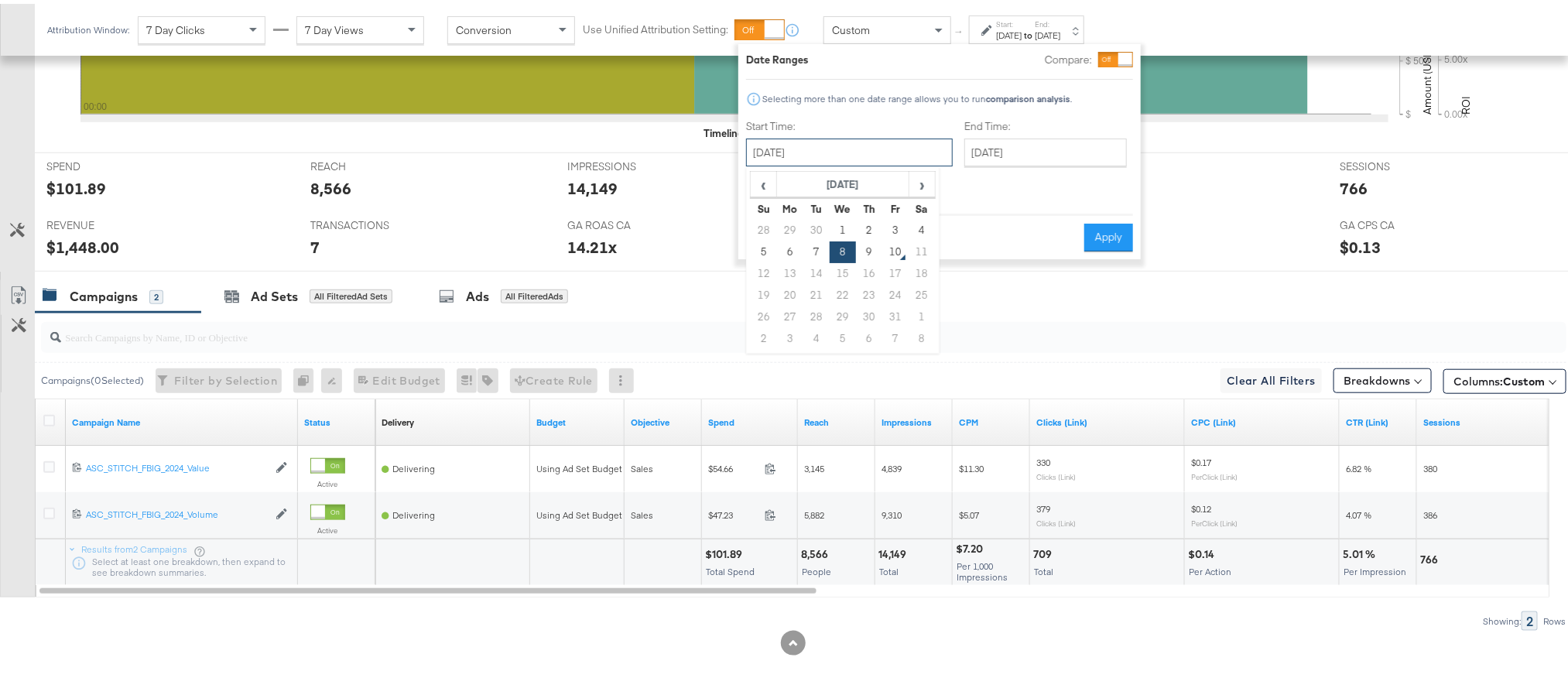
click at [867, 142] on input "October 8th 2025" at bounding box center [849, 149] width 207 height 28
click at [864, 239] on td "9" at bounding box center [869, 249] width 26 height 21
type input "October 9th 2025"
click at [1100, 220] on button "Apply" at bounding box center [1109, 234] width 49 height 28
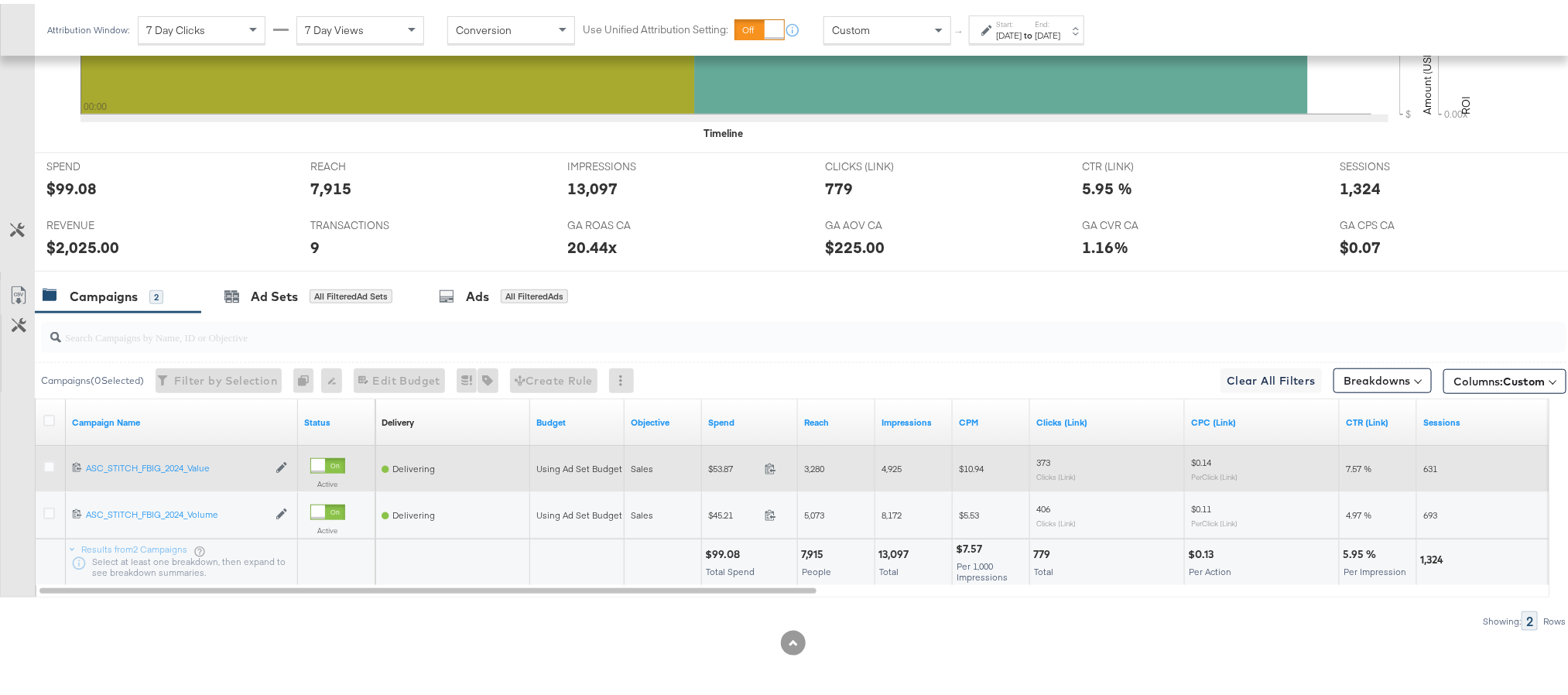
click at [773, 472] on span at bounding box center [775, 467] width 33 height 12
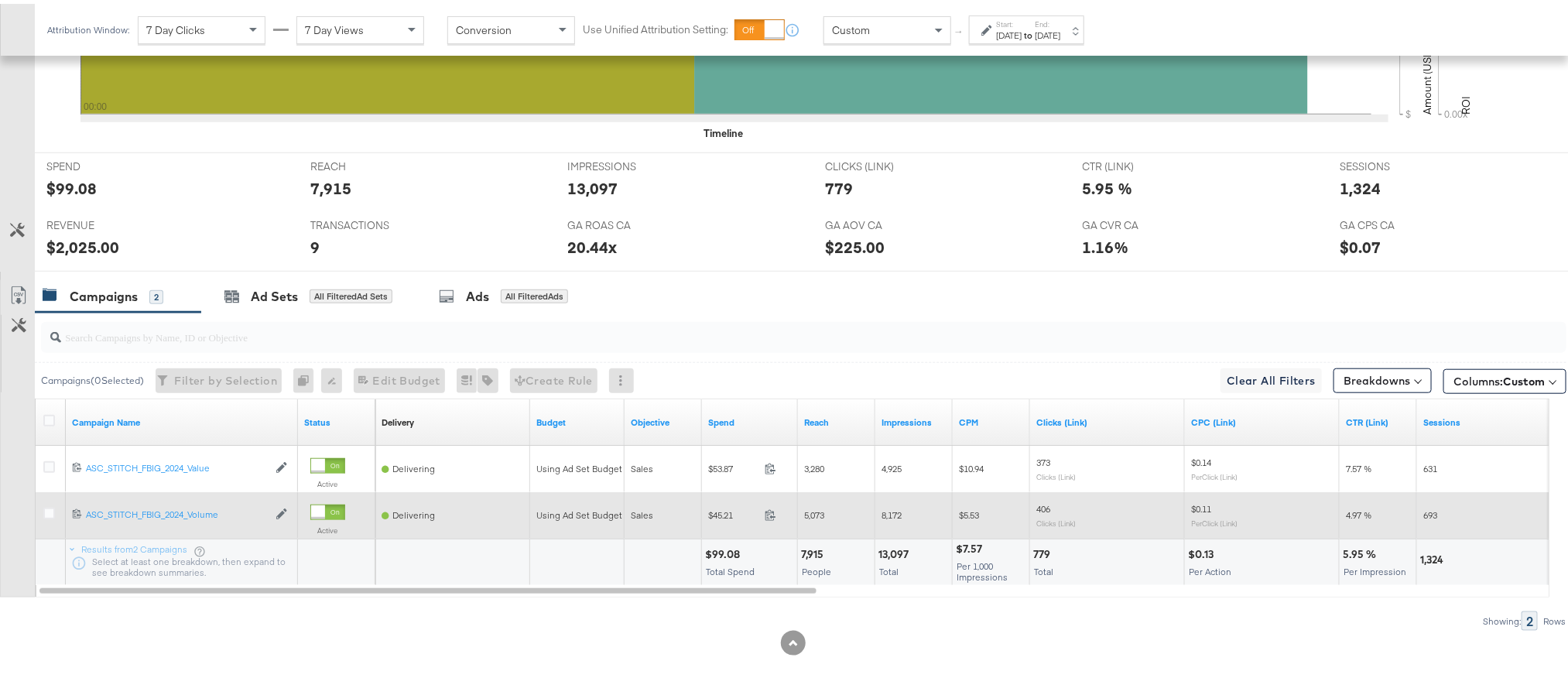
click at [766, 518] on span at bounding box center [775, 514] width 33 height 12
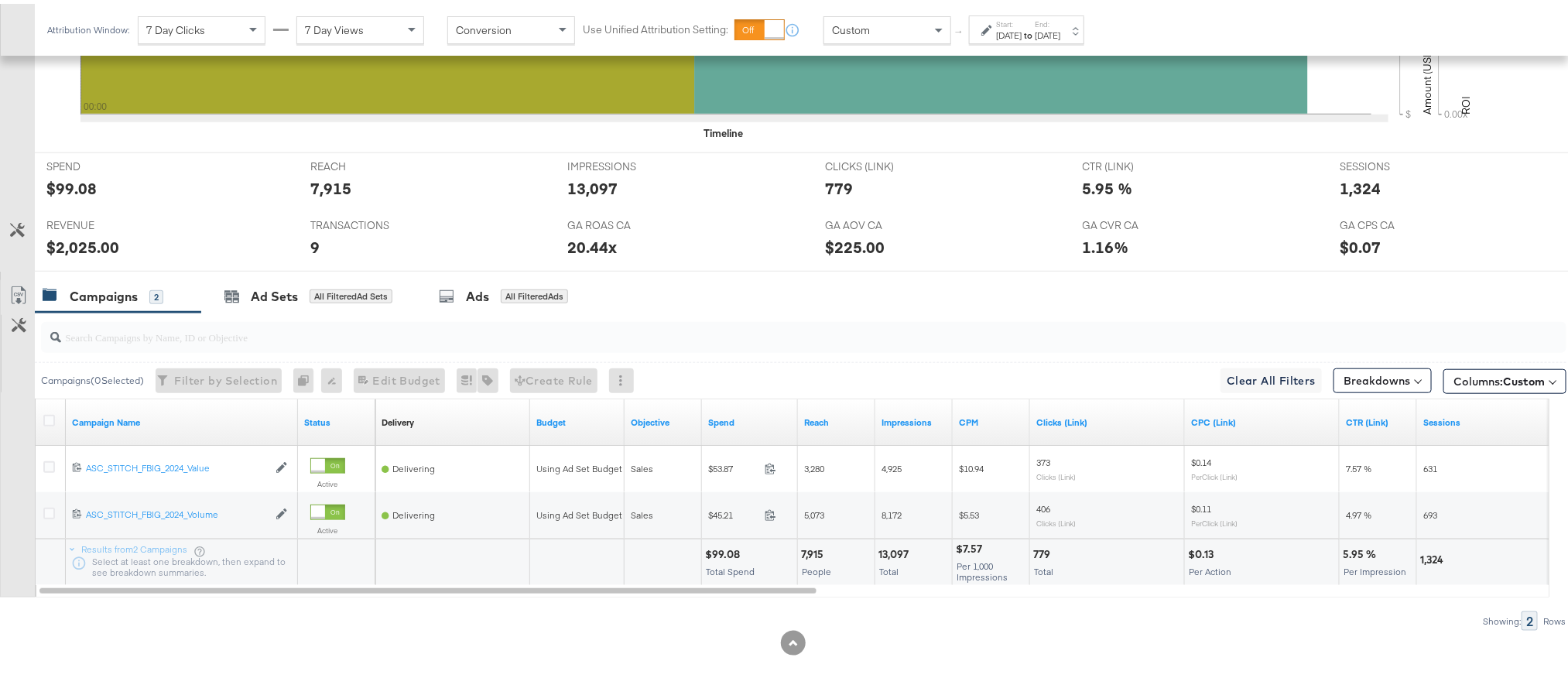
click at [725, 549] on div "$99.08" at bounding box center [725, 551] width 40 height 15
copy div "99.08"
click at [725, 549] on div "$99.08" at bounding box center [725, 551] width 40 height 15
click at [81, 246] on div "$2,025.00" at bounding box center [83, 243] width 73 height 22
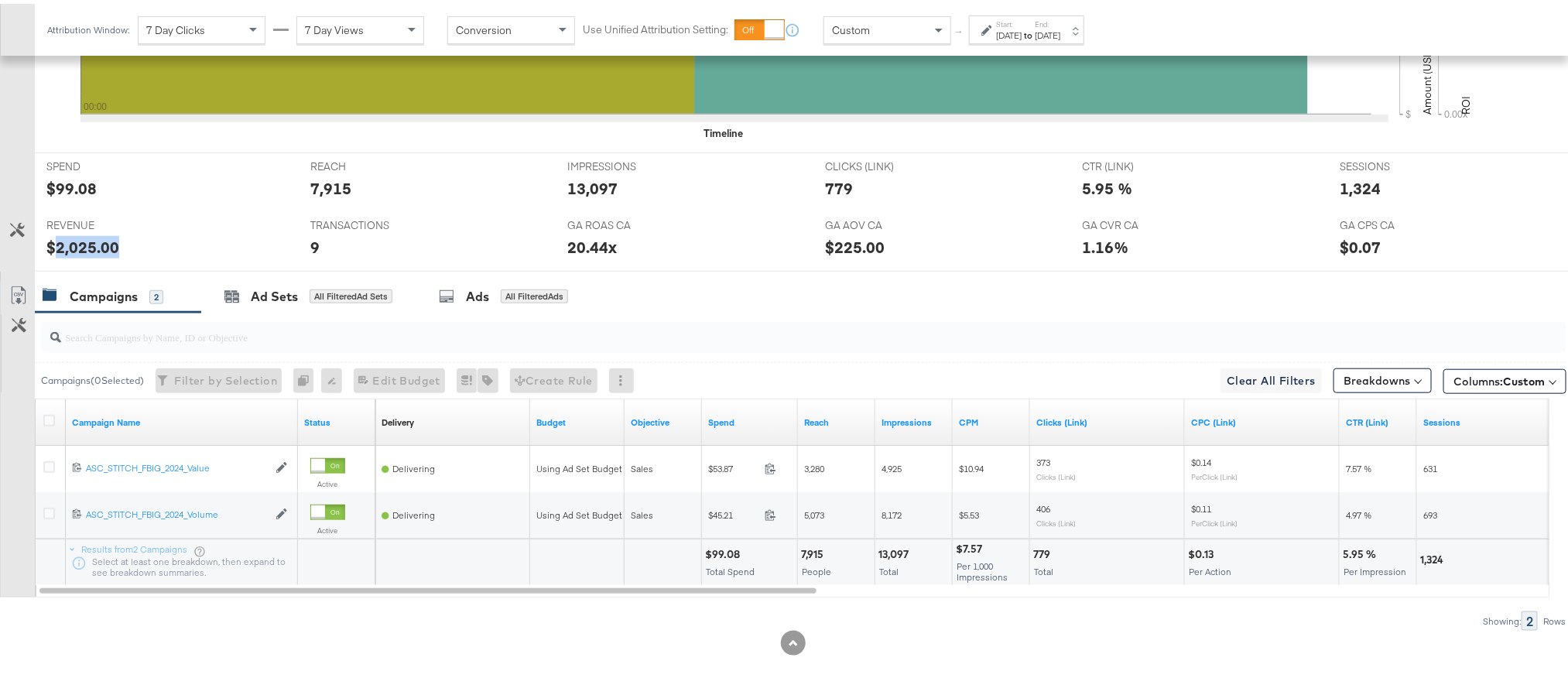
copy div "2,025.00"
click at [259, 286] on div "Ad Sets" at bounding box center [274, 293] width 47 height 18
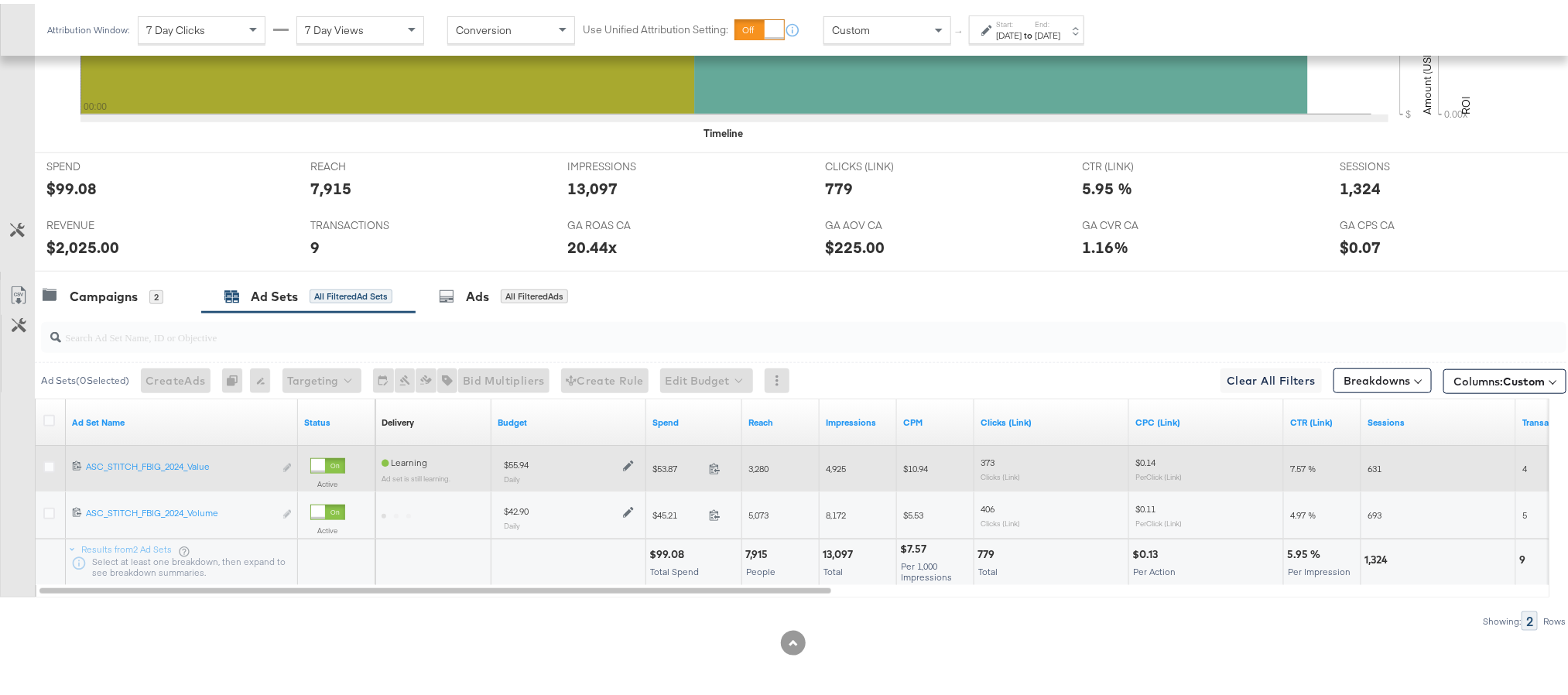
click at [631, 464] on icon at bounding box center [628, 462] width 11 height 11
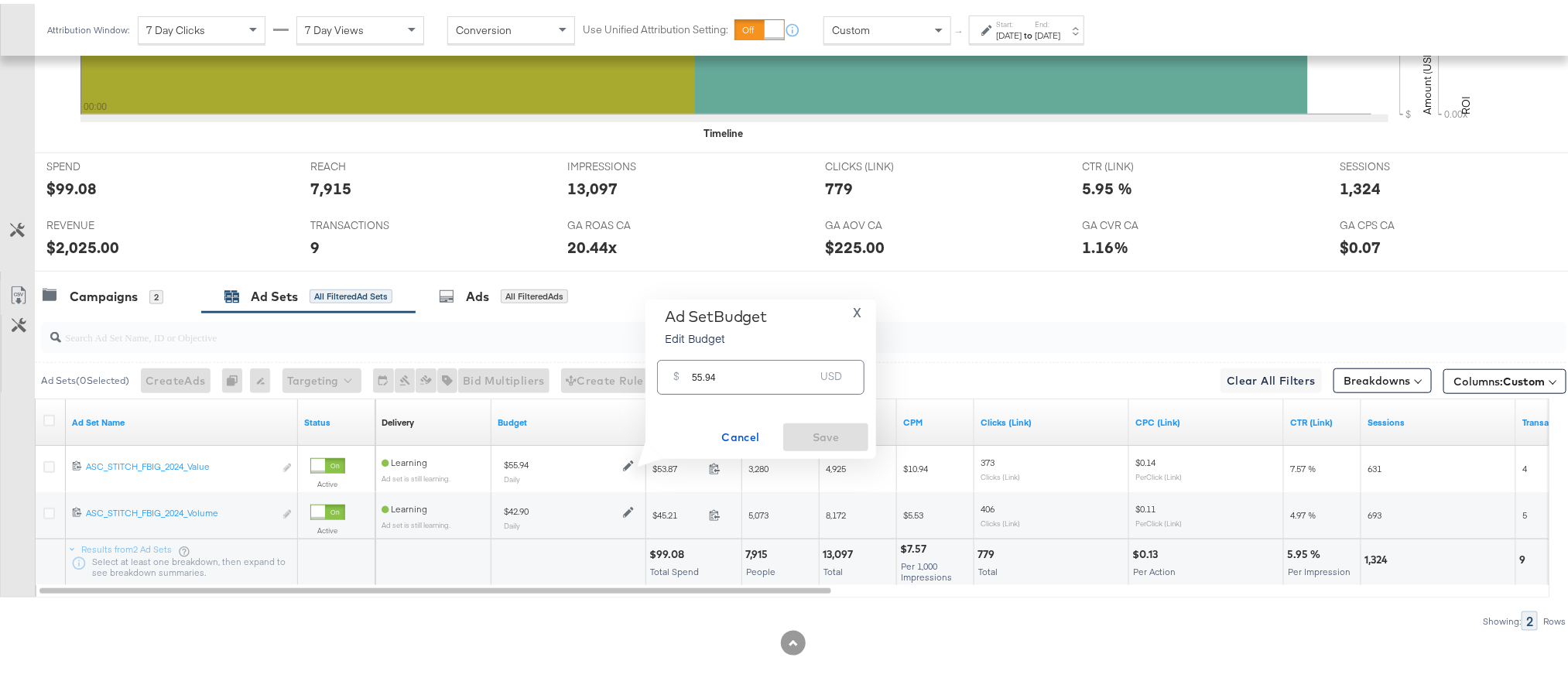
click at [700, 374] on input "55.94" at bounding box center [753, 367] width 122 height 33
paste input "$69.50"
type input "69.50"
click at [853, 427] on span "Save" at bounding box center [826, 433] width 73 height 19
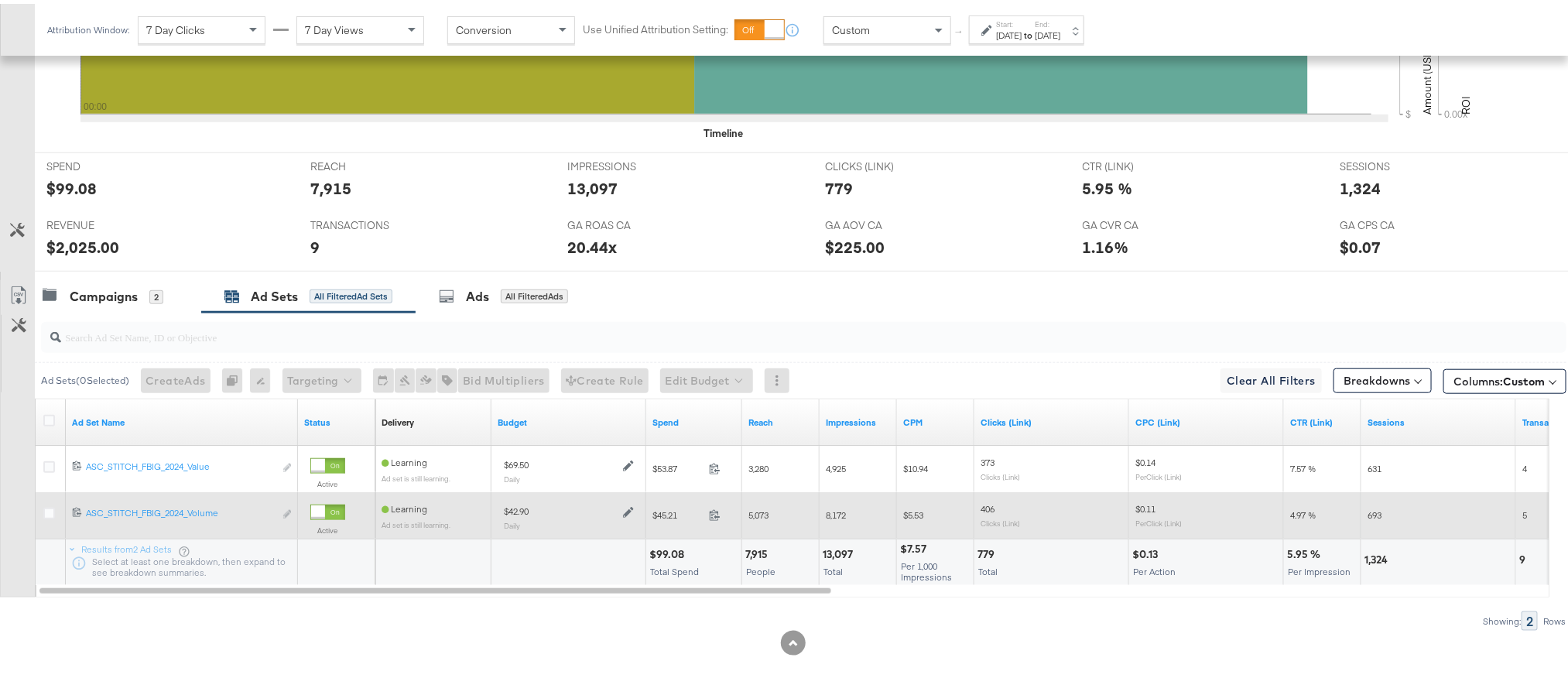
click at [625, 509] on icon at bounding box center [628, 508] width 11 height 11
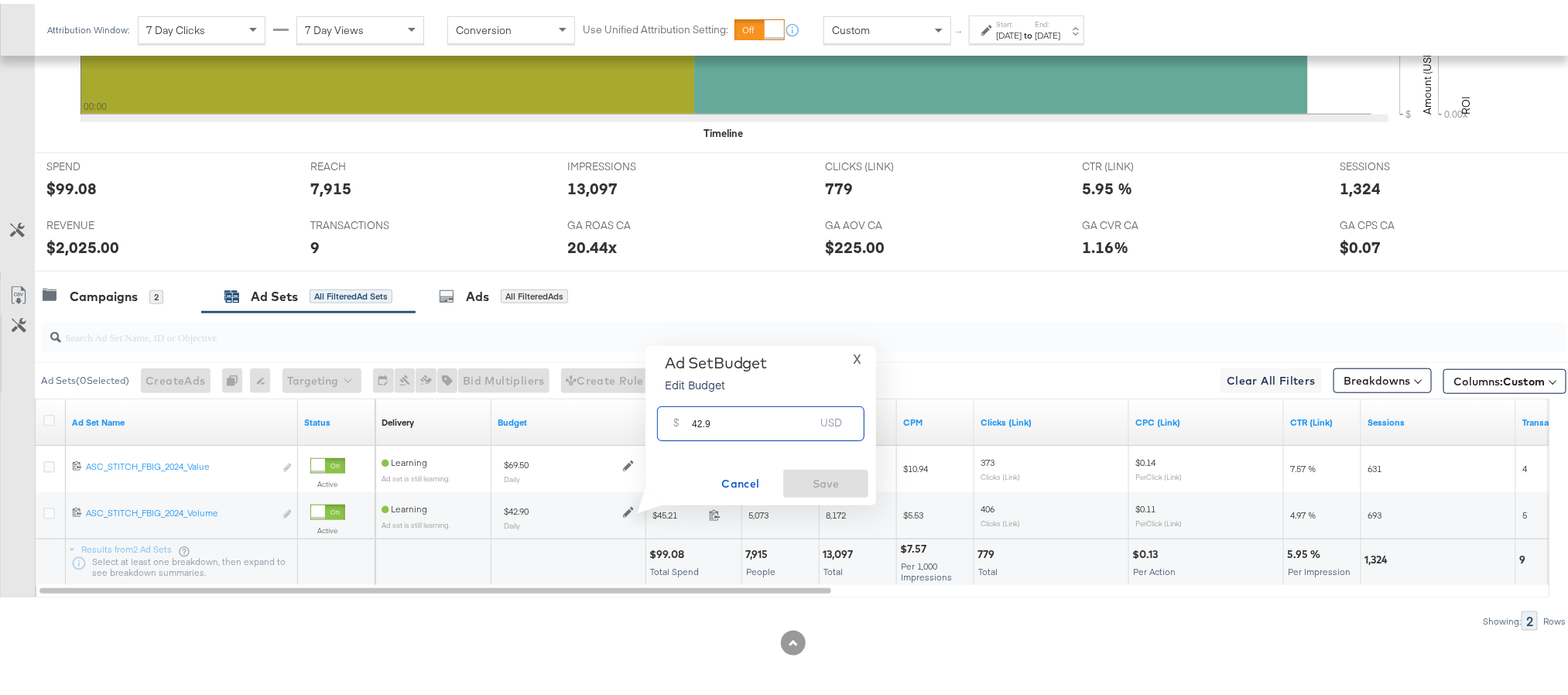
click at [694, 421] on input "42.9" at bounding box center [753, 414] width 122 height 33
paste input "$53.30"
type input "53.30"
click at [811, 472] on span "Save" at bounding box center [826, 480] width 73 height 19
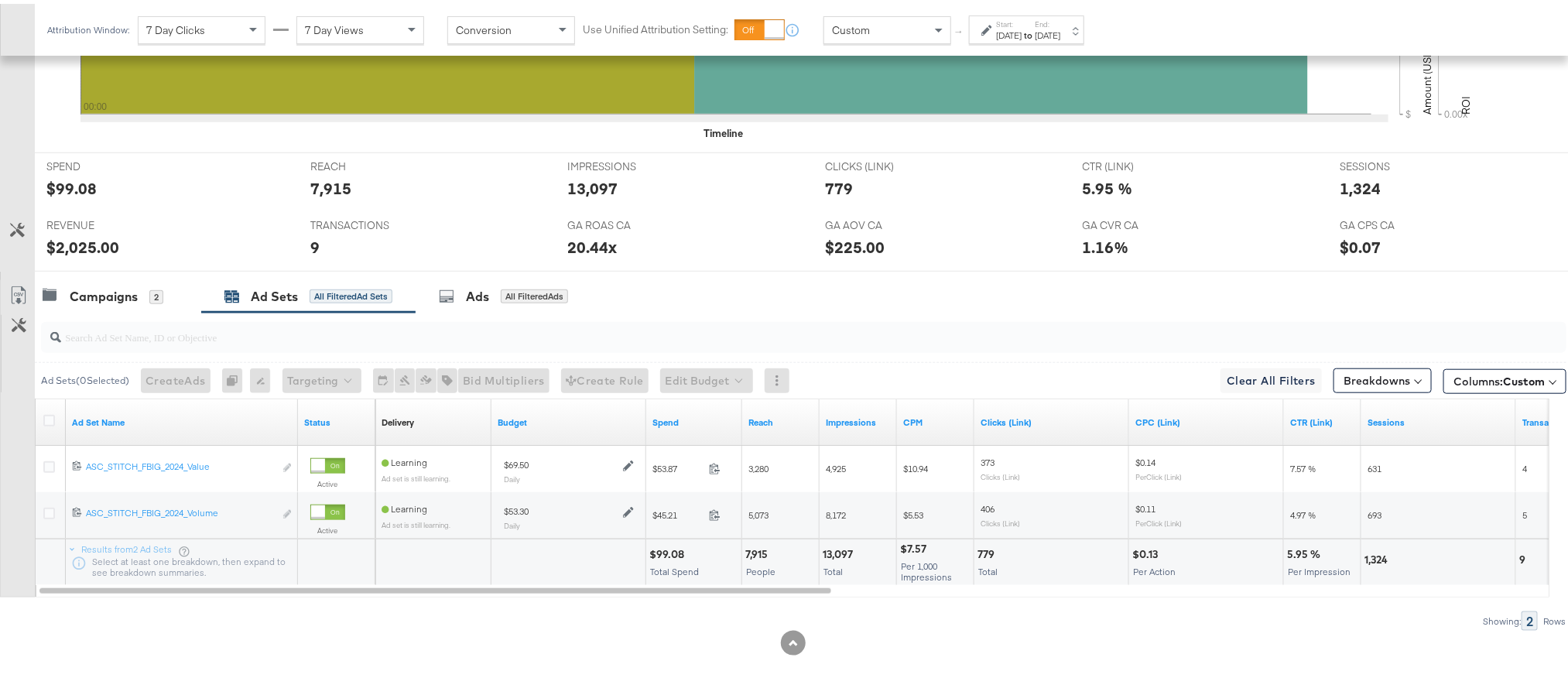
scroll to position [0, 0]
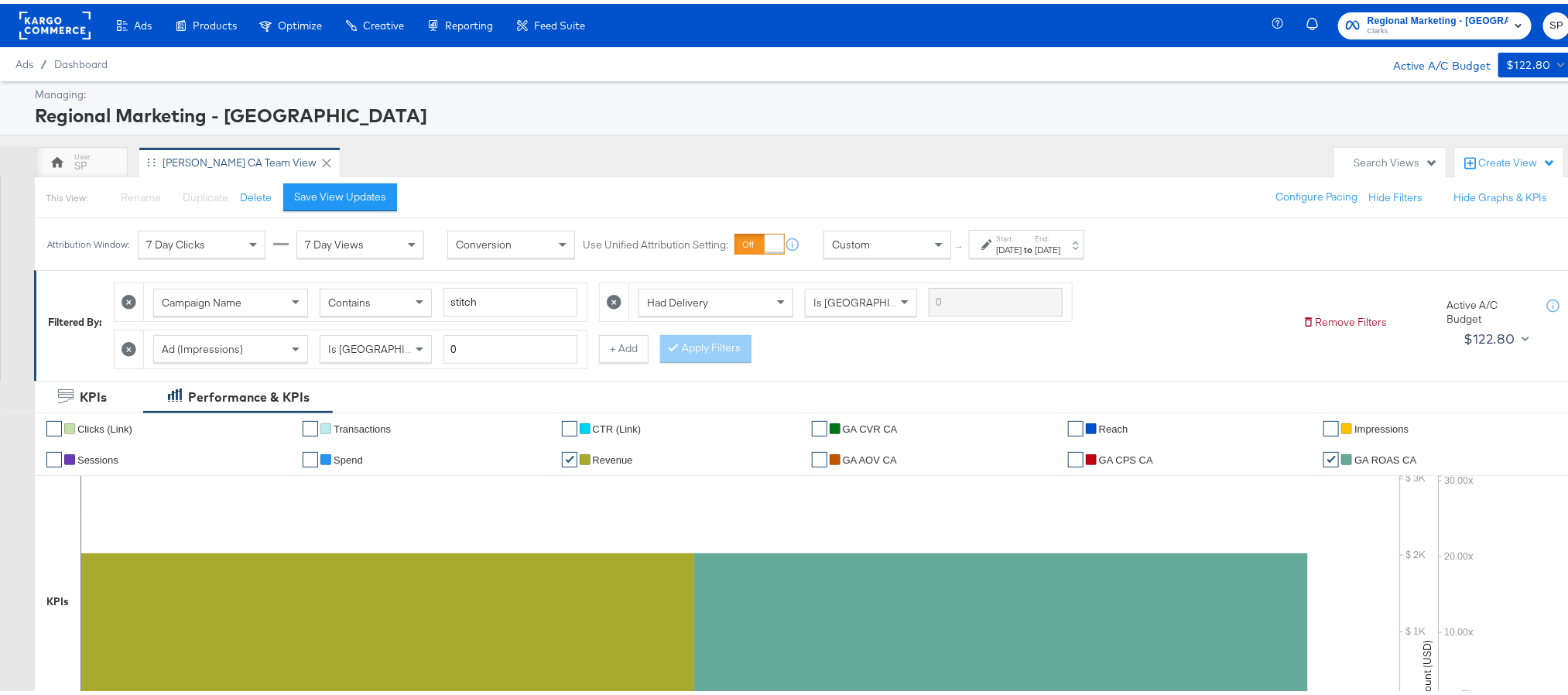
click at [72, 26] on rect at bounding box center [55, 21] width 71 height 28
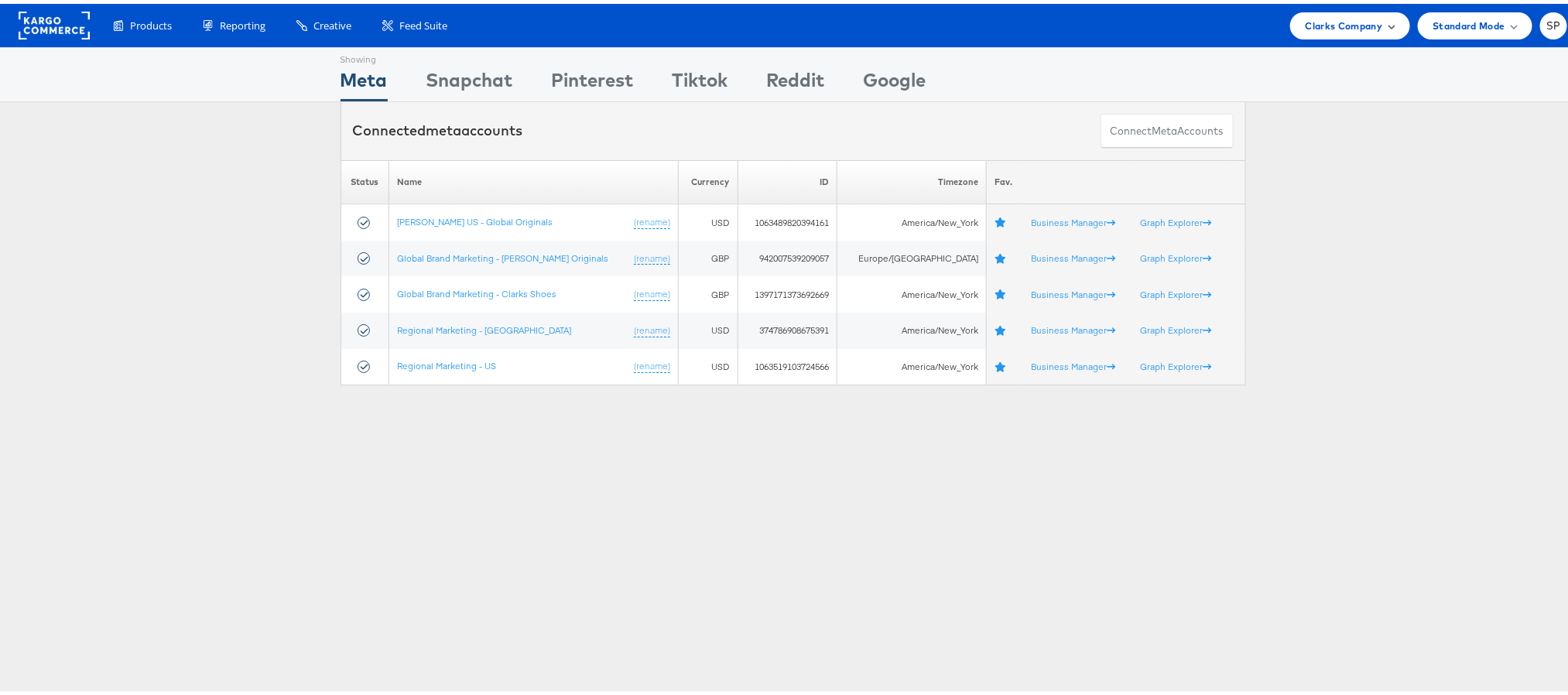
click at [1333, 29] on span "Clarks Company" at bounding box center [1344, 22] width 78 height 17
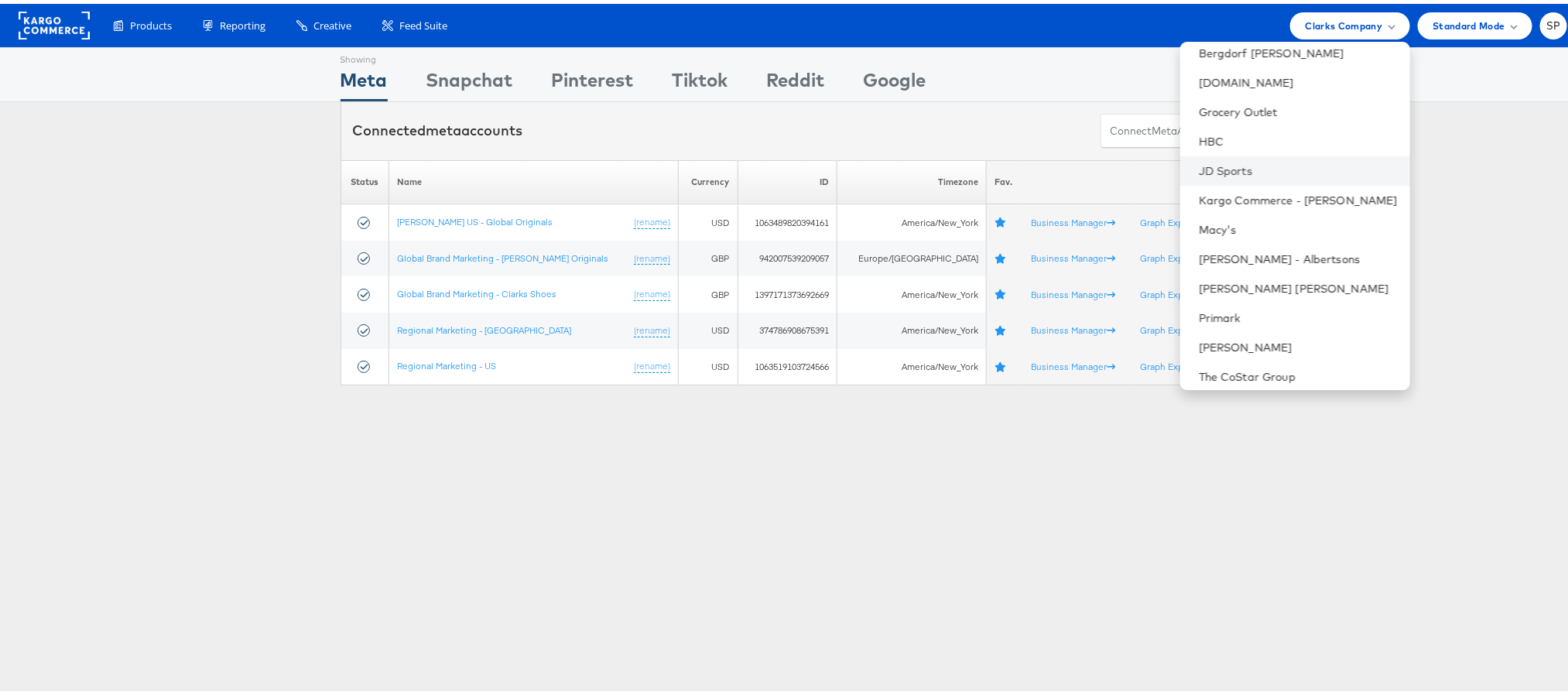
scroll to position [191, 0]
click at [1206, 339] on link "[PERSON_NAME]" at bounding box center [1298, 336] width 199 height 16
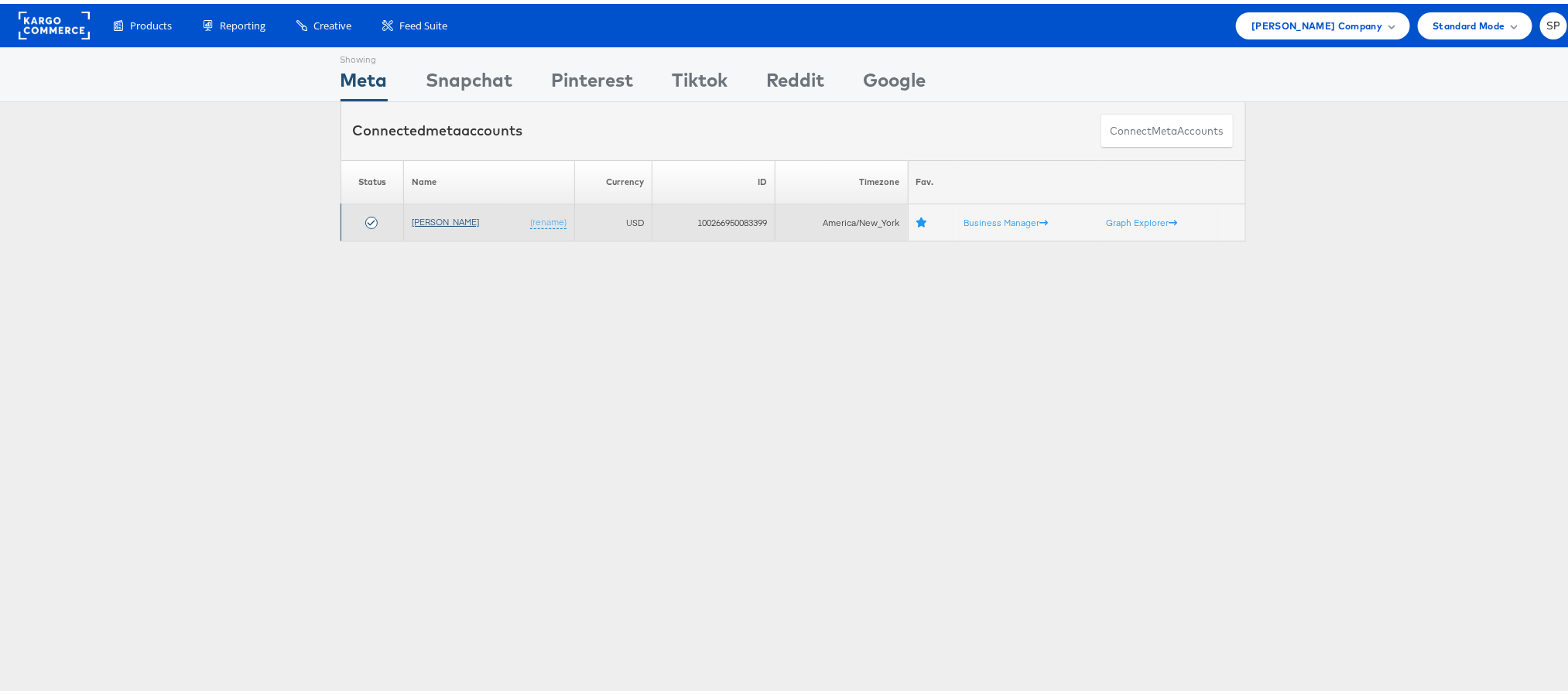
click at [437, 215] on link "[PERSON_NAME]" at bounding box center [445, 218] width 68 height 12
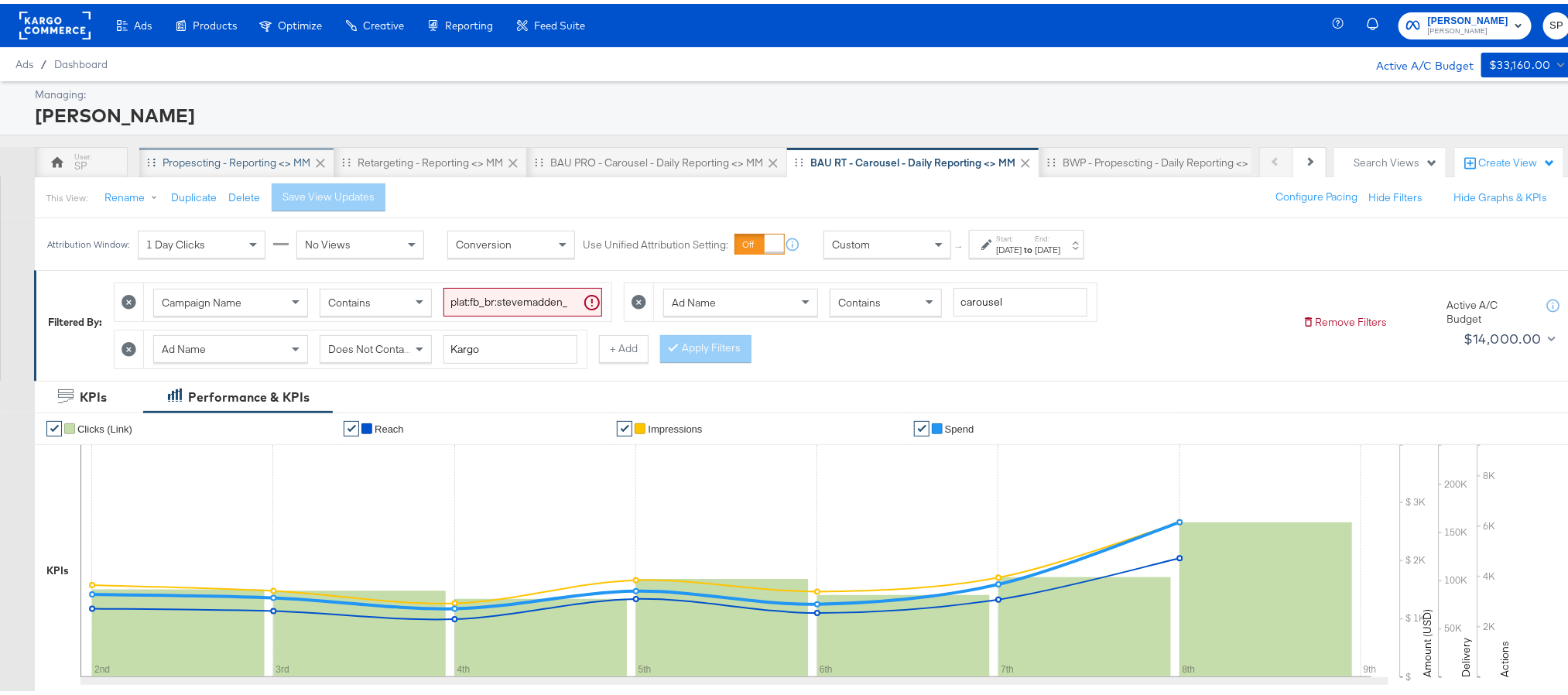
click at [249, 163] on div "Propescting - Reporting <> MM" at bounding box center [236, 159] width 148 height 15
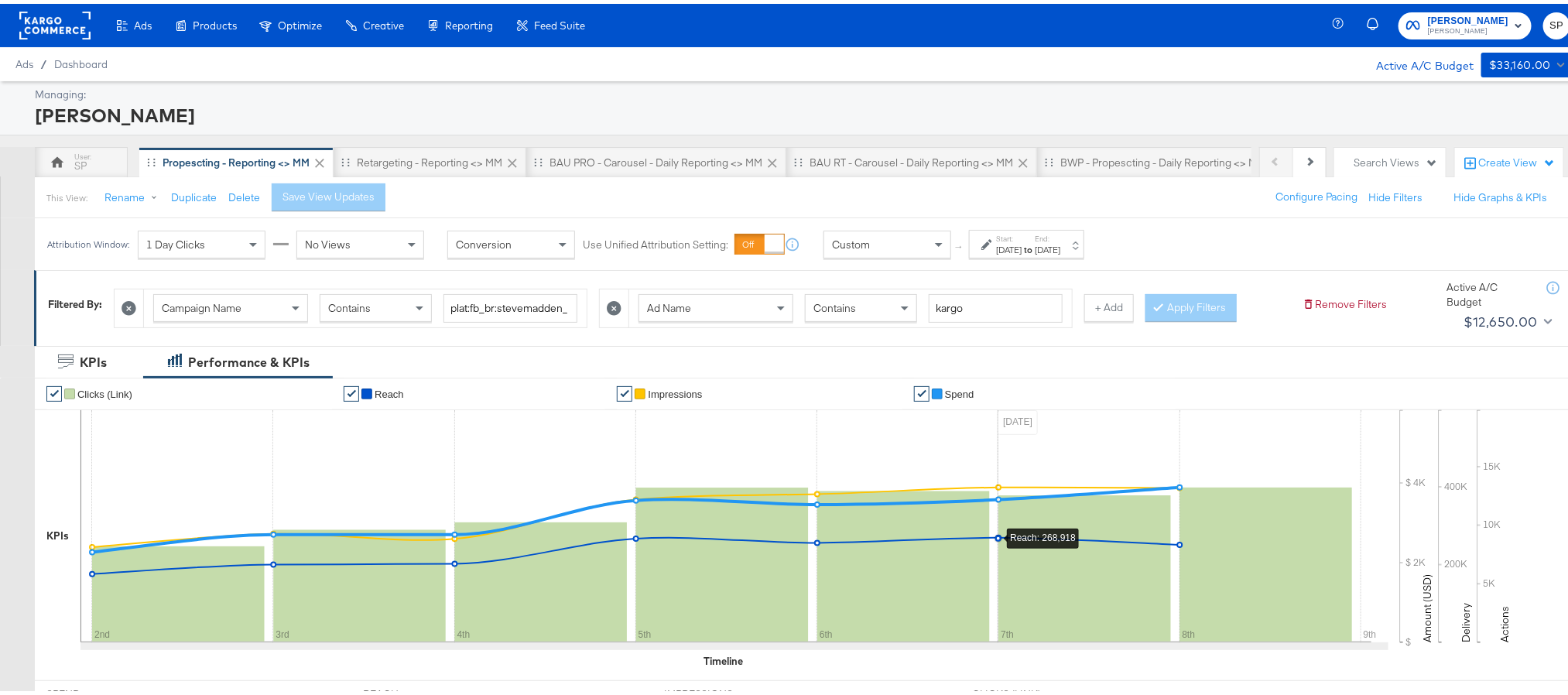
click at [985, 599] on rect at bounding box center [903, 563] width 173 height 151
click at [1180, 360] on div "KPIs Performance & KPIs" at bounding box center [793, 358] width 1586 height 32
click at [69, 15] on rect at bounding box center [55, 21] width 71 height 28
